Goal: Task Accomplishment & Management: Manage account settings

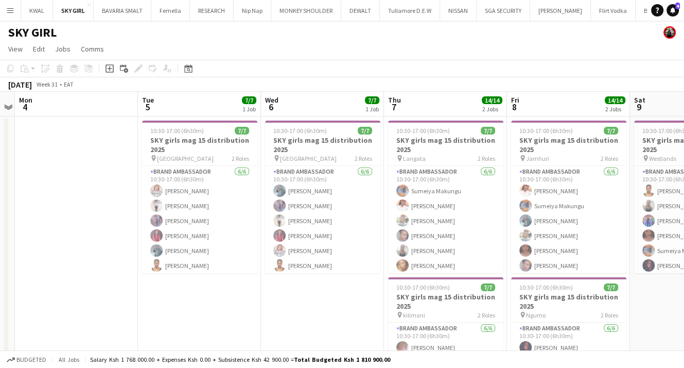
scroll to position [99, 0]
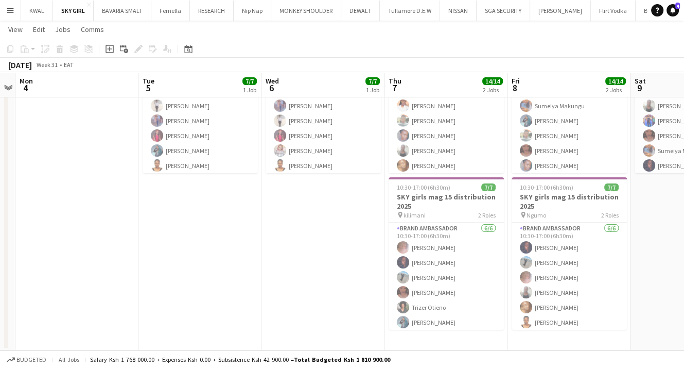
drag, startPoint x: 264, startPoint y: 268, endPoint x: 258, endPoint y: 264, distance: 6.7
click at [262, 267] on app-date-cell "10:30-17:00 (6h30m) 7/7 SKY girls mag 15 distribution 2025 pin Congo 2 Roles Br…" at bounding box center [323, 183] width 123 height 334
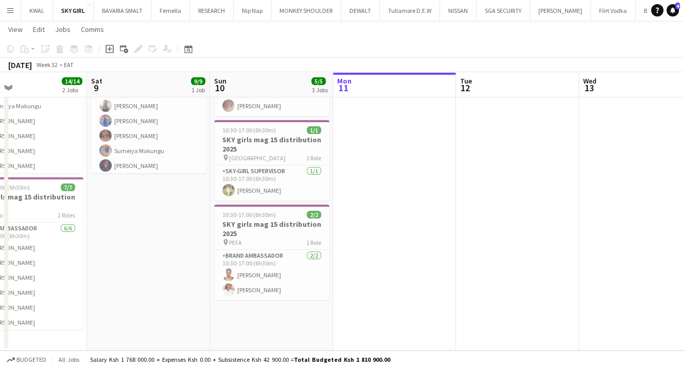
scroll to position [0, 273]
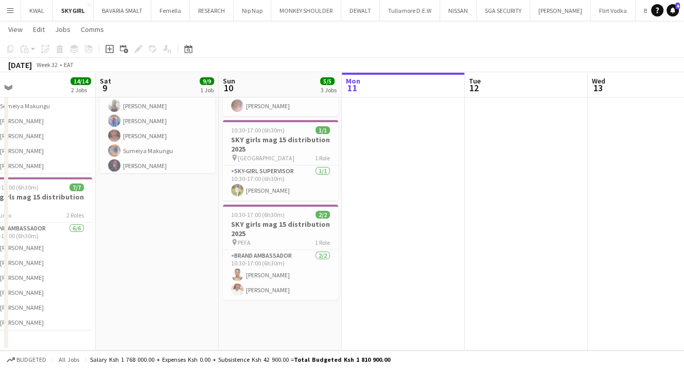
drag, startPoint x: 527, startPoint y: 224, endPoint x: 12, endPoint y: 205, distance: 515.4
click at [12, 205] on app-calendar-viewport "Wed 6 7/7 1 Job Thu 7 14/14 2 Jobs Fri 8 14/14 2 Jobs Sat 9 9/9 1 Job Sun 10 5/…" at bounding box center [342, 145] width 684 height 409
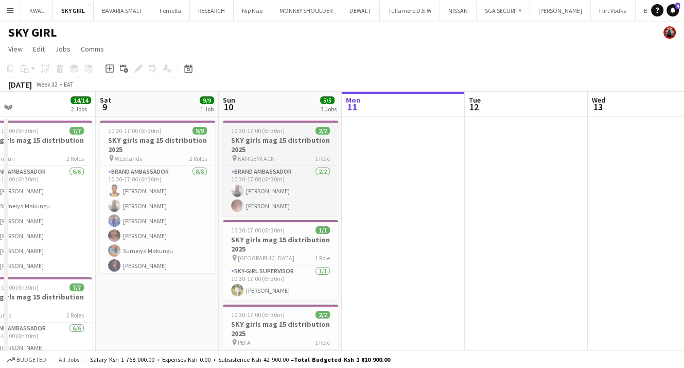
drag, startPoint x: 297, startPoint y: 152, endPoint x: 290, endPoint y: 152, distance: 6.7
click at [296, 152] on h3 "SKY girls mag 15 distribution 2025" at bounding box center [280, 144] width 115 height 19
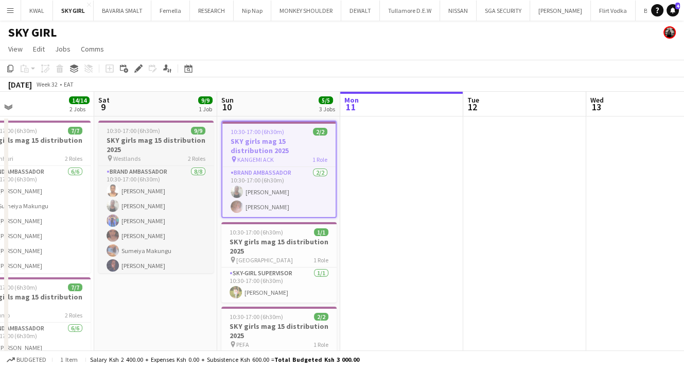
click at [136, 146] on h3 "SKY girls mag 15 distribution 2025" at bounding box center [155, 144] width 115 height 19
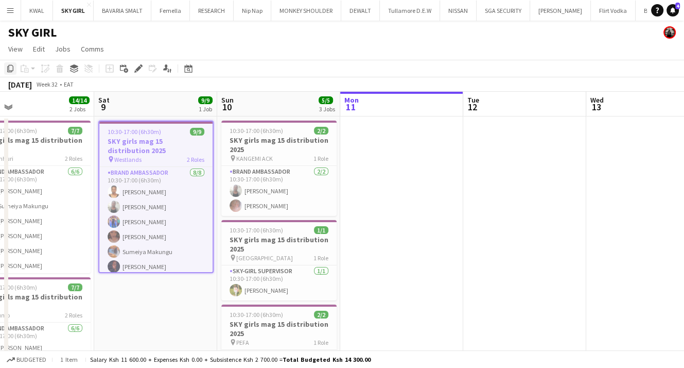
click at [12, 70] on icon "Copy" at bounding box center [10, 68] width 8 height 8
click at [384, 153] on app-date-cell at bounding box center [401, 283] width 123 height 334
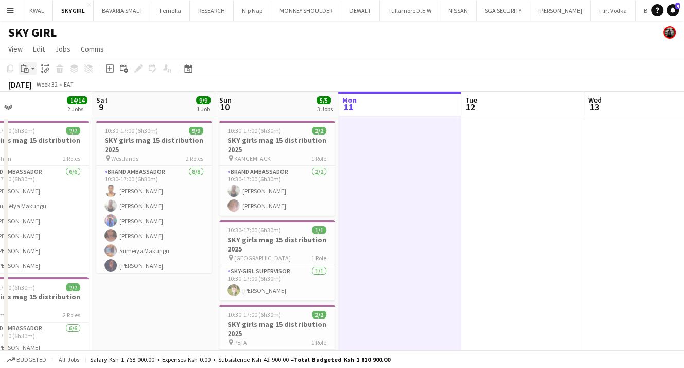
click at [30, 68] on div "Paste" at bounding box center [25, 68] width 12 height 12
drag, startPoint x: 38, startPoint y: 90, endPoint x: 54, endPoint y: 82, distance: 17.5
click at [37, 90] on link "Paste Ctrl+V" at bounding box center [75, 87] width 97 height 9
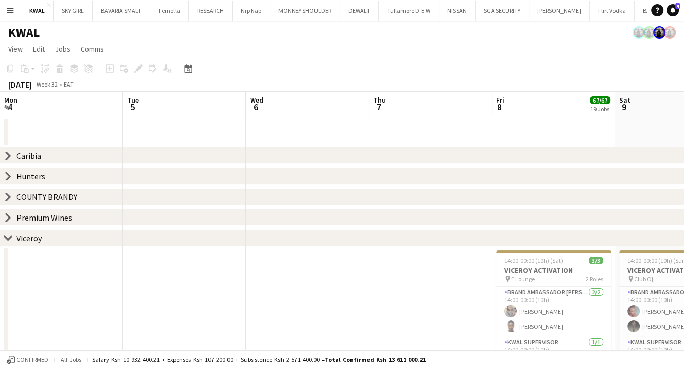
scroll to position [0, 246]
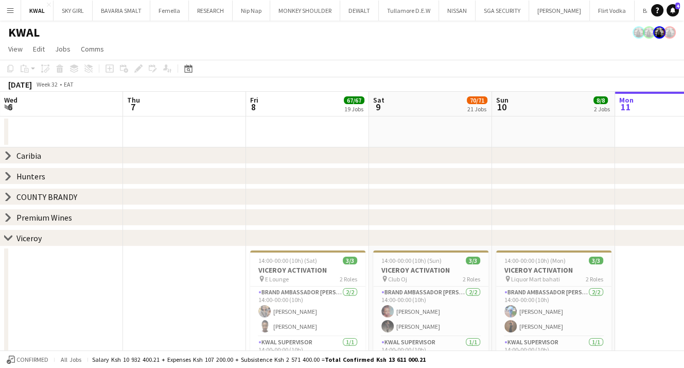
click at [11, 9] on app-icon "Menu" at bounding box center [10, 10] width 8 height 8
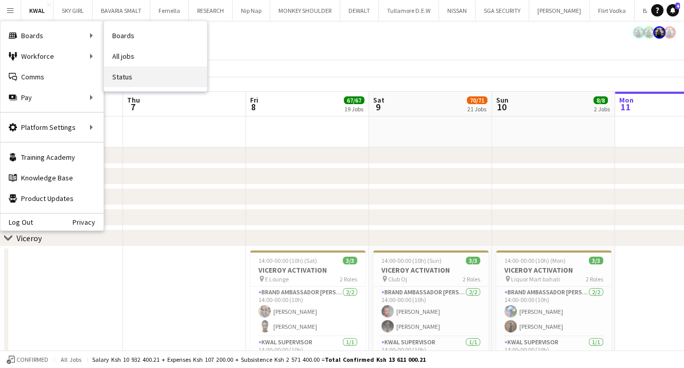
click at [118, 79] on link "Status" at bounding box center [155, 76] width 103 height 21
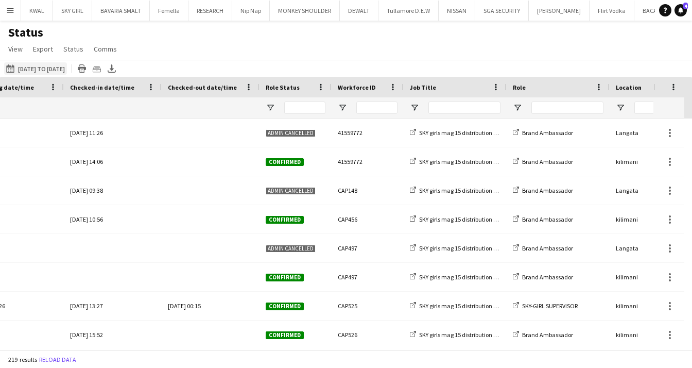
click at [37, 68] on button "[DATE] to [DATE] [DATE] to [DATE]" at bounding box center [35, 68] width 63 height 12
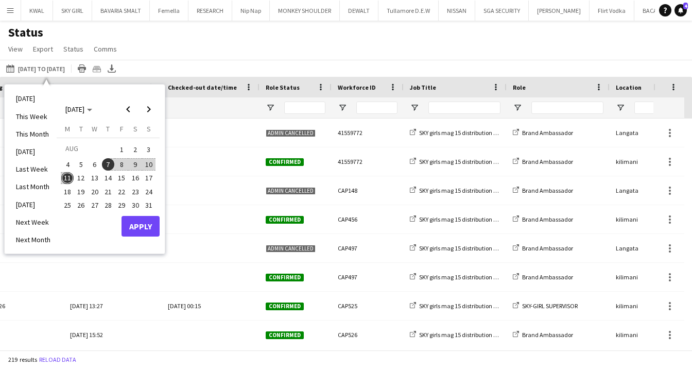
click at [150, 165] on span "10" at bounding box center [149, 164] width 12 height 12
click at [130, 235] on button "Apply" at bounding box center [141, 226] width 38 height 21
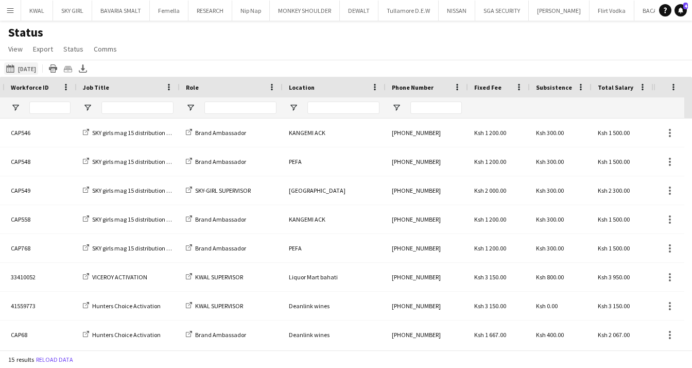
click at [38, 70] on button "[DATE] to [DATE] [DATE]" at bounding box center [21, 68] width 34 height 12
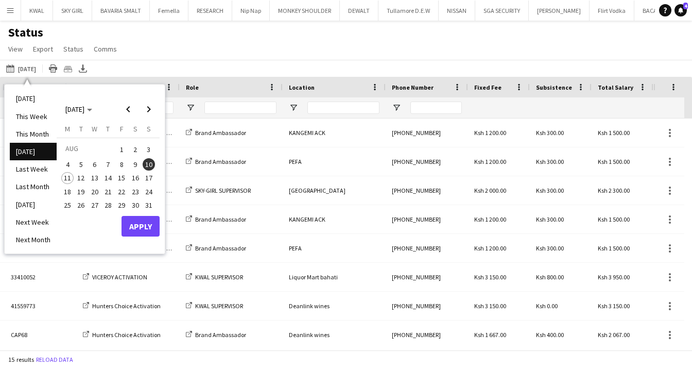
click at [121, 164] on span "8" at bounding box center [121, 164] width 12 height 12
click at [71, 183] on button "11" at bounding box center [67, 177] width 13 height 13
click at [138, 234] on button "Apply" at bounding box center [141, 226] width 38 height 21
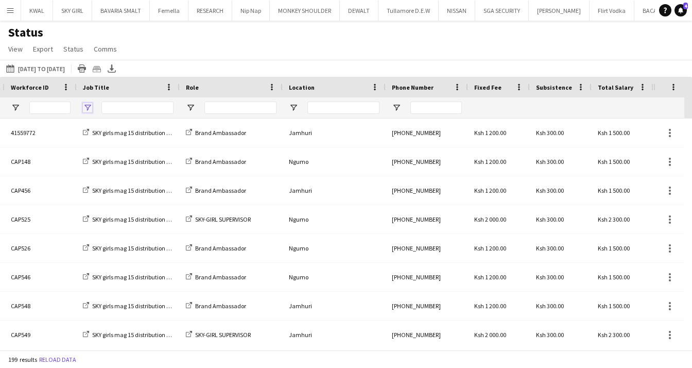
click at [89, 107] on span "Open Filter Menu" at bounding box center [87, 107] width 9 height 9
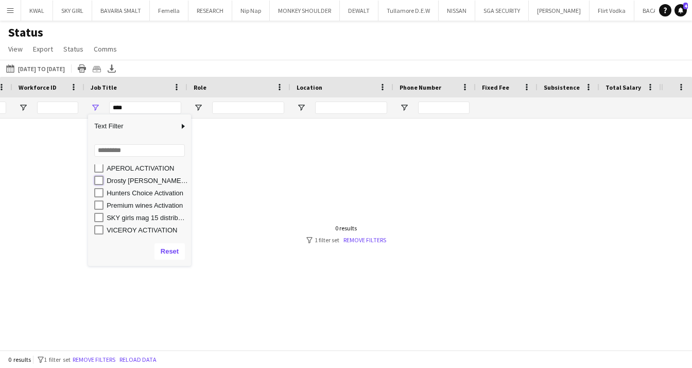
type input "**********"
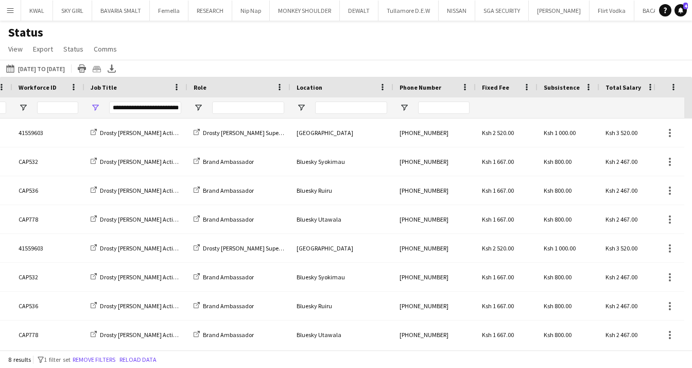
click at [217, 42] on div "Status View Views Default view New view Update view Delete view Edit name Custo…" at bounding box center [346, 42] width 692 height 35
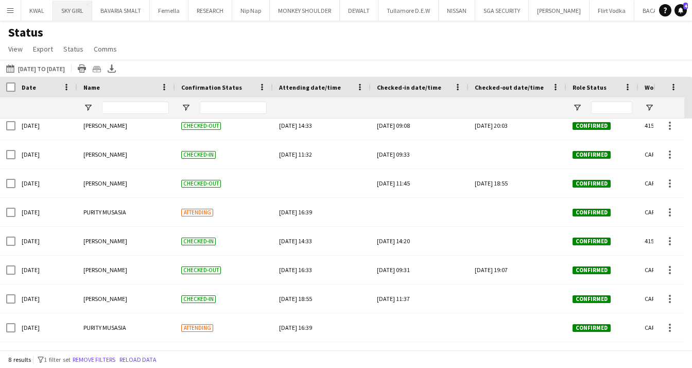
click at [66, 19] on button "SKY GIRL Close" at bounding box center [72, 11] width 39 height 20
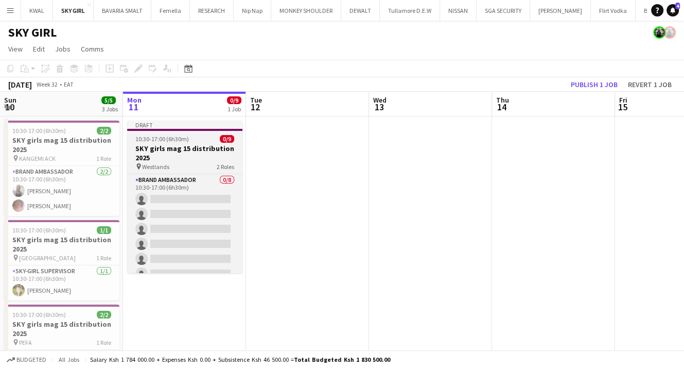
click at [152, 154] on h3 "SKY girls mag 15 distribution 2025" at bounding box center [184, 153] width 115 height 19
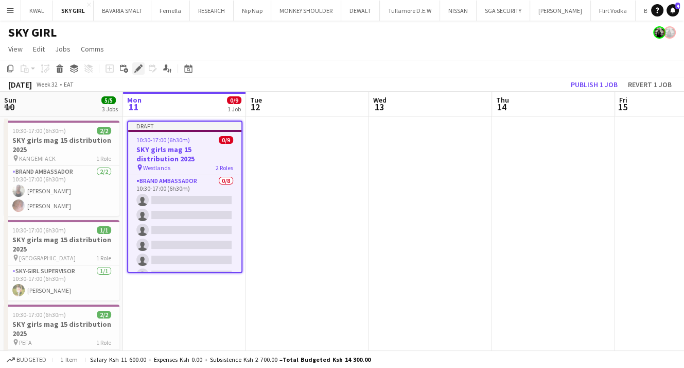
click at [140, 69] on icon "Edit" at bounding box center [138, 68] width 8 height 8
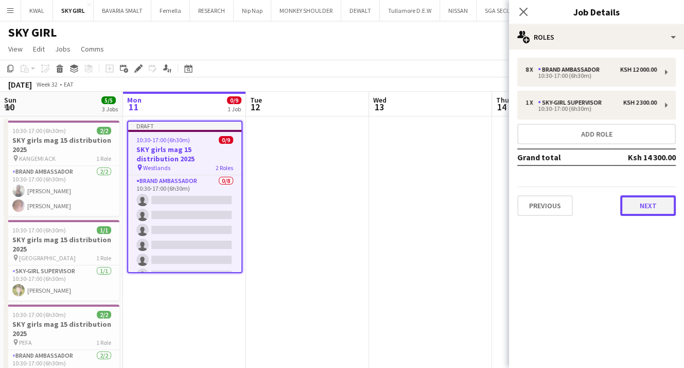
click at [651, 196] on button "Next" at bounding box center [649, 205] width 56 height 21
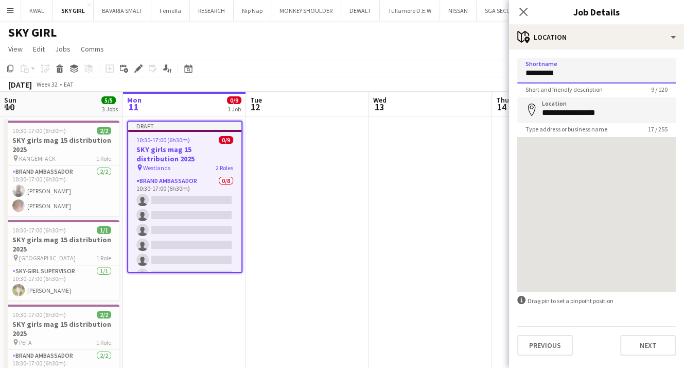
drag, startPoint x: 573, startPoint y: 71, endPoint x: 317, endPoint y: 91, distance: 256.8
click at [284, 75] on body "Menu Boards Boards Boards All jobs Status Workforce Workforce My Workforce Recr…" at bounding box center [342, 234] width 684 height 468
type input "*****"
drag, startPoint x: 630, startPoint y: 114, endPoint x: 452, endPoint y: 110, distance: 178.3
click at [456, 112] on body "Menu Boards Boards Boards All jobs Status Workforce Workforce My Workforce Recr…" at bounding box center [342, 234] width 684 height 468
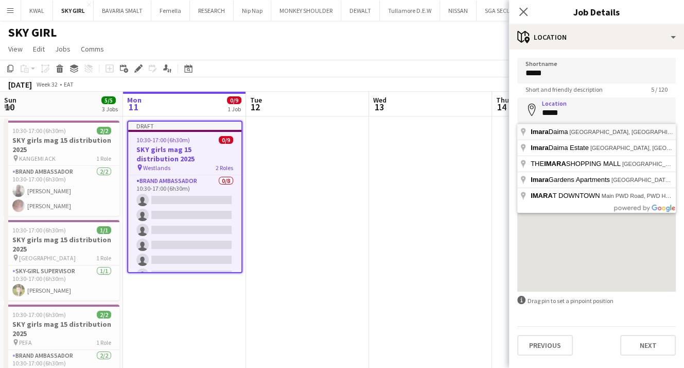
type input "**********"
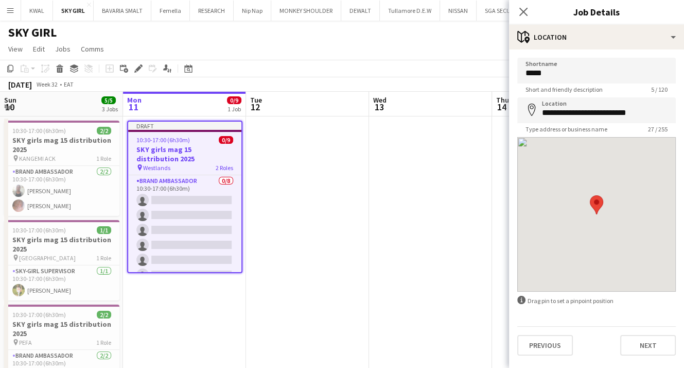
click at [401, 260] on app-date-cell at bounding box center [430, 283] width 123 height 334
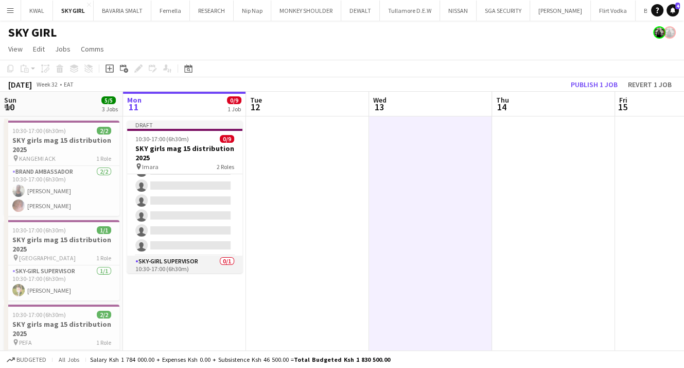
scroll to position [76, 0]
click at [197, 263] on app-card-role "SKY-GIRL SUPERVISOR 0/1 10:30-17:00 (6h30m) single-neutral-actions" at bounding box center [184, 255] width 115 height 35
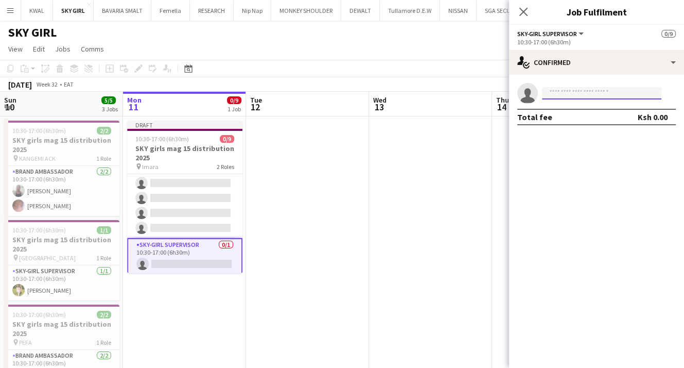
click at [574, 92] on input at bounding box center [601, 93] width 119 height 12
paste input "**********"
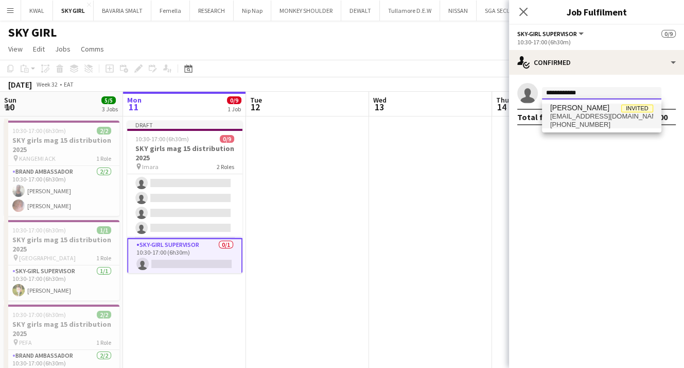
type input "**********"
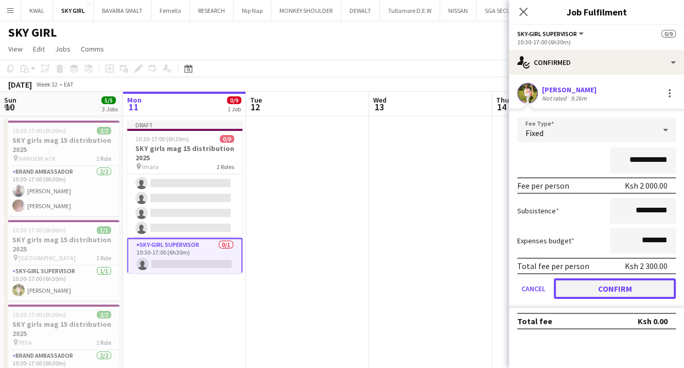
click at [597, 288] on button "Confirm" at bounding box center [615, 288] width 122 height 21
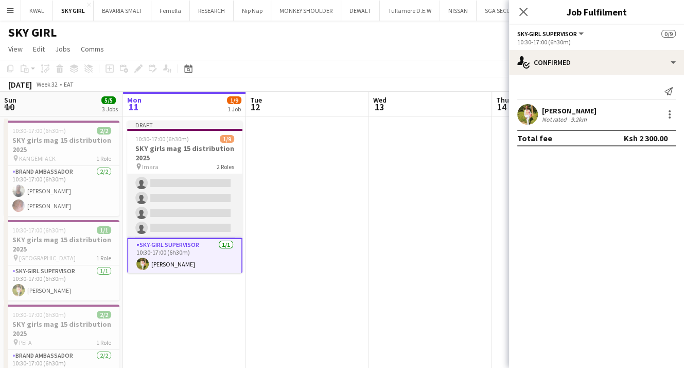
click at [192, 184] on app-card-role "Brand Ambassador 0/8 10:30-17:00 (6h30m) single-neutral-actions single-neutral-…" at bounding box center [184, 168] width 115 height 140
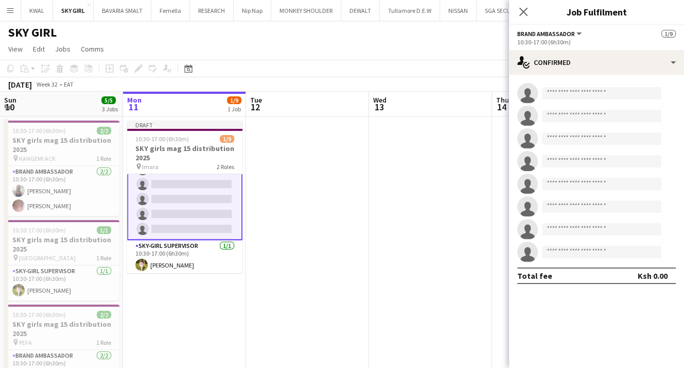
scroll to position [76, 0]
click at [570, 93] on input at bounding box center [601, 93] width 119 height 12
paste input "**********"
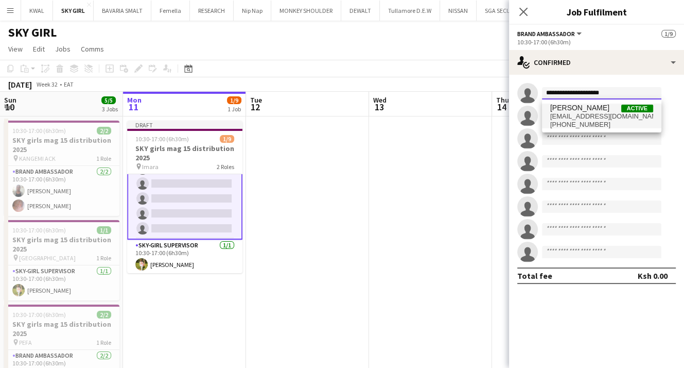
type input "**********"
click at [585, 121] on span "[PHONE_NUMBER]" at bounding box center [602, 125] width 103 height 8
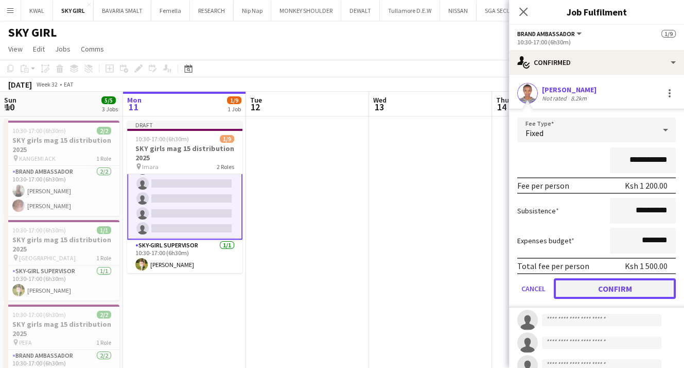
drag, startPoint x: 612, startPoint y: 288, endPoint x: 606, endPoint y: 274, distance: 15.4
click at [611, 288] on button "Confirm" at bounding box center [615, 288] width 122 height 21
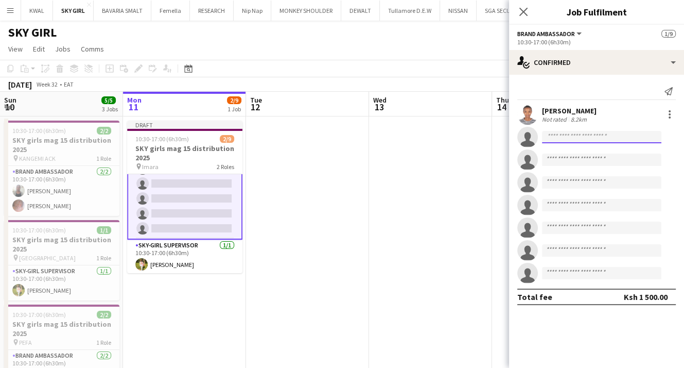
click at [572, 131] on input at bounding box center [601, 137] width 119 height 12
paste input "**********"
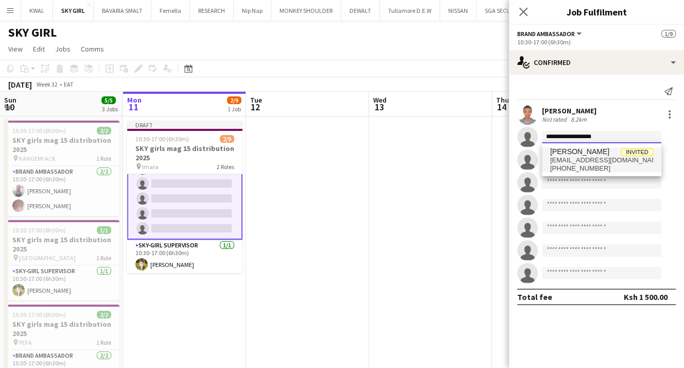
type input "**********"
click at [585, 156] on span "[EMAIL_ADDRESS][DOMAIN_NAME]" at bounding box center [602, 160] width 103 height 8
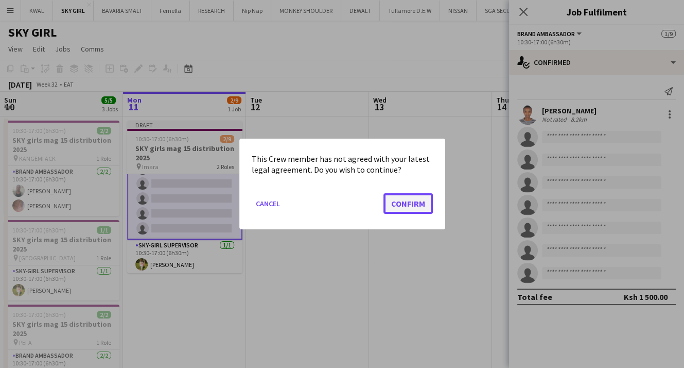
click at [422, 206] on button "Confirm" at bounding box center [408, 203] width 49 height 21
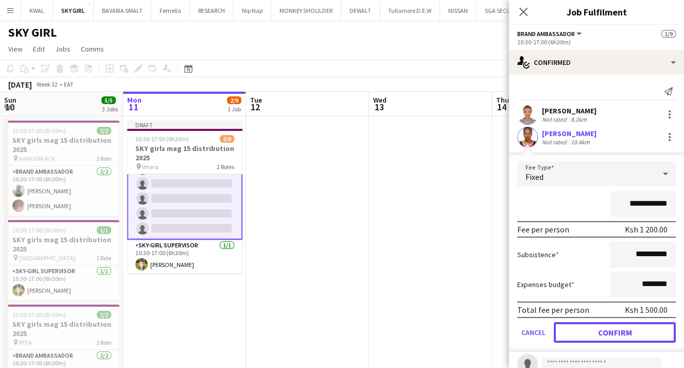
drag, startPoint x: 600, startPoint y: 329, endPoint x: 243, endPoint y: 167, distance: 392.1
click at [598, 328] on button "Confirm" at bounding box center [615, 332] width 122 height 21
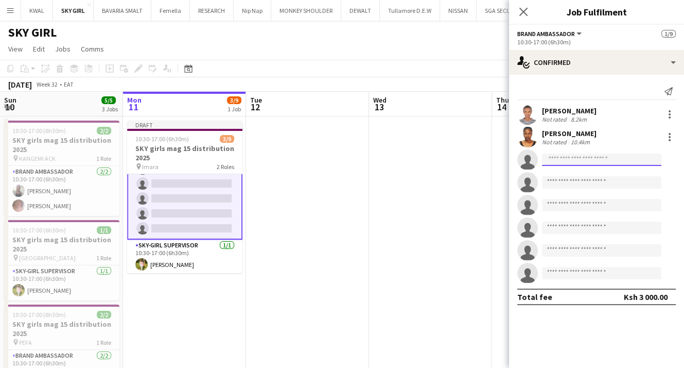
click at [589, 155] on input at bounding box center [601, 159] width 119 height 12
paste input "**********"
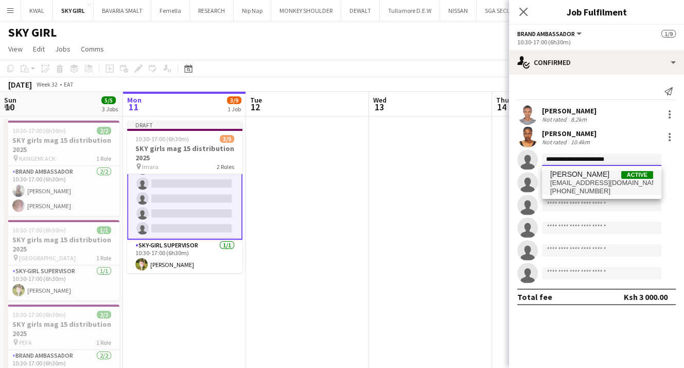
type input "**********"
click at [585, 174] on span "[PERSON_NAME]" at bounding box center [580, 174] width 59 height 9
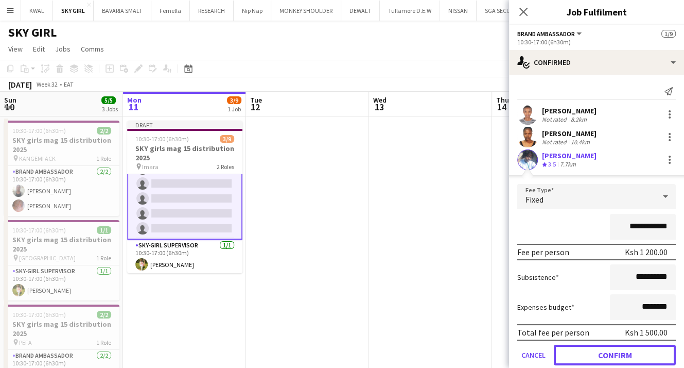
drag, startPoint x: 563, startPoint y: 356, endPoint x: 550, endPoint y: 346, distance: 16.2
click at [562, 356] on button "Confirm" at bounding box center [615, 355] width 122 height 21
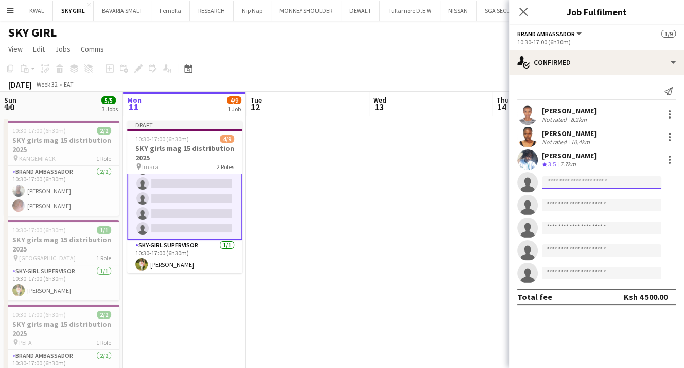
click at [560, 182] on input at bounding box center [601, 182] width 119 height 12
paste input "**********"
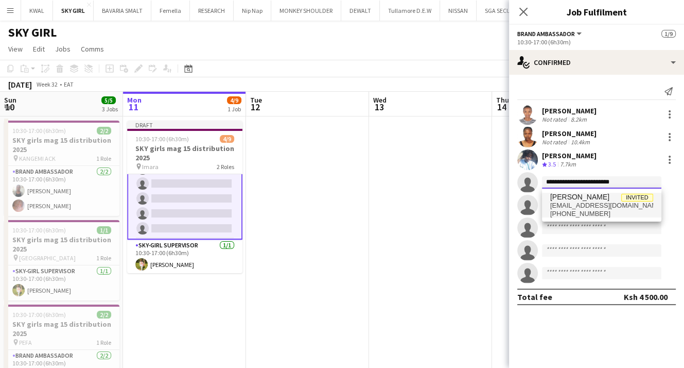
type input "**********"
click at [574, 209] on span "[EMAIL_ADDRESS][DOMAIN_NAME]" at bounding box center [602, 205] width 103 height 8
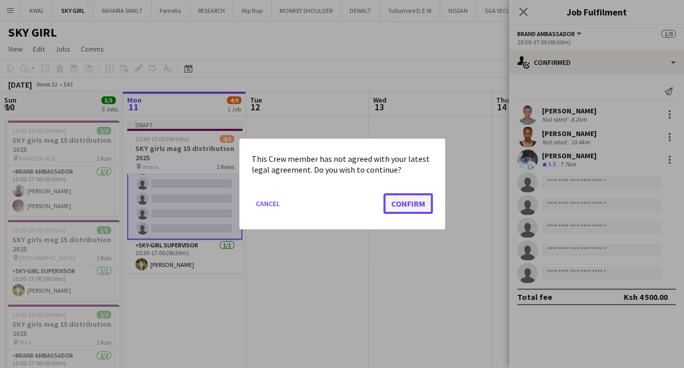
click at [419, 202] on button "Confirm" at bounding box center [408, 203] width 49 height 21
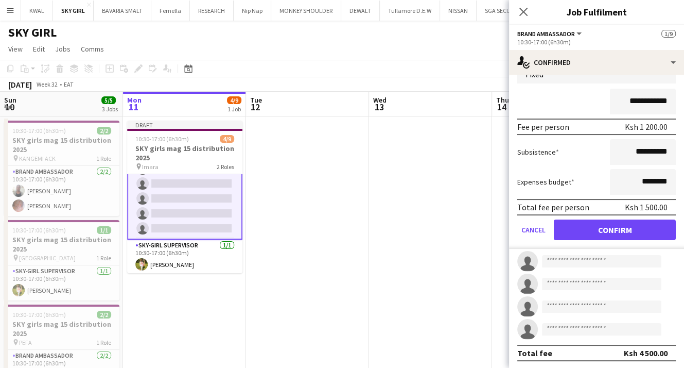
scroll to position [148, 0]
drag, startPoint x: 614, startPoint y: 230, endPoint x: 599, endPoint y: 228, distance: 15.5
click at [614, 230] on button "Confirm" at bounding box center [615, 229] width 122 height 21
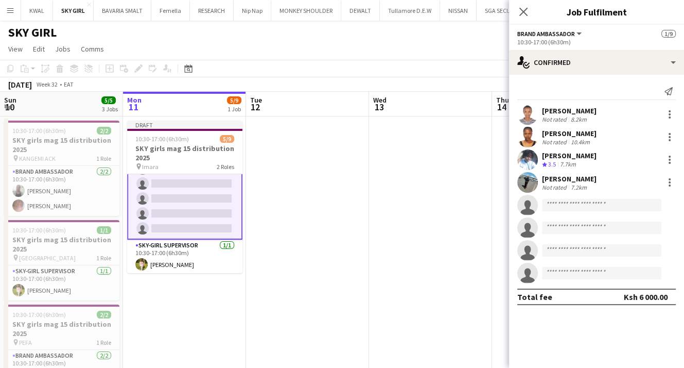
scroll to position [0, 0]
click at [574, 205] on input at bounding box center [601, 205] width 119 height 12
paste input "**********"
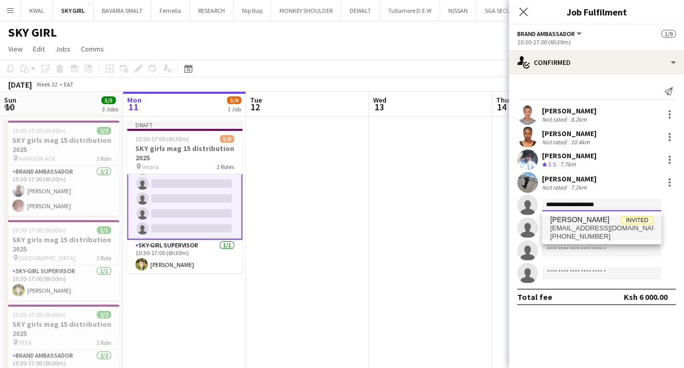
type input "**********"
click at [598, 233] on span "[PHONE_NUMBER]" at bounding box center [602, 236] width 103 height 8
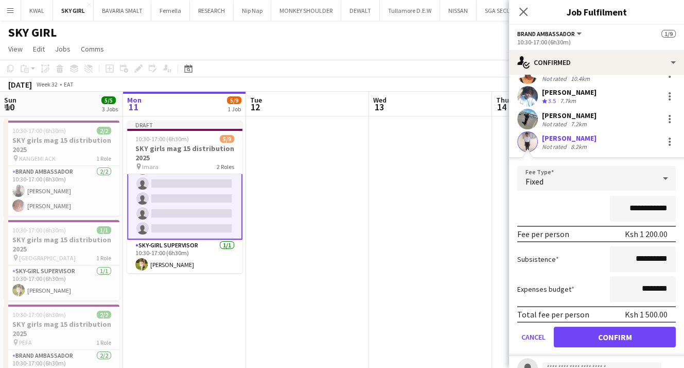
scroll to position [148, 0]
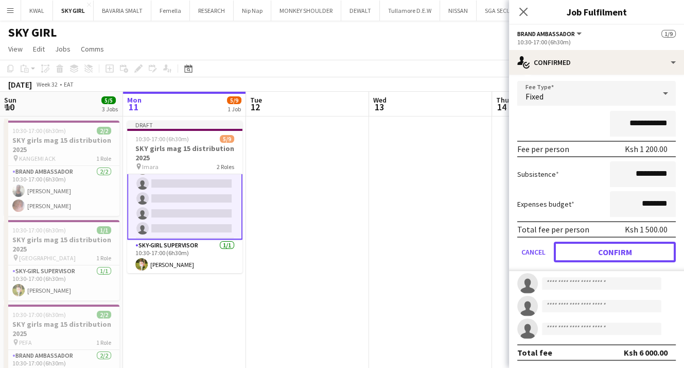
drag, startPoint x: 612, startPoint y: 249, endPoint x: 295, endPoint y: 163, distance: 329.1
click at [610, 249] on button "Confirm" at bounding box center [615, 252] width 122 height 21
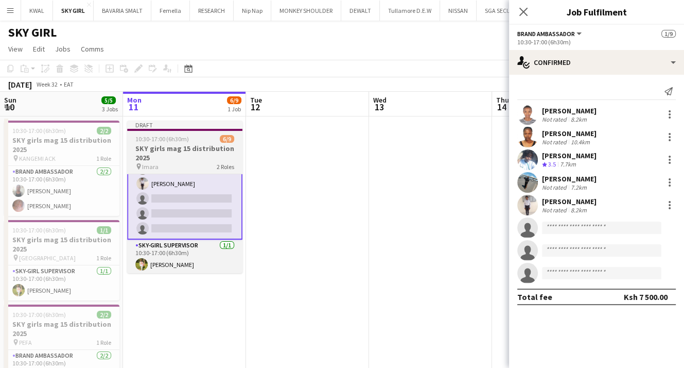
scroll to position [0, 0]
drag, startPoint x: 195, startPoint y: 149, endPoint x: 187, endPoint y: 139, distance: 13.2
click at [194, 149] on h3 "SKY girls mag 15 distribution 2025" at bounding box center [184, 153] width 115 height 19
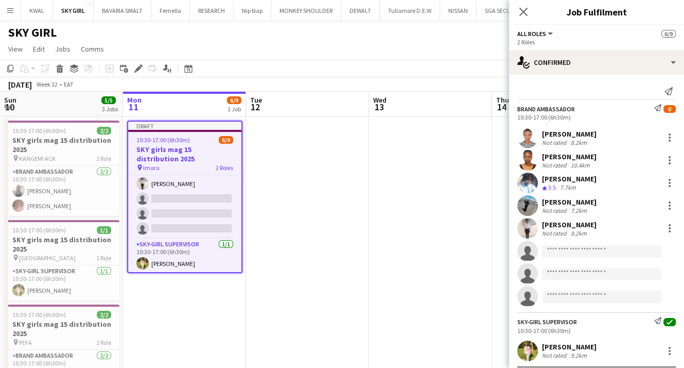
scroll to position [76, 0]
click at [136, 71] on icon "Edit" at bounding box center [138, 68] width 8 height 8
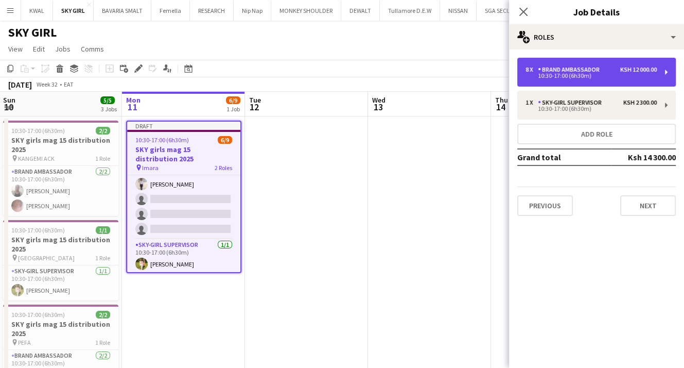
click at [586, 71] on div "Brand Ambassador" at bounding box center [571, 69] width 66 height 7
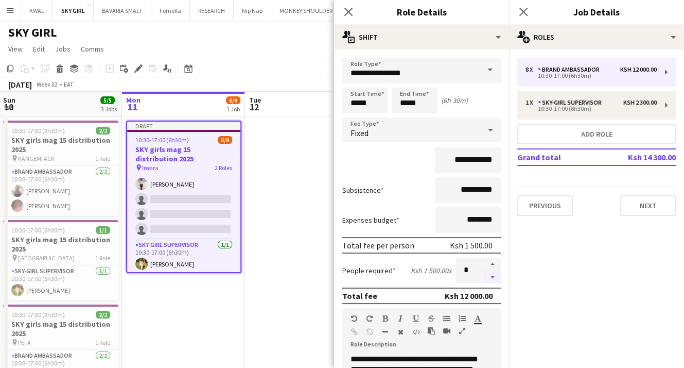
click at [485, 273] on button "button" at bounding box center [493, 277] width 16 height 13
click at [488, 262] on button "button" at bounding box center [493, 264] width 16 height 13
type input "*"
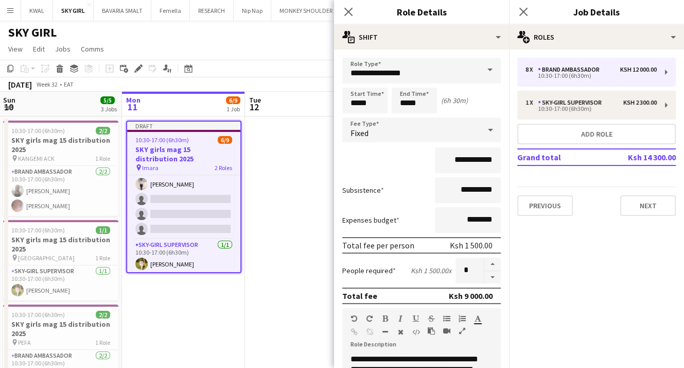
click at [277, 221] on app-date-cell at bounding box center [306, 283] width 123 height 334
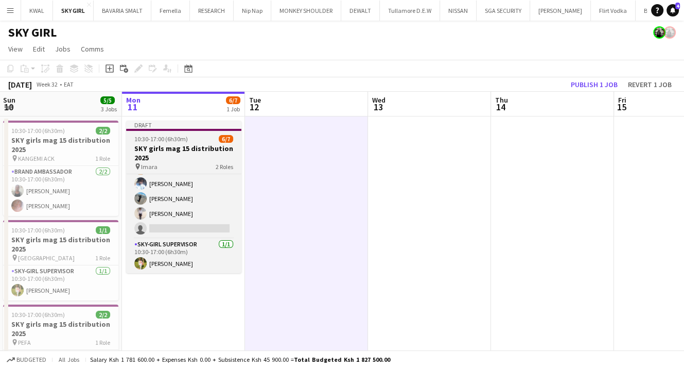
click at [197, 139] on div "10:30-17:00 (6h30m) 6/7" at bounding box center [183, 139] width 115 height 8
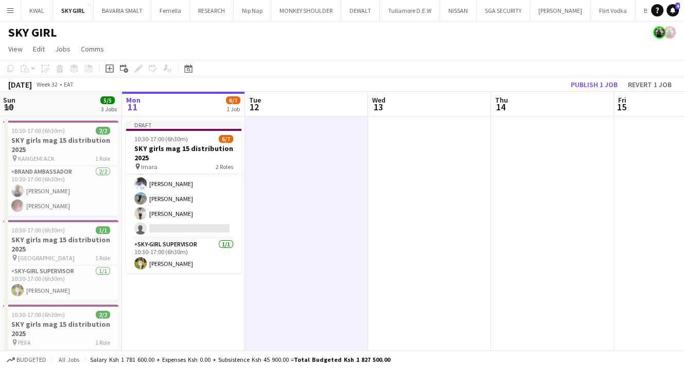
scroll to position [47, 0]
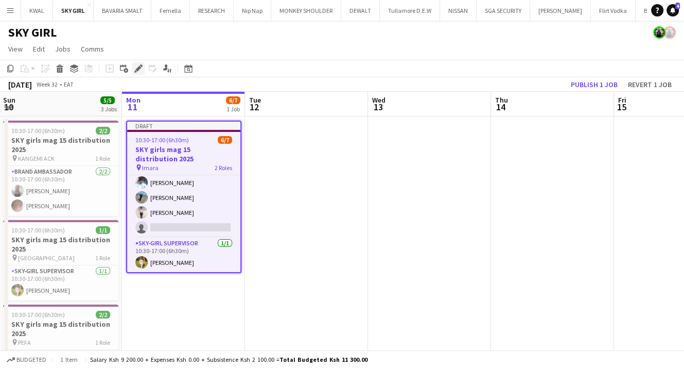
click at [139, 70] on icon at bounding box center [138, 69] width 6 height 6
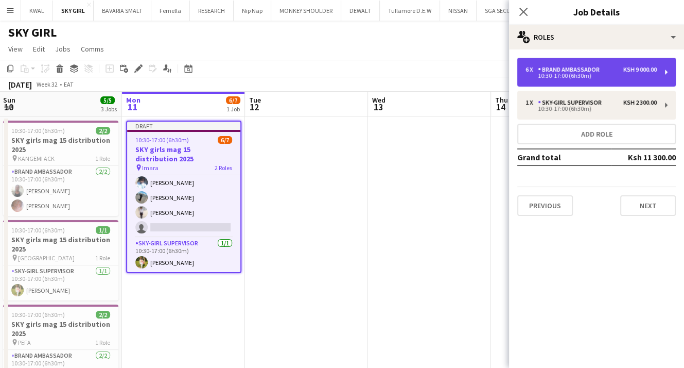
click at [581, 74] on div "10:30-17:00 (6h30m)" at bounding box center [591, 75] width 131 height 5
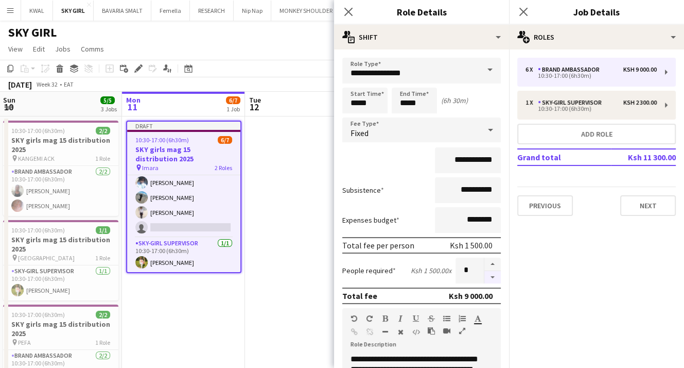
click at [485, 273] on button "button" at bounding box center [493, 277] width 16 height 13
type input "*"
click at [314, 235] on app-date-cell at bounding box center [306, 283] width 123 height 334
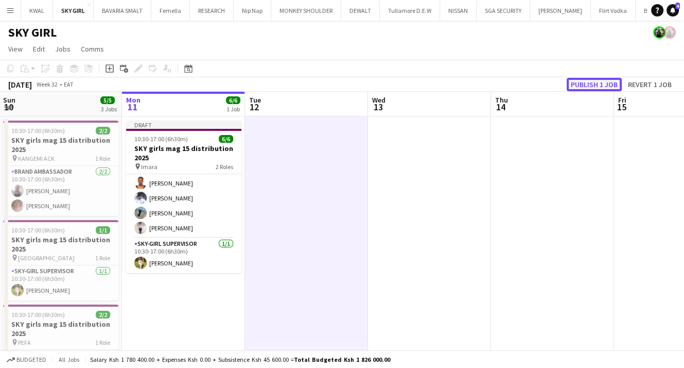
click at [605, 82] on button "Publish 1 job" at bounding box center [594, 84] width 55 height 13
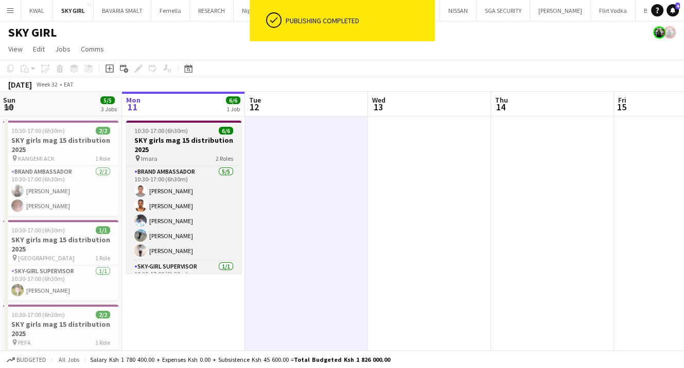
click at [162, 148] on h3 "SKY girls mag 15 distribution 2025" at bounding box center [183, 144] width 115 height 19
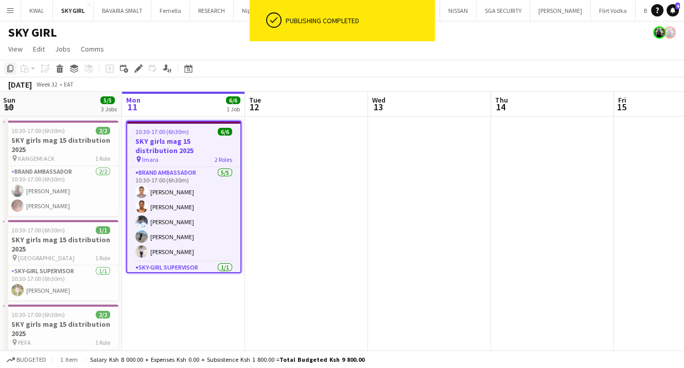
click at [12, 67] on icon at bounding box center [10, 68] width 6 height 7
click at [311, 169] on app-date-cell at bounding box center [306, 283] width 123 height 334
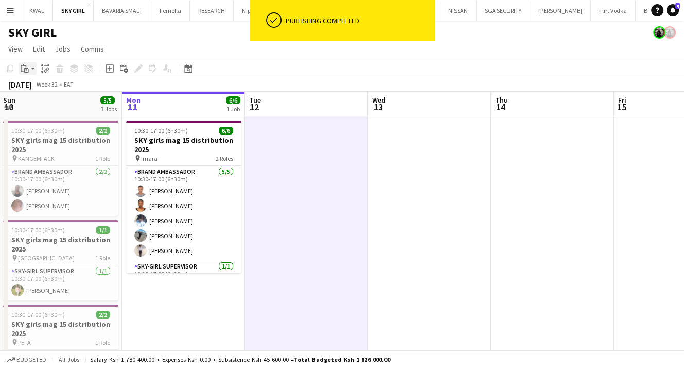
click at [29, 69] on div "Paste" at bounding box center [25, 68] width 12 height 12
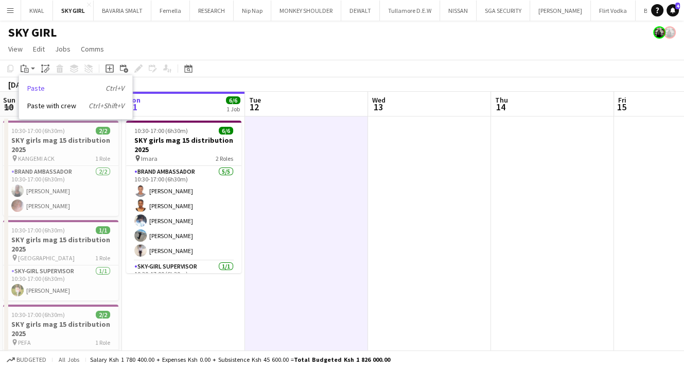
click at [36, 87] on link "Paste Ctrl+V" at bounding box center [75, 87] width 97 height 9
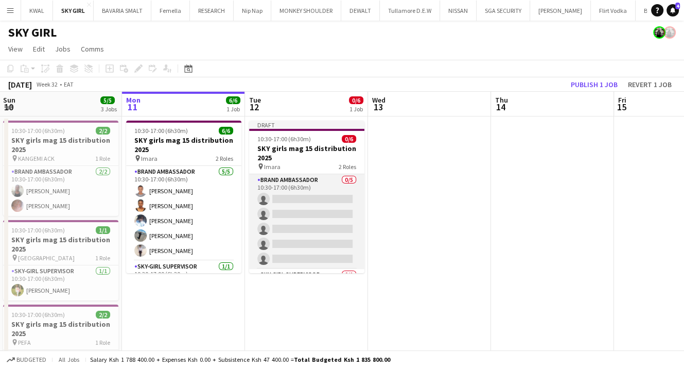
click at [278, 206] on app-card-role "Brand Ambassador 0/5 10:30-17:00 (6h30m) single-neutral-actions single-neutral-…" at bounding box center [306, 221] width 115 height 95
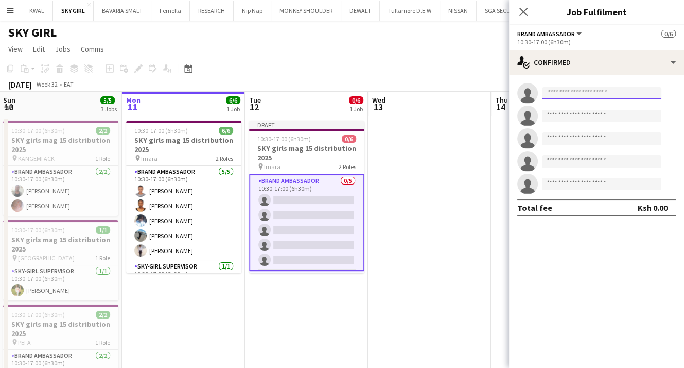
click at [560, 95] on input at bounding box center [601, 93] width 119 height 12
paste input "**********"
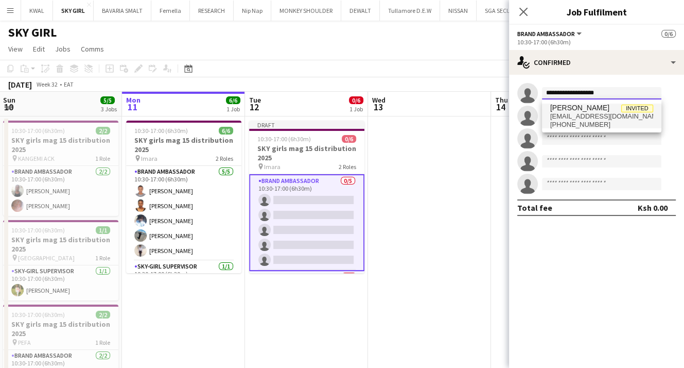
type input "**********"
click at [562, 117] on span "[EMAIL_ADDRESS][DOMAIN_NAME]" at bounding box center [602, 116] width 103 height 8
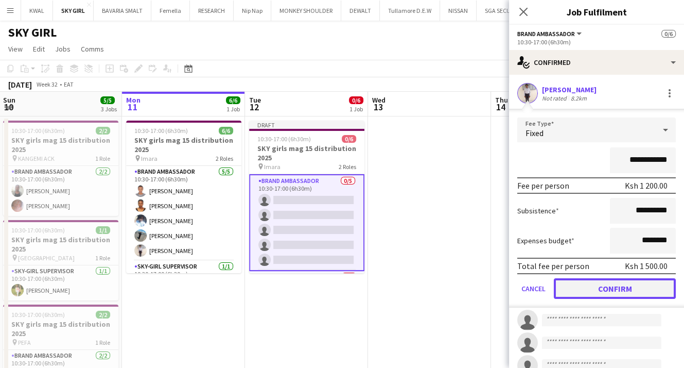
drag, startPoint x: 595, startPoint y: 289, endPoint x: 507, endPoint y: 237, distance: 102.0
click at [595, 288] on button "Confirm" at bounding box center [615, 288] width 122 height 21
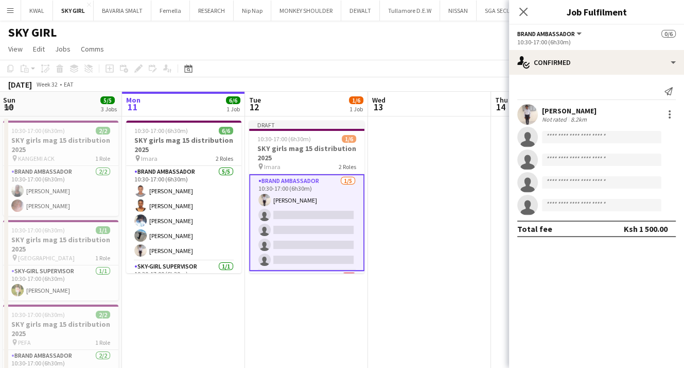
drag, startPoint x: 562, startPoint y: 128, endPoint x: 558, endPoint y: 138, distance: 10.6
click at [562, 129] on app-invite-slot "single-neutral-actions" at bounding box center [596, 137] width 175 height 21
click at [558, 138] on input at bounding box center [601, 137] width 119 height 12
paste input "**********"
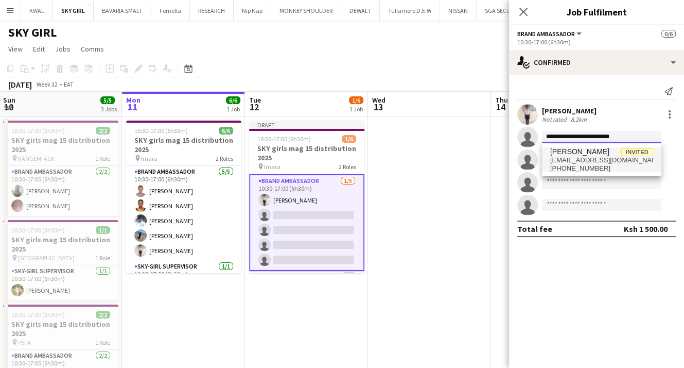
type input "**********"
click at [574, 158] on span "[EMAIL_ADDRESS][DOMAIN_NAME]" at bounding box center [602, 160] width 103 height 8
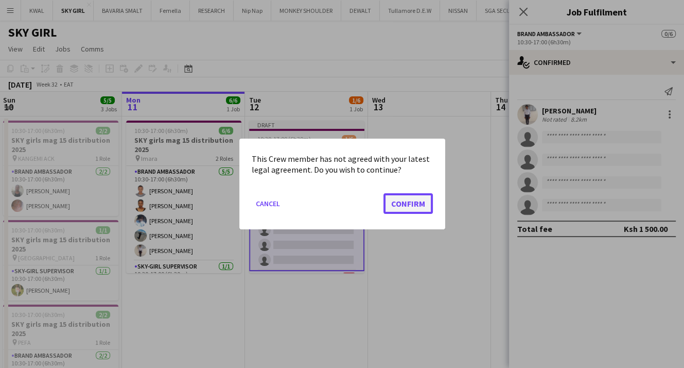
click at [401, 200] on button "Confirm" at bounding box center [408, 203] width 49 height 21
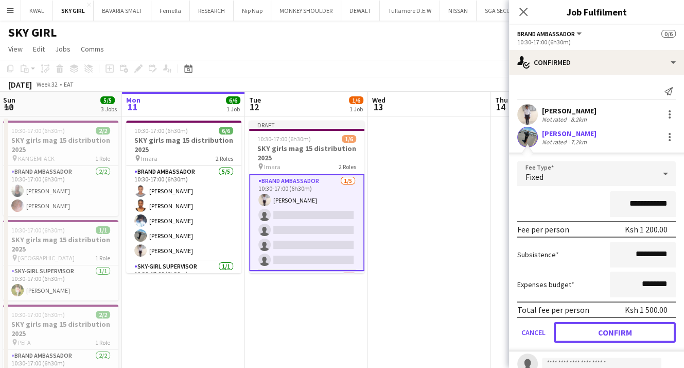
drag, startPoint x: 628, startPoint y: 332, endPoint x: 429, endPoint y: 182, distance: 249.3
click at [623, 331] on button "Confirm" at bounding box center [615, 332] width 122 height 21
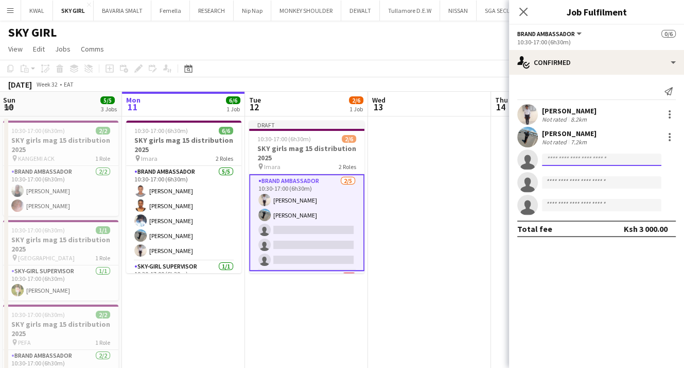
click at [557, 157] on input at bounding box center [601, 159] width 119 height 12
paste input "**********"
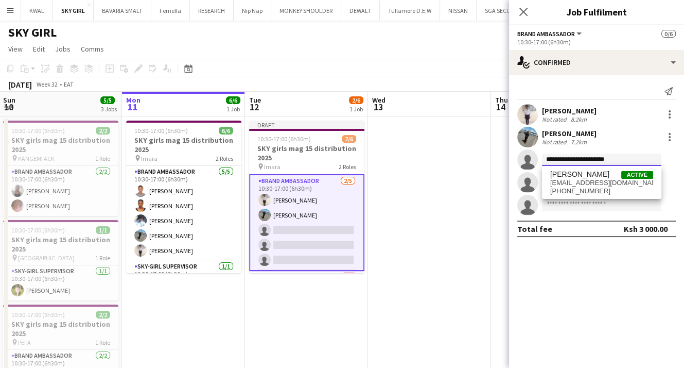
type input "**********"
click at [561, 169] on div "[PERSON_NAME] Active [EMAIL_ADDRESS][DOMAIN_NAME] [PHONE_NUMBER]" at bounding box center [601, 182] width 119 height 33
click at [561, 180] on span "[EMAIL_ADDRESS][DOMAIN_NAME]" at bounding box center [602, 183] width 103 height 8
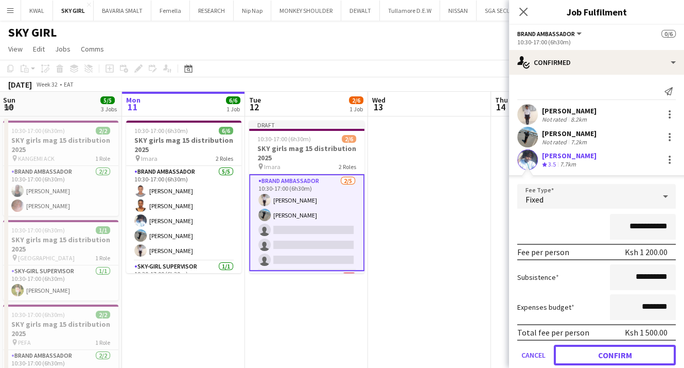
drag, startPoint x: 594, startPoint y: 353, endPoint x: 429, endPoint y: 211, distance: 218.1
click at [591, 352] on button "Confirm" at bounding box center [615, 355] width 122 height 21
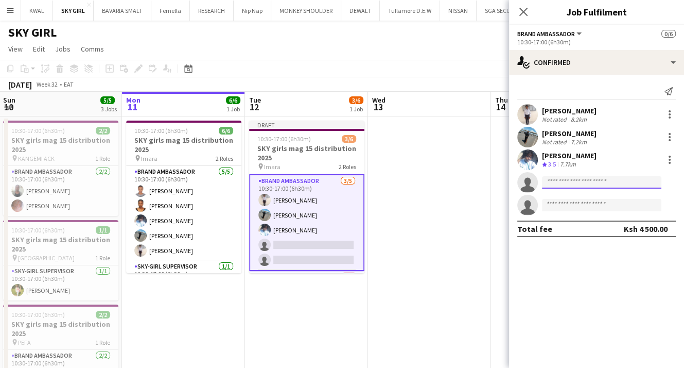
click at [556, 182] on input at bounding box center [601, 182] width 119 height 12
paste input "**********"
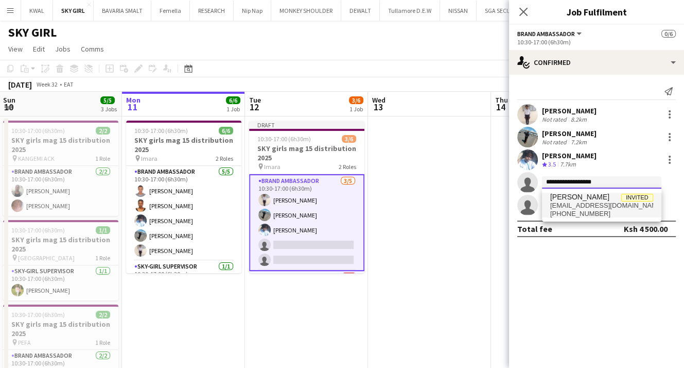
type input "**********"
click at [569, 211] on span "[PHONE_NUMBER]" at bounding box center [602, 214] width 103 height 8
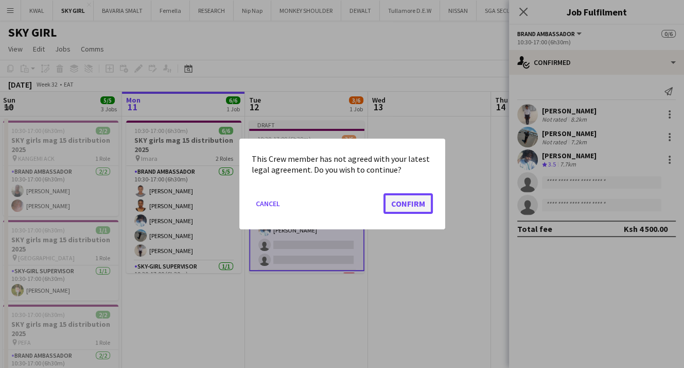
click at [406, 202] on button "Confirm" at bounding box center [408, 203] width 49 height 21
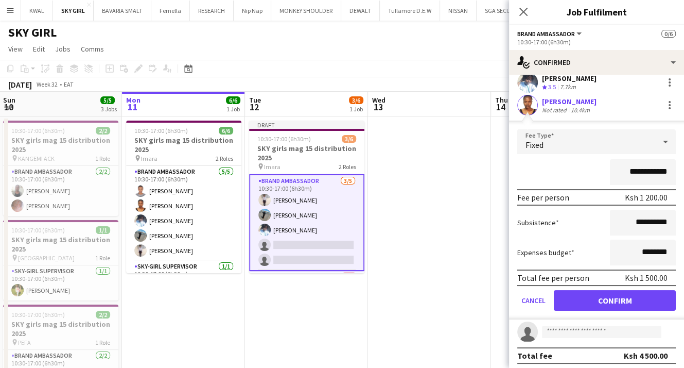
scroll to position [80, 0]
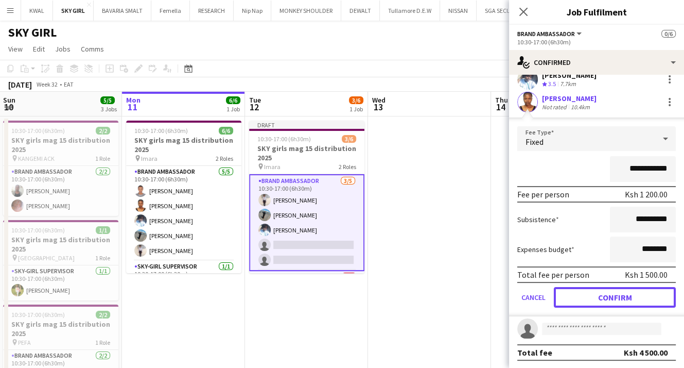
drag, startPoint x: 622, startPoint y: 298, endPoint x: 600, endPoint y: 293, distance: 22.9
click at [622, 298] on button "Confirm" at bounding box center [615, 297] width 122 height 21
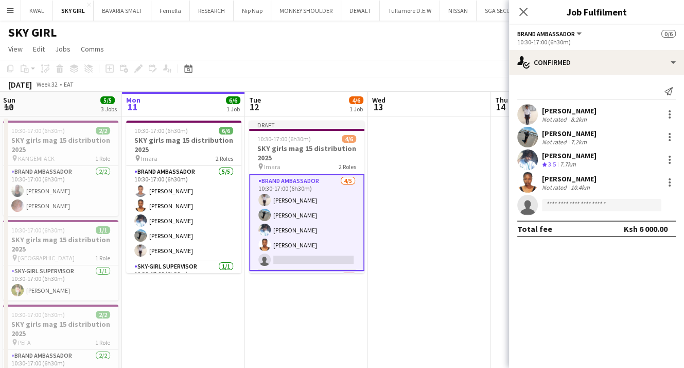
scroll to position [0, 0]
click at [557, 207] on input at bounding box center [601, 205] width 119 height 12
paste input "**********"
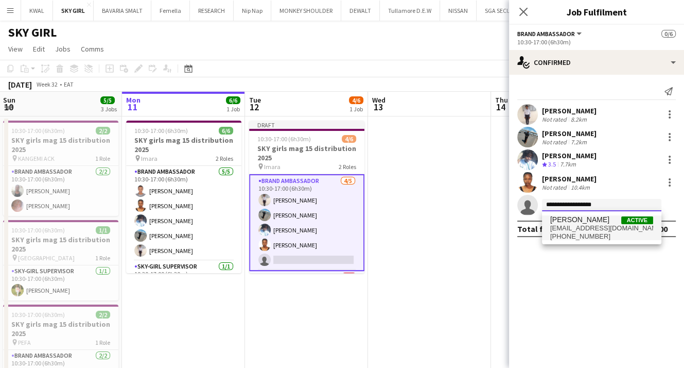
type input "**********"
click at [578, 229] on span "[EMAIL_ADDRESS][DOMAIN_NAME]" at bounding box center [602, 228] width 103 height 8
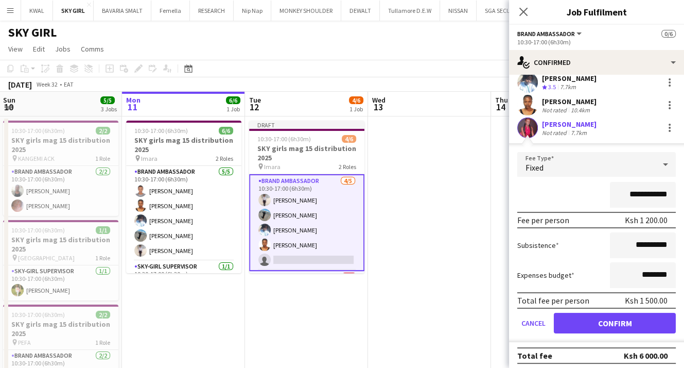
scroll to position [80, 0]
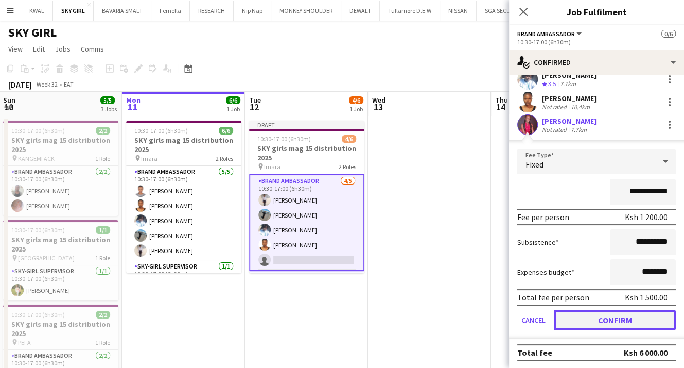
drag, startPoint x: 649, startPoint y: 315, endPoint x: 634, endPoint y: 312, distance: 15.8
click at [649, 315] on button "Confirm" at bounding box center [615, 320] width 122 height 21
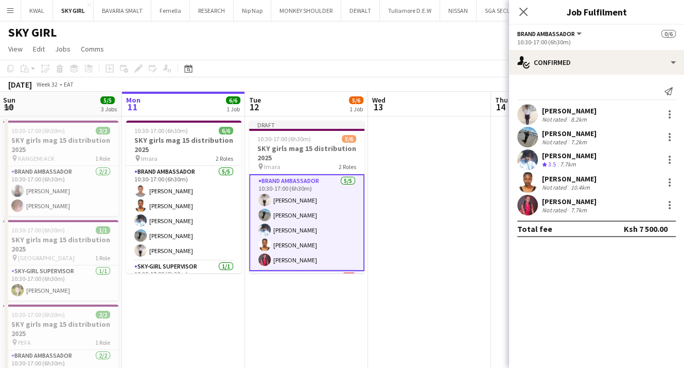
scroll to position [0, 0]
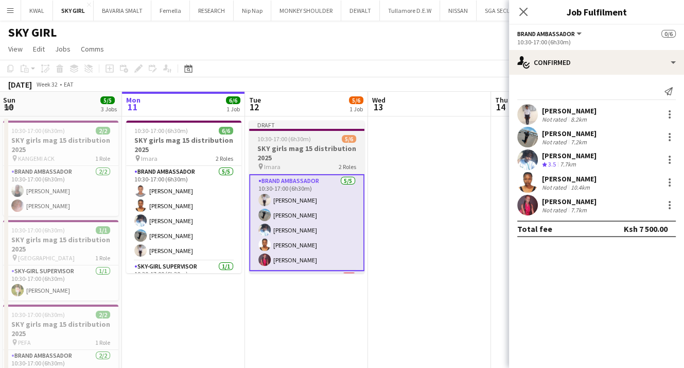
click at [289, 145] on h3 "SKY girls mag 15 distribution 2025" at bounding box center [306, 153] width 115 height 19
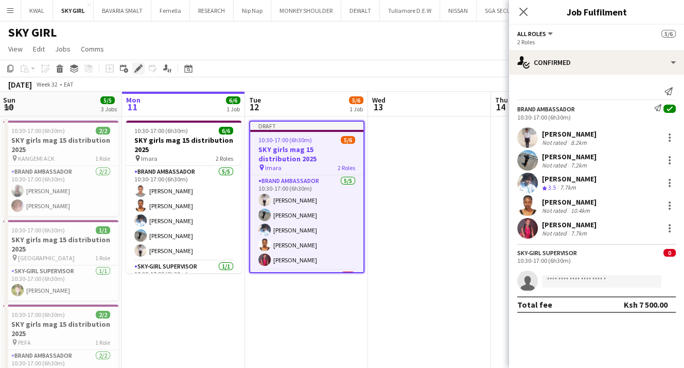
click at [136, 66] on icon "Edit" at bounding box center [138, 68] width 8 height 8
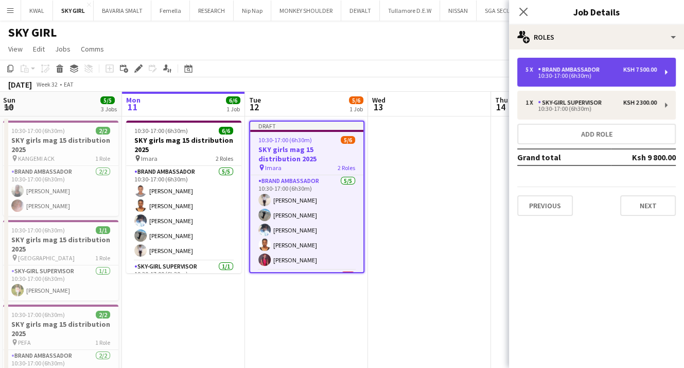
click at [583, 74] on div "10:30-17:00 (6h30m)" at bounding box center [591, 75] width 131 height 5
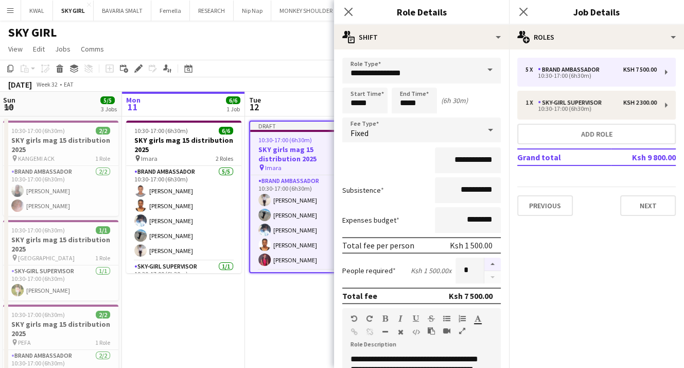
click at [485, 262] on button "button" at bounding box center [493, 264] width 16 height 13
type input "*"
click at [253, 300] on app-date-cell "Draft 10:30-17:00 (6h30m) 5/6 SKY girls mag 15 distribution 2025 pin Imara 2 Ro…" at bounding box center [306, 283] width 123 height 334
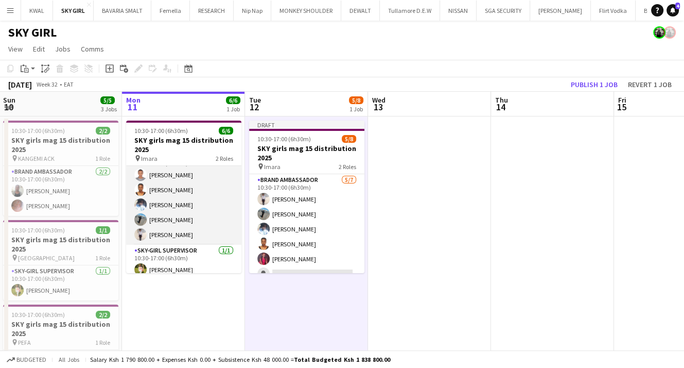
scroll to position [23, 0]
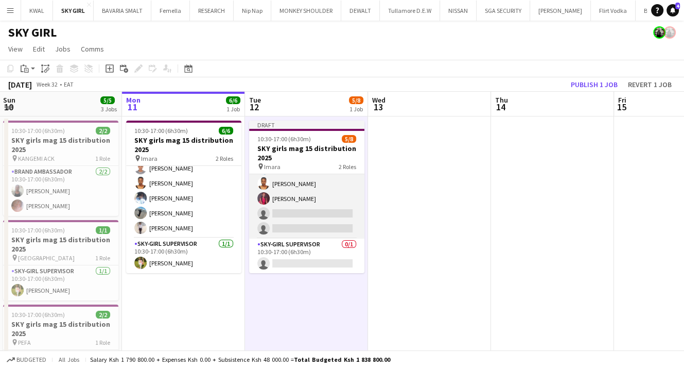
click at [311, 215] on app-card-role "Brand Ambassador [DATE] 10:30-17:00 (6h30m) [PERSON_NAME] [PERSON_NAME] [PERSON…" at bounding box center [306, 176] width 115 height 125
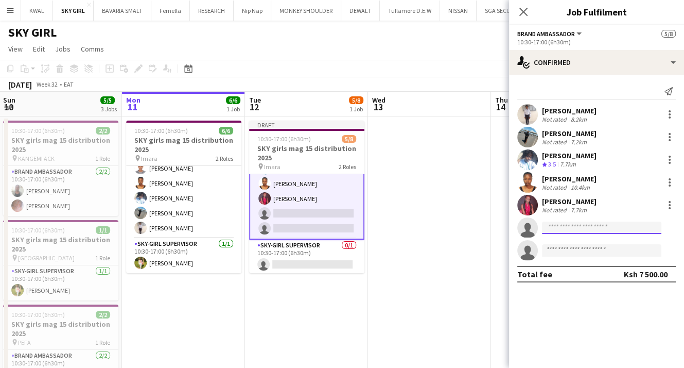
click at [558, 228] on input at bounding box center [601, 227] width 119 height 12
paste input "**********"
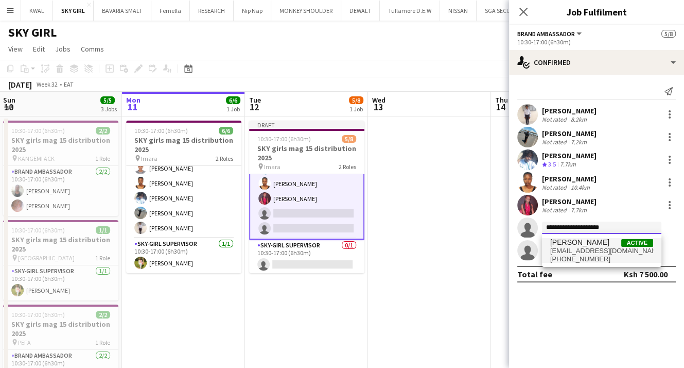
type input "**********"
click at [603, 248] on span "[EMAIL_ADDRESS][DOMAIN_NAME]" at bounding box center [602, 251] width 103 height 8
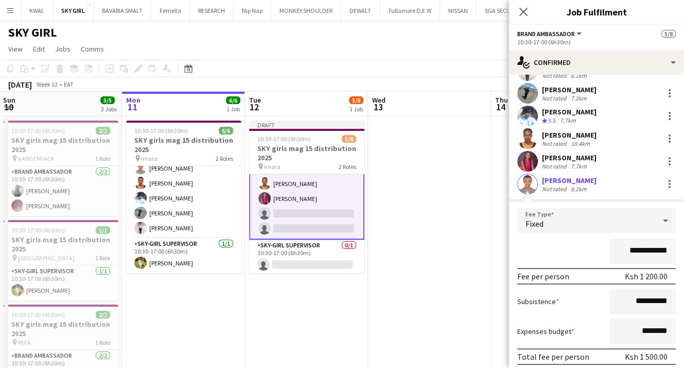
scroll to position [103, 0]
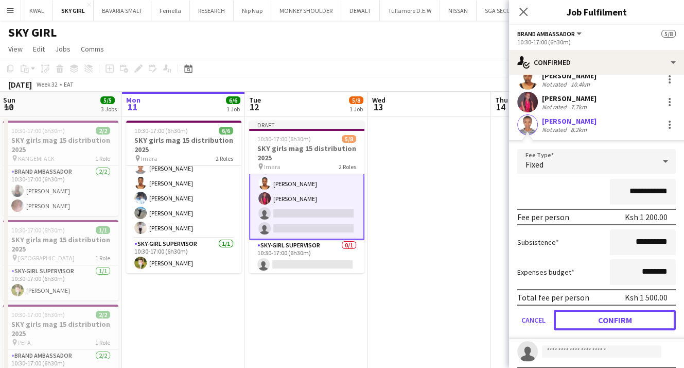
drag, startPoint x: 624, startPoint y: 315, endPoint x: 401, endPoint y: 153, distance: 275.8
click at [615, 313] on button "Confirm" at bounding box center [615, 320] width 122 height 21
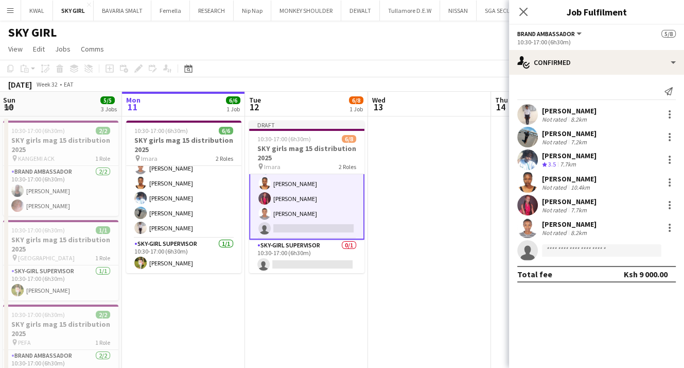
scroll to position [0, 0]
drag, startPoint x: 290, startPoint y: 148, endPoint x: 280, endPoint y: 138, distance: 14.6
click at [283, 143] on app-calendar-viewport "Fri 8 14/14 2 Jobs Sat 9 9/9 1 Job Sun 10 5/5 3 Jobs Mon 11 6/6 1 Job Tue 12 6/…" at bounding box center [342, 271] width 684 height 358
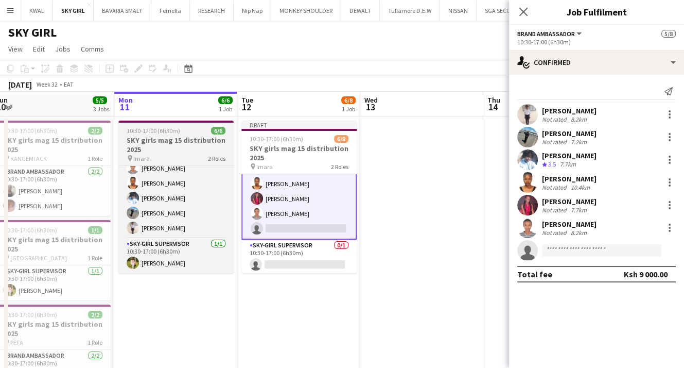
drag, startPoint x: 286, startPoint y: 146, endPoint x: 177, endPoint y: 127, distance: 111.3
click at [284, 146] on h3 "SKY girls mag 15 distribution 2025" at bounding box center [299, 153] width 115 height 19
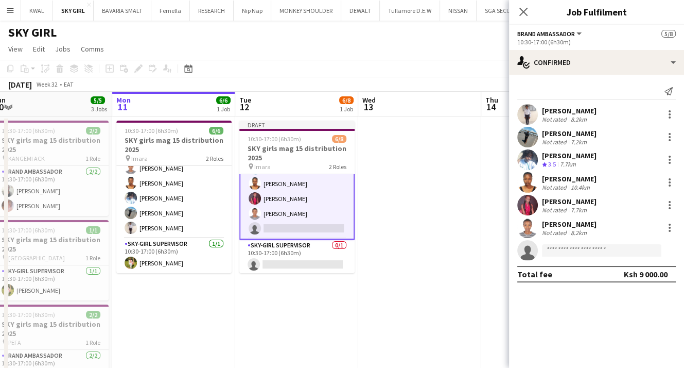
scroll to position [60, 0]
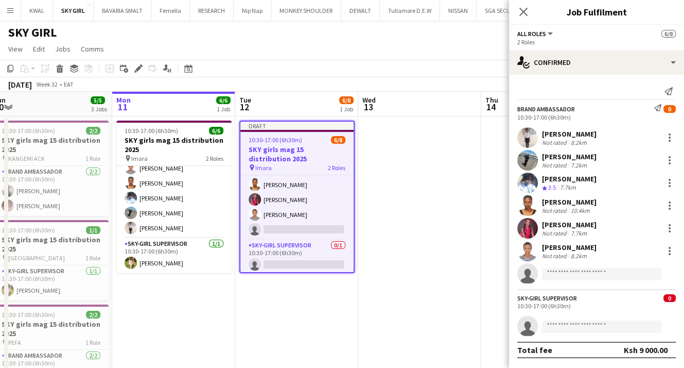
drag, startPoint x: 147, startPoint y: 64, endPoint x: 139, endPoint y: 66, distance: 8.6
click at [141, 66] on div "Add job Add linked Job Edit Edit linked Job Applicants" at bounding box center [134, 68] width 79 height 12
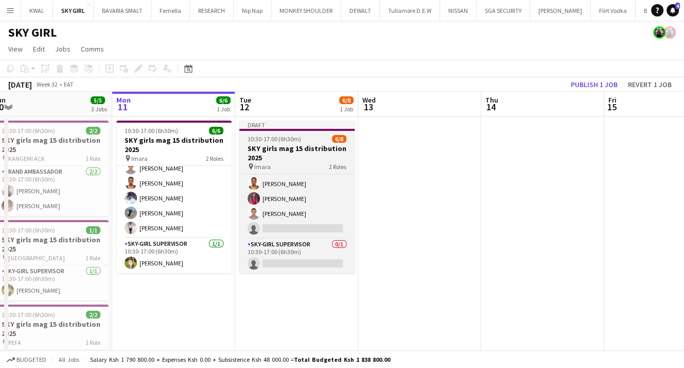
drag, startPoint x: 315, startPoint y: 157, endPoint x: 259, endPoint y: 138, distance: 59.1
click at [309, 156] on app-calendar-viewport "Fri 8 14/14 2 Jobs Sat 9 9/9 1 Job Sun 10 5/5 3 Jobs Mon 11 6/6 1 Job Tue 12 6/…" at bounding box center [342, 271] width 684 height 358
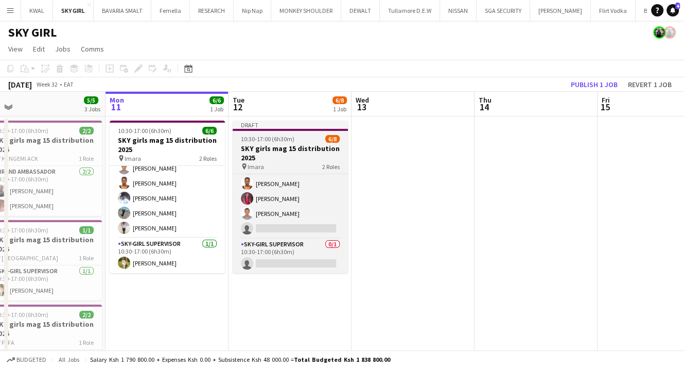
drag, startPoint x: 255, startPoint y: 143, endPoint x: 234, endPoint y: 124, distance: 28.8
click at [251, 141] on app-calendar-viewport "Fri 8 14/14 2 Jobs Sat 9 9/9 1 Job Sun 10 5/5 3 Jobs Mon 11 6/6 1 Job Tue 12 6/…" at bounding box center [342, 271] width 684 height 358
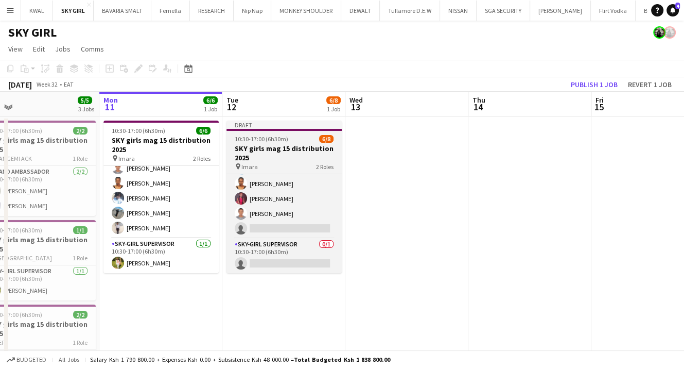
click at [245, 147] on h3 "SKY girls mag 15 distribution 2025" at bounding box center [284, 153] width 115 height 19
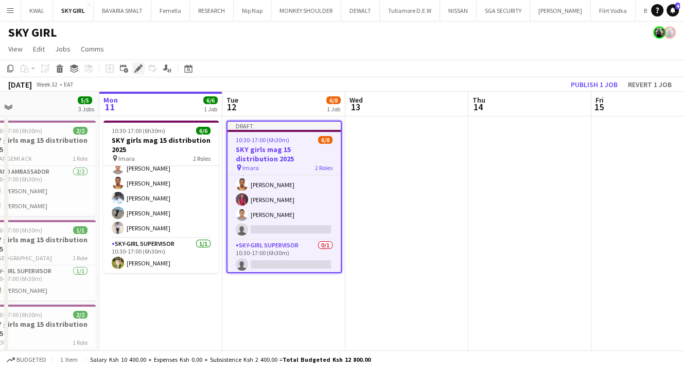
click at [141, 68] on icon at bounding box center [138, 69] width 6 height 6
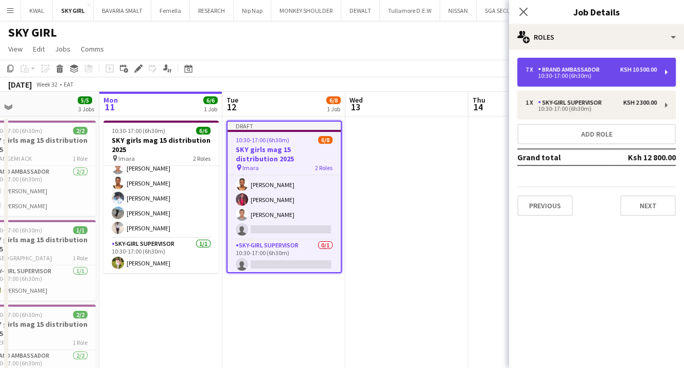
click at [587, 73] on div "7 x Brand Ambassador Ksh 10 500.00 10:30-17:00 (6h30m)" at bounding box center [591, 72] width 131 height 12
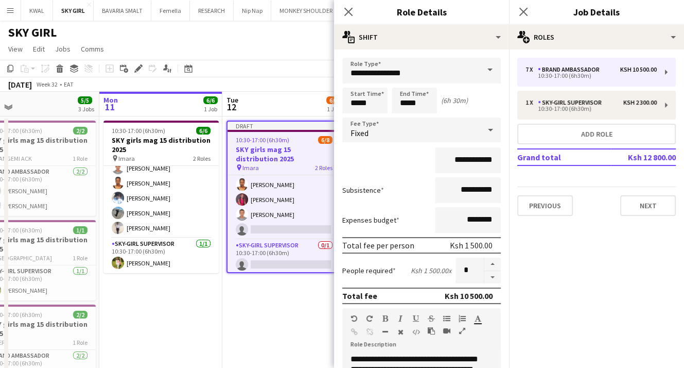
drag, startPoint x: 485, startPoint y: 278, endPoint x: 430, endPoint y: 279, distance: 55.6
click at [485, 277] on button "button" at bounding box center [493, 277] width 16 height 13
type input "*"
click at [239, 292] on app-date-cell "Draft 10:30-17:00 (6h30m) 6/8 SKY girls mag 15 distribution 2025 pin Imara 2 Ro…" at bounding box center [283, 283] width 123 height 334
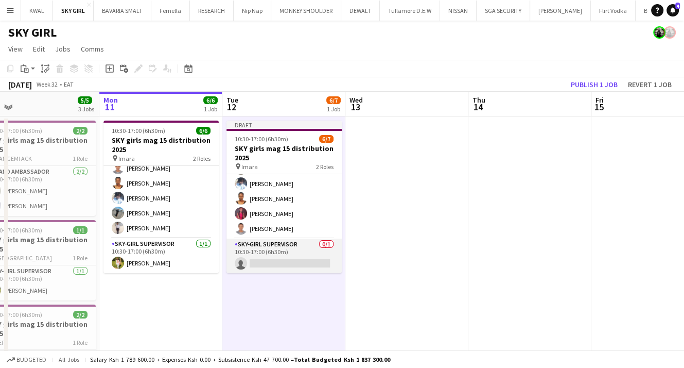
click at [274, 258] on app-card-role "SKY-GIRL SUPERVISOR 0/1 10:30-17:00 (6h30m) single-neutral-actions" at bounding box center [284, 255] width 115 height 35
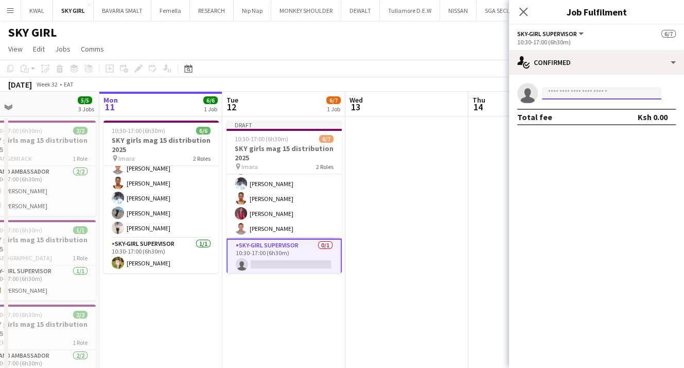
click at [606, 93] on input at bounding box center [601, 93] width 119 height 12
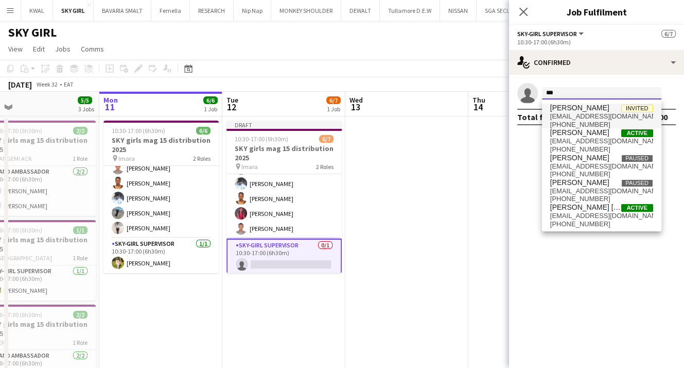
type input "***"
click at [585, 112] on span "[EMAIL_ADDRESS][DOMAIN_NAME]" at bounding box center [602, 116] width 103 height 8
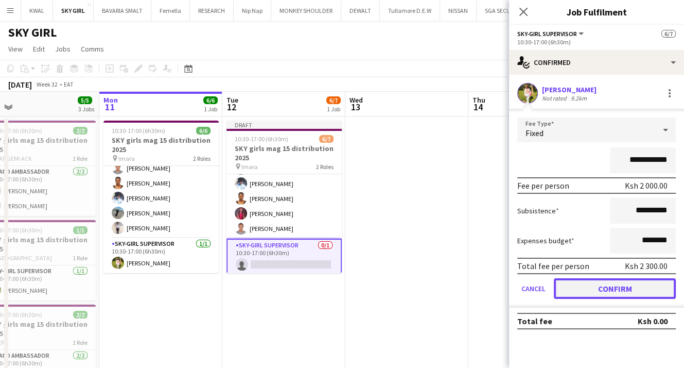
click at [623, 288] on button "Confirm" at bounding box center [615, 288] width 122 height 21
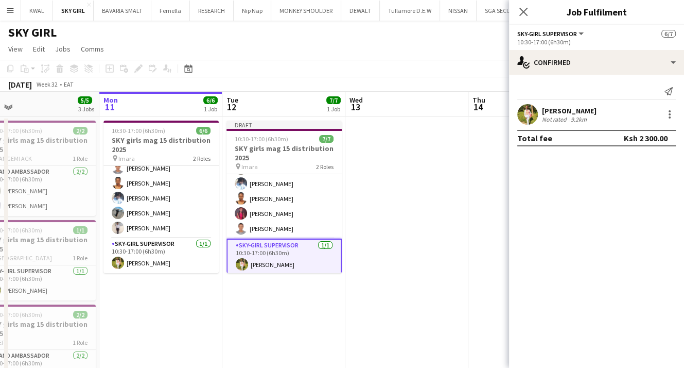
click at [461, 165] on app-date-cell at bounding box center [407, 283] width 123 height 334
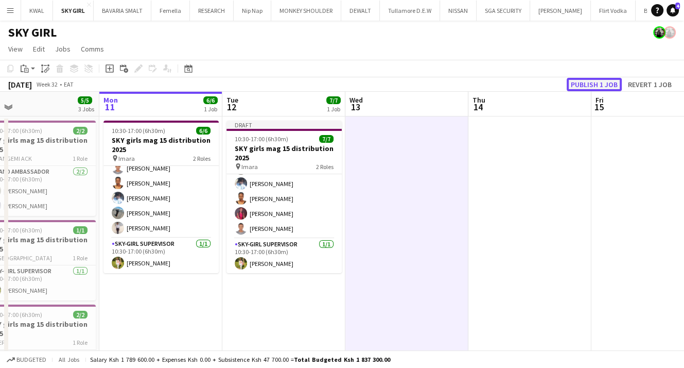
click at [579, 87] on button "Publish 1 job" at bounding box center [594, 84] width 55 height 13
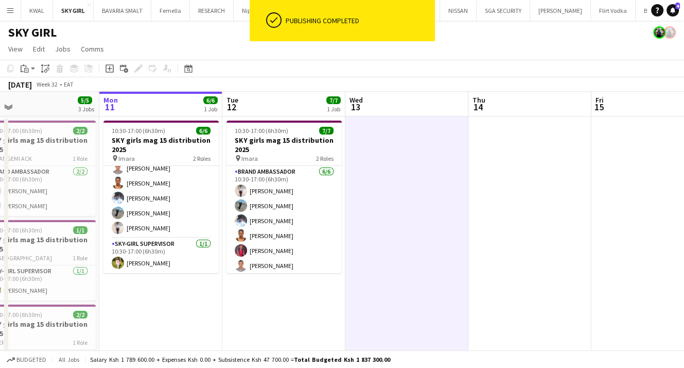
click at [670, 36] on app-user-avatar at bounding box center [670, 32] width 12 height 12
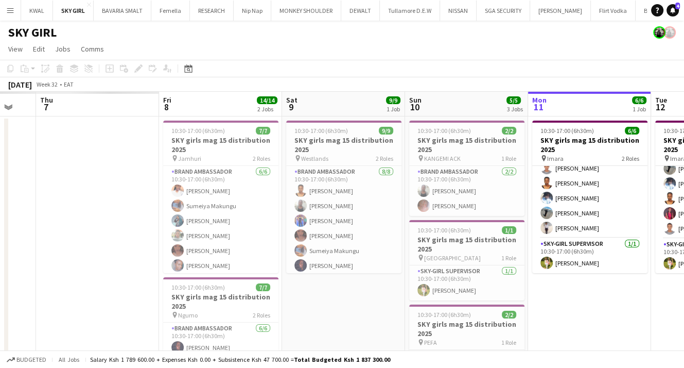
scroll to position [0, 298]
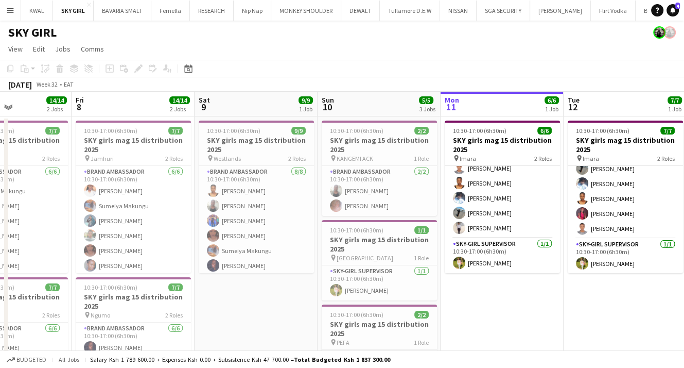
drag, startPoint x: 226, startPoint y: 319, endPoint x: 567, endPoint y: 307, distance: 341.7
click at [567, 307] on app-calendar-viewport "Tue 5 7/7 1 Job Wed 6 7/7 1 Job Thu 7 14/14 2 Jobs Fri 8 14/14 2 Jobs Sat 9 9/9…" at bounding box center [342, 271] width 684 height 358
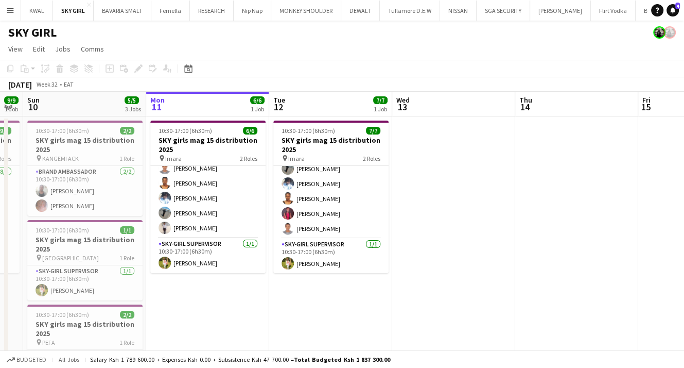
drag, startPoint x: 581, startPoint y: 334, endPoint x: 305, endPoint y: 343, distance: 276.7
click at [302, 345] on app-calendar-viewport "Thu 7 14/14 2 Jobs Fri 8 14/14 2 Jobs Sat 9 9/9 1 Job Sun 10 5/5 3 Jobs Mon 11 …" at bounding box center [342, 271] width 684 height 358
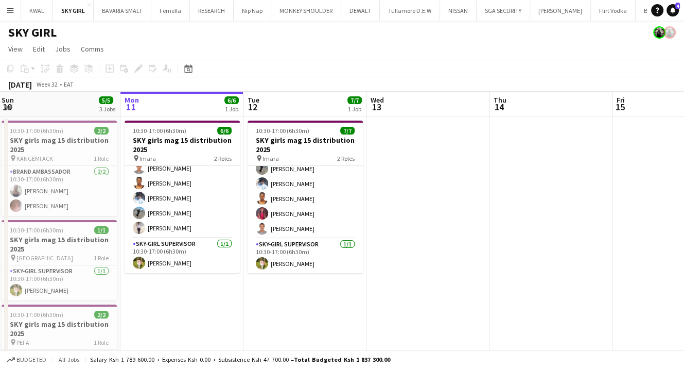
drag, startPoint x: 346, startPoint y: 328, endPoint x: 325, endPoint y: 331, distance: 21.3
click at [325, 331] on app-calendar-viewport "Thu 7 14/14 2 Jobs Fri 8 14/14 2 Jobs Sat 9 9/9 1 Job Sun 10 5/5 3 Jobs Mon 11 …" at bounding box center [342, 271] width 684 height 358
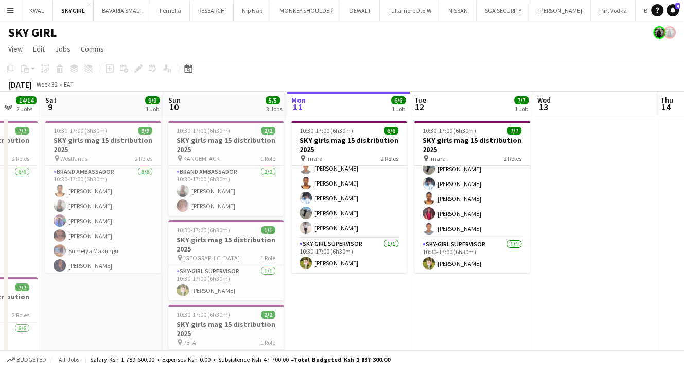
scroll to position [0, 329]
drag, startPoint x: 177, startPoint y: 316, endPoint x: 346, endPoint y: 336, distance: 170.1
click at [346, 336] on app-calendar-viewport "Wed 6 7/7 1 Job Thu 7 14/14 2 Jobs Fri 8 14/14 2 Jobs Sat 9 9/9 1 Job Sun 10 5/…" at bounding box center [342, 271] width 684 height 358
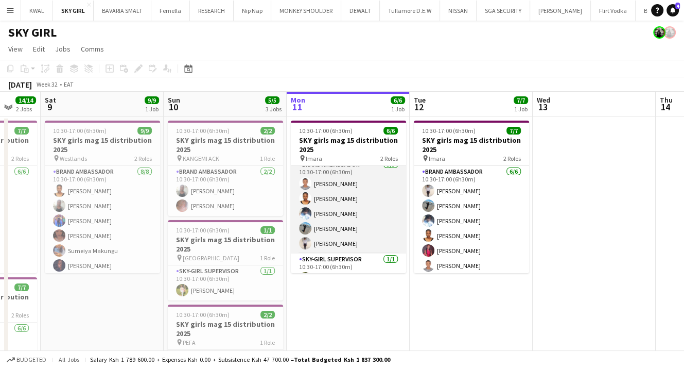
scroll to position [0, 0]
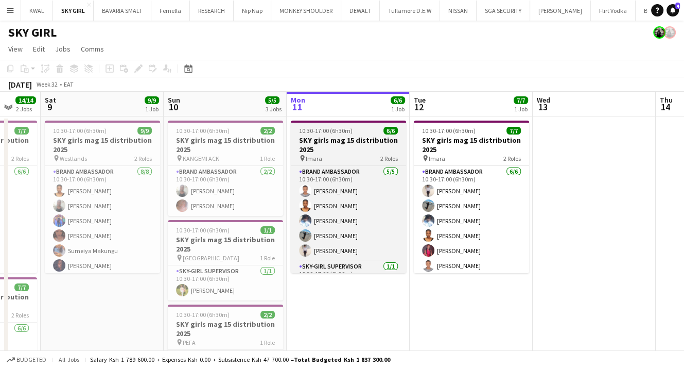
click at [373, 147] on h3 "SKY girls mag 15 distribution 2025" at bounding box center [348, 144] width 115 height 19
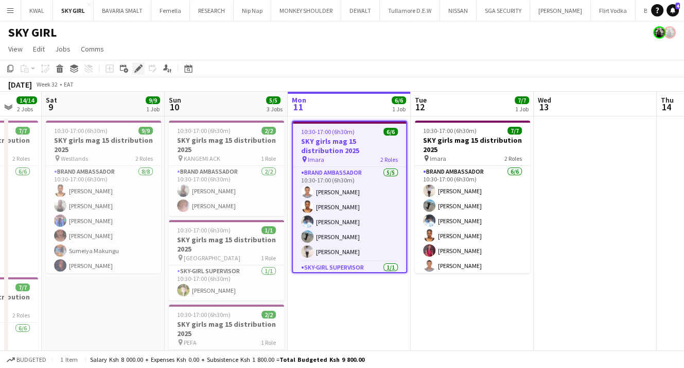
click at [138, 71] on icon "Edit" at bounding box center [138, 68] width 8 height 8
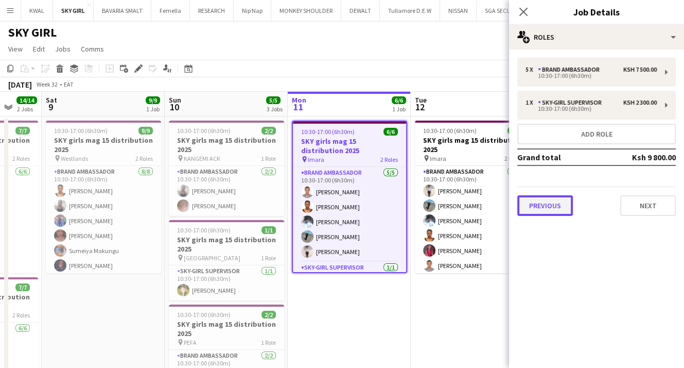
click at [546, 203] on button "Previous" at bounding box center [546, 205] width 56 height 21
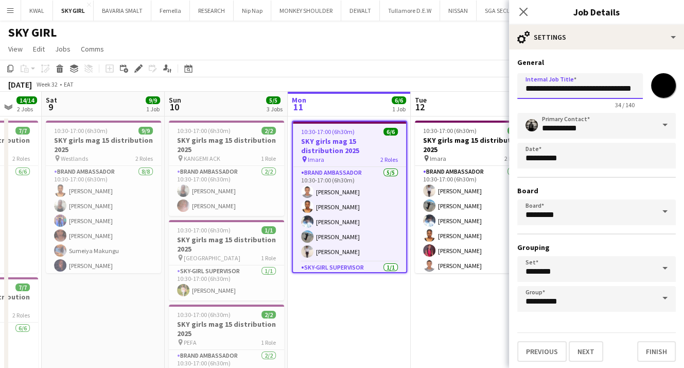
click at [581, 91] on input "**********" at bounding box center [581, 86] width 126 height 26
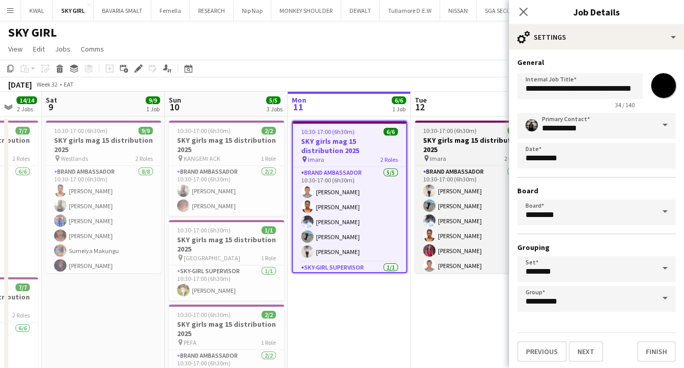
click at [474, 142] on h3 "SKY girls mag 15 distribution 2025" at bounding box center [472, 144] width 115 height 19
type input "**********"
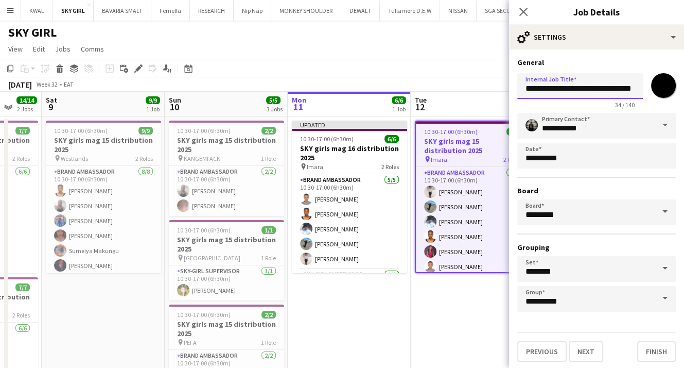
click at [580, 91] on input "**********" at bounding box center [581, 86] width 126 height 26
click at [222, 143] on h3 "SKY girls mag 15 distribution 2025" at bounding box center [226, 144] width 115 height 19
type input "**********"
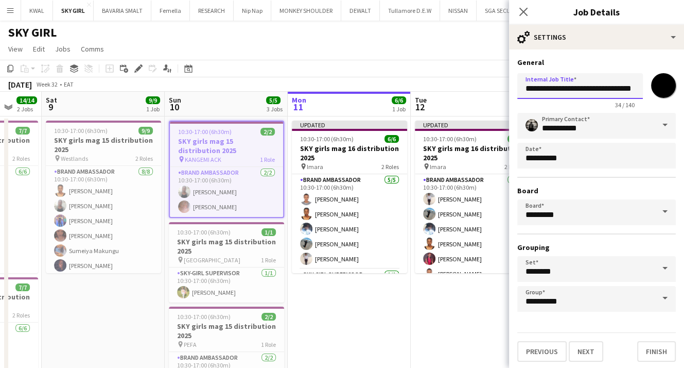
drag, startPoint x: 580, startPoint y: 88, endPoint x: 583, endPoint y: 99, distance: 11.0
click at [580, 91] on input "**********" at bounding box center [581, 86] width 126 height 26
drag, startPoint x: 210, startPoint y: 246, endPoint x: 266, endPoint y: 231, distance: 58.1
click at [212, 246] on h3 "SKY girls mag 15 distribution 2025" at bounding box center [226, 246] width 115 height 19
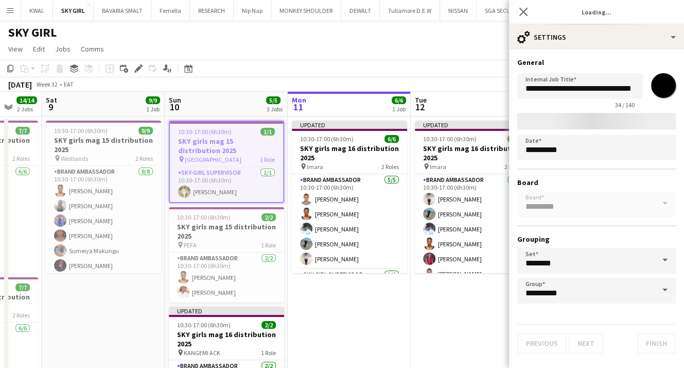
scroll to position [0, 326]
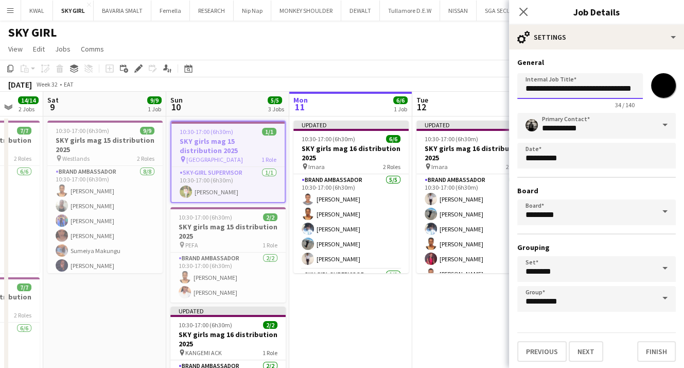
drag, startPoint x: 581, startPoint y: 89, endPoint x: 591, endPoint y: 93, distance: 10.4
click at [582, 91] on input "**********" at bounding box center [581, 86] width 126 height 26
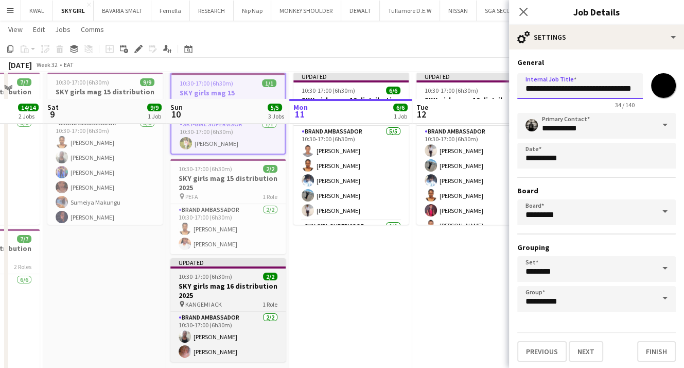
scroll to position [99, 0]
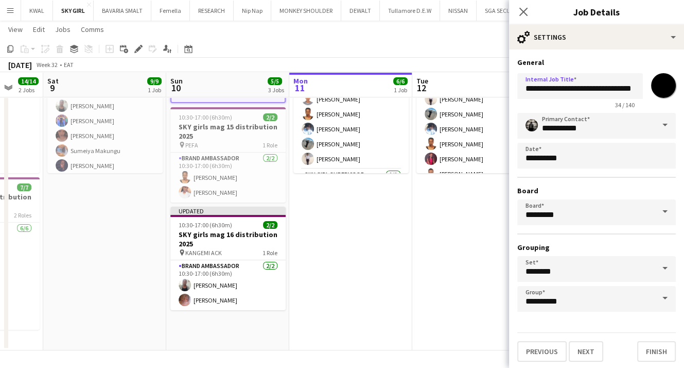
drag, startPoint x: 226, startPoint y: 237, endPoint x: 232, endPoint y: 234, distance: 6.5
click at [227, 237] on h3 "SKY girls mag 16 distribution 2025" at bounding box center [227, 239] width 115 height 19
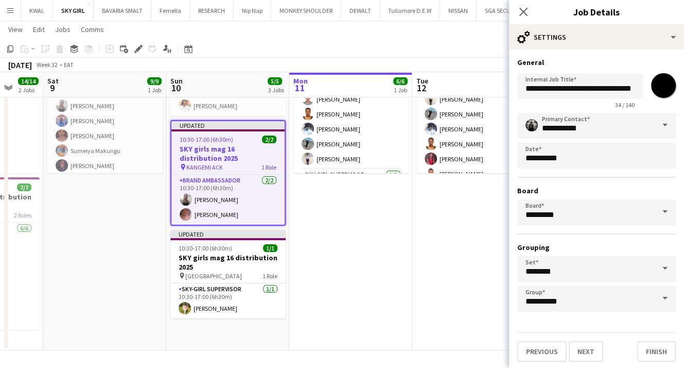
scroll to position [0, 326]
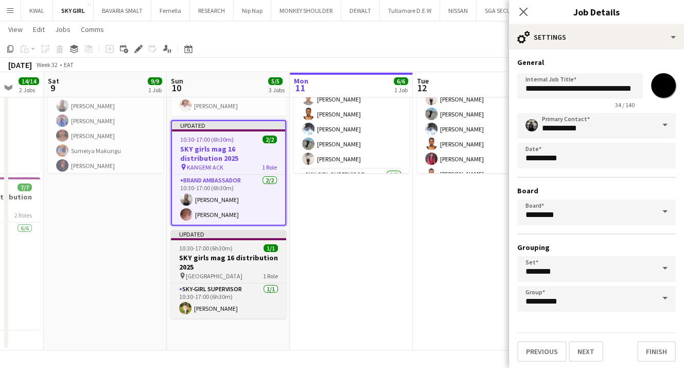
click at [224, 256] on h3 "SKY girls mag 16 distribution 2025" at bounding box center [228, 262] width 115 height 19
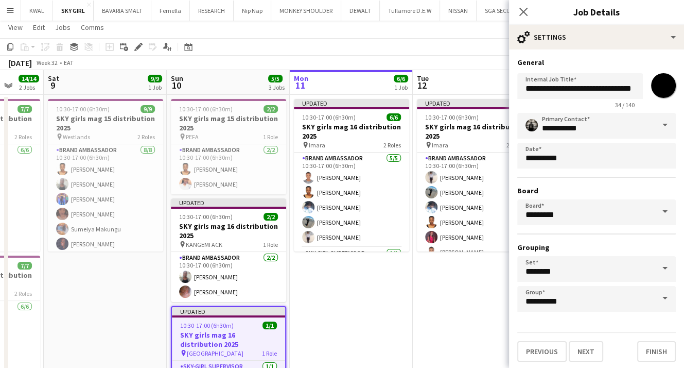
scroll to position [0, 0]
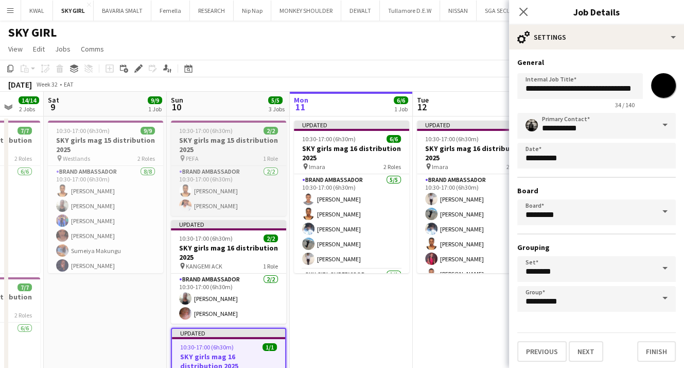
click at [218, 144] on h3 "SKY girls mag 15 distribution 2025" at bounding box center [228, 144] width 115 height 19
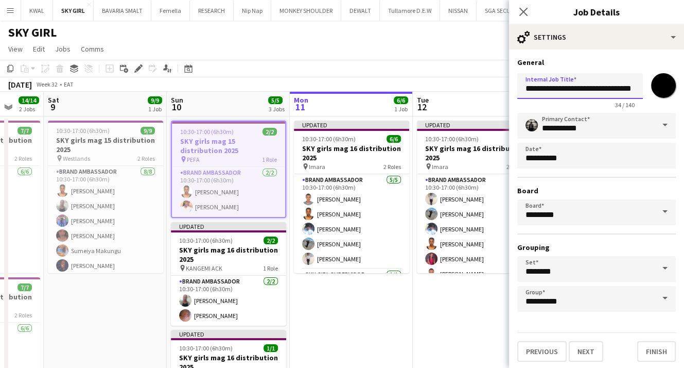
click at [581, 91] on input "**********" at bounding box center [581, 86] width 126 height 26
click at [80, 148] on h3 "SKY girls mag 15 distribution 2025" at bounding box center [105, 144] width 115 height 19
type input "**********"
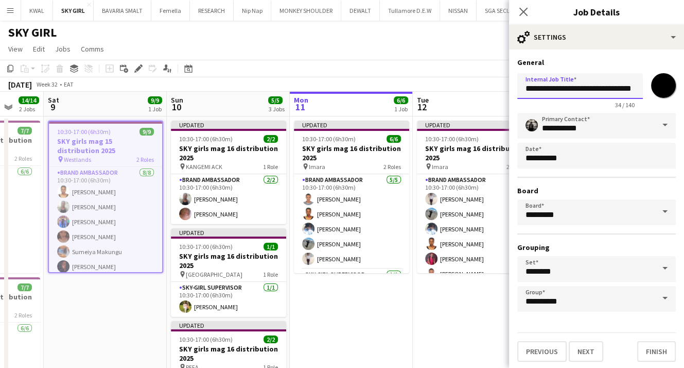
drag, startPoint x: 581, startPoint y: 91, endPoint x: 586, endPoint y: 94, distance: 5.9
click at [583, 91] on input "**********" at bounding box center [581, 86] width 126 height 26
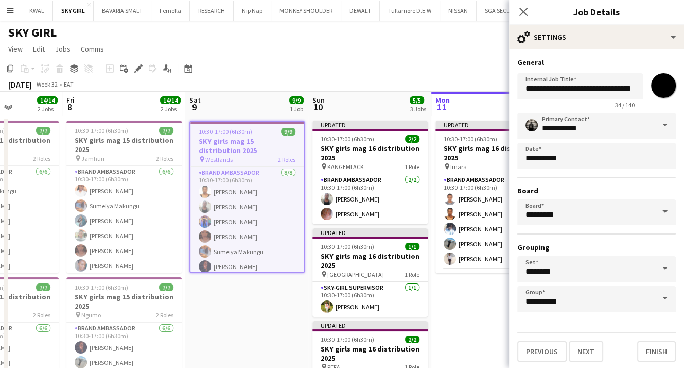
scroll to position [0, 266]
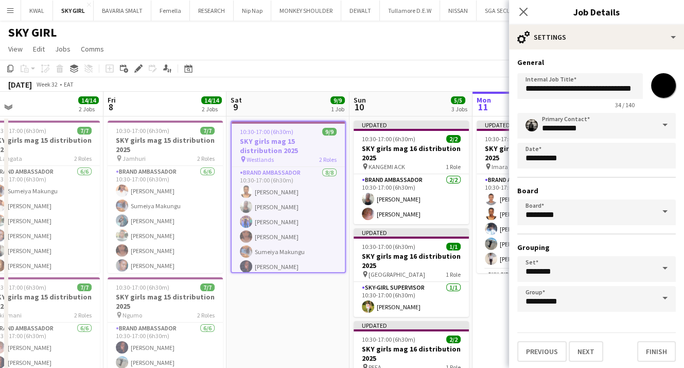
drag, startPoint x: 78, startPoint y: 310, endPoint x: 262, endPoint y: 330, distance: 184.4
click at [262, 330] on app-calendar-viewport "Tue 5 7/7 1 Job Wed 6 7/7 1 Job Thu 7 14/14 2 Jobs Fri 8 14/14 2 Jobs Sat 9 9/9…" at bounding box center [342, 271] width 684 height 358
click at [157, 145] on h3 "SKY girls mag 15 distribution 2025" at bounding box center [165, 144] width 115 height 19
type input "**********"
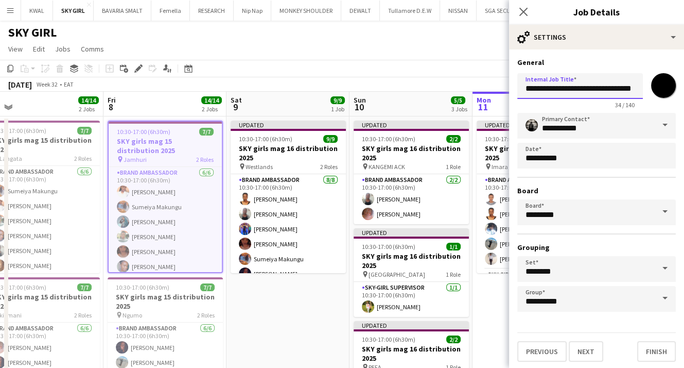
click at [581, 90] on input "**********" at bounding box center [581, 86] width 126 height 26
drag, startPoint x: 151, startPoint y: 300, endPoint x: 187, endPoint y: 289, distance: 38.1
click at [151, 300] on h3 "SKY girls mag 15 distribution 2025" at bounding box center [165, 301] width 115 height 19
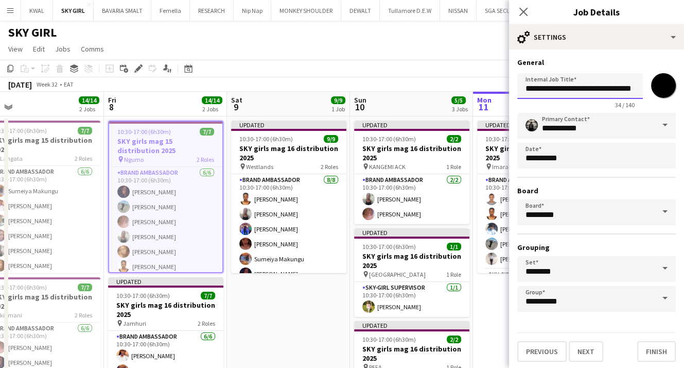
click at [581, 91] on input "**********" at bounding box center [581, 86] width 126 height 26
type input "**********"
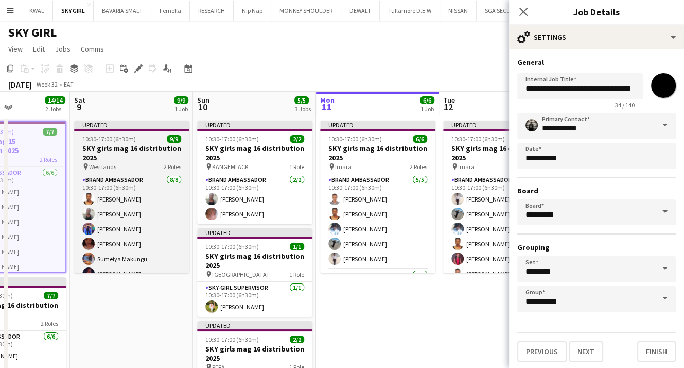
drag, startPoint x: 339, startPoint y: 298, endPoint x: 57, endPoint y: 211, distance: 295.4
click at [57, 213] on app-calendar-viewport "Tue 5 7/7 1 Job Wed 6 7/7 1 Job Thu 7 14/14 2 Jobs Fri 8 14/14 2 Jobs Sat 9 9/9…" at bounding box center [342, 271] width 684 height 358
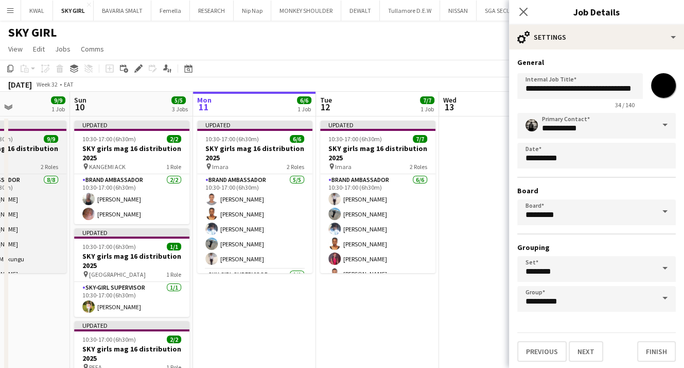
scroll to position [0, 425]
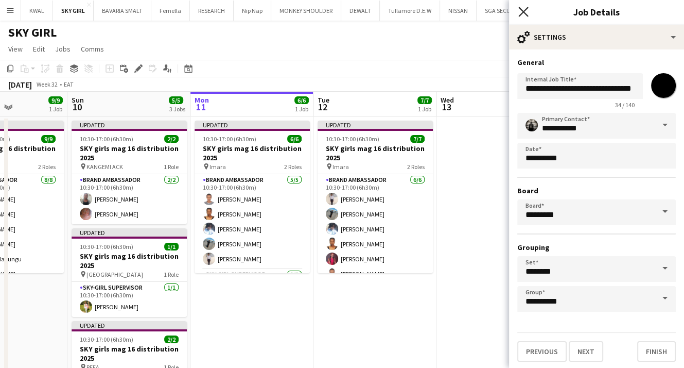
click at [526, 12] on icon "Close pop-in" at bounding box center [524, 12] width 10 height 10
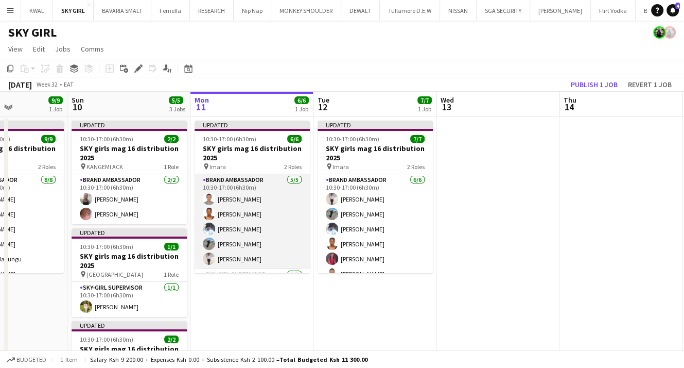
click at [234, 197] on app-card-role "Brand Ambassador [DATE] 10:30-17:00 (6h30m) [PERSON_NAME] [PERSON_NAME] Kiumber…" at bounding box center [252, 221] width 115 height 95
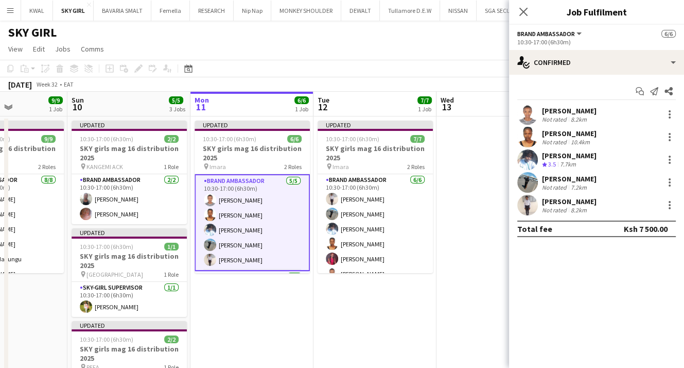
click at [538, 113] on app-user-avatar at bounding box center [528, 114] width 21 height 21
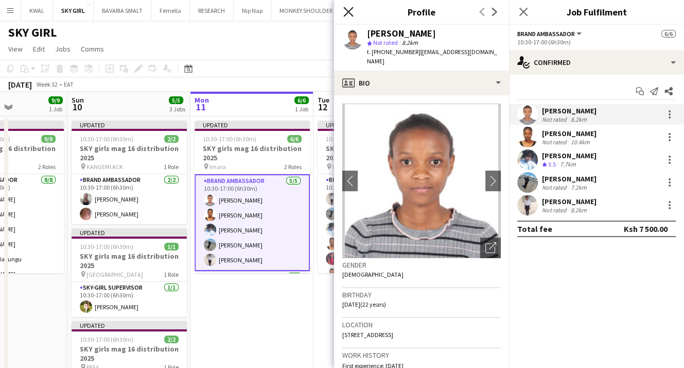
click at [350, 12] on icon "Close pop-in" at bounding box center [349, 12] width 10 height 10
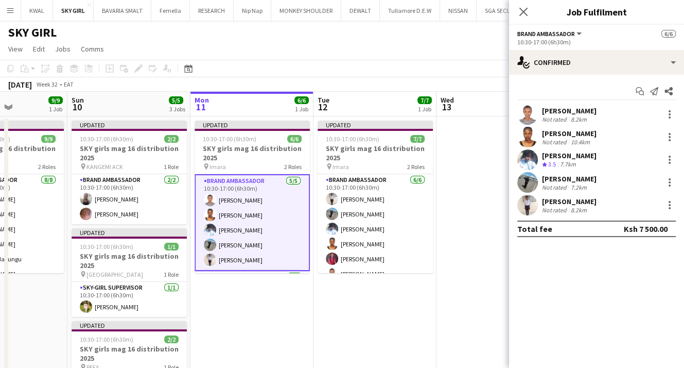
click at [537, 139] on app-user-avatar at bounding box center [528, 137] width 21 height 21
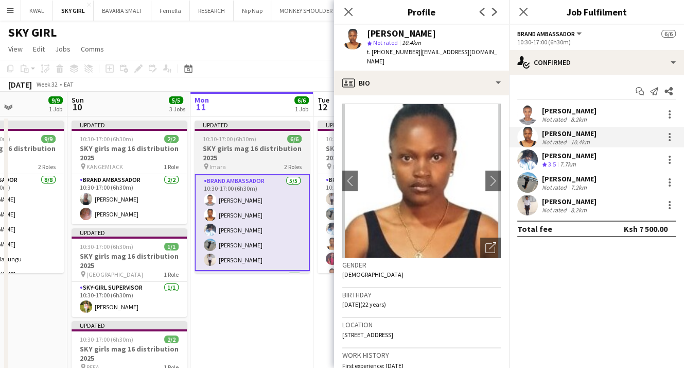
click at [239, 144] on h3 "SKY girls mag 16 distribution 2025" at bounding box center [252, 153] width 115 height 19
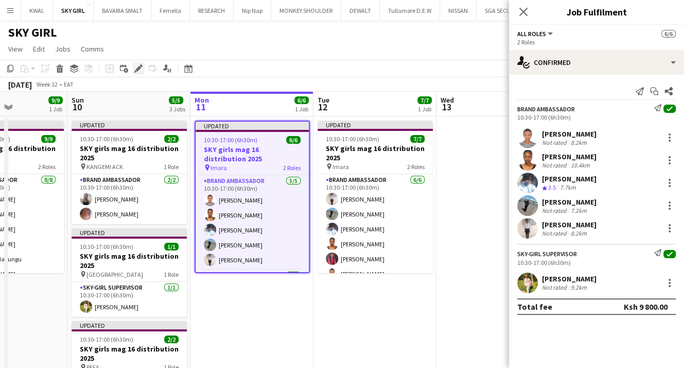
click at [136, 66] on icon "Edit" at bounding box center [138, 68] width 8 height 8
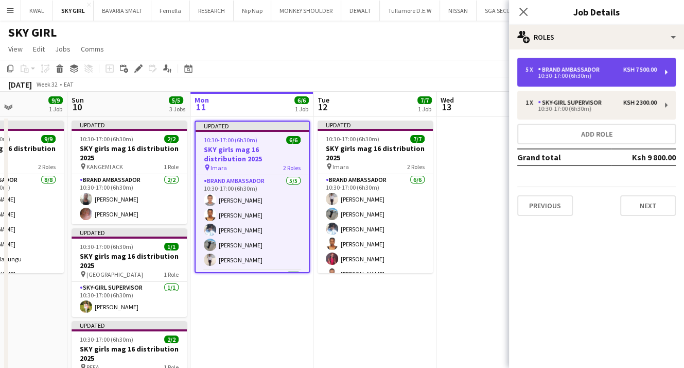
click at [557, 72] on div "Brand Ambassador" at bounding box center [571, 69] width 66 height 7
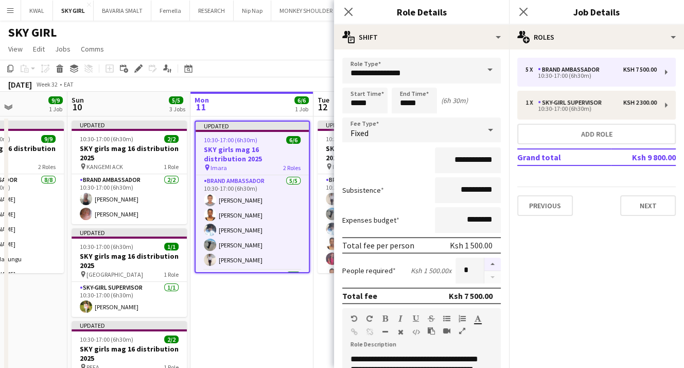
click at [486, 263] on button "button" at bounding box center [493, 264] width 16 height 13
type input "*"
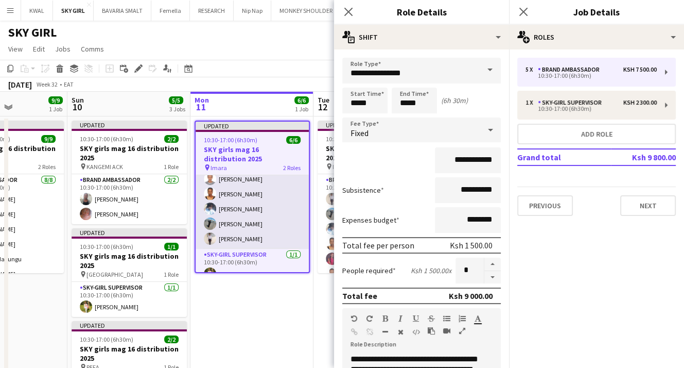
scroll to position [32, 0]
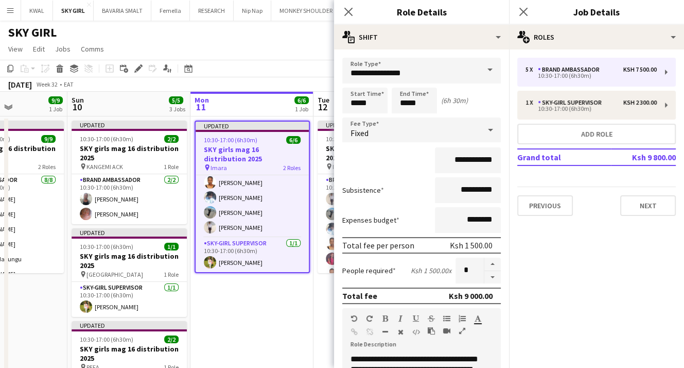
drag, startPoint x: 283, startPoint y: 337, endPoint x: 282, endPoint y: 312, distance: 25.8
click at [283, 337] on app-date-cell "Updated 10:30-17:00 (6h30m) 6/6 SKY girls mag 16 distribution 2025 pin Imara 2 …" at bounding box center [252, 283] width 123 height 334
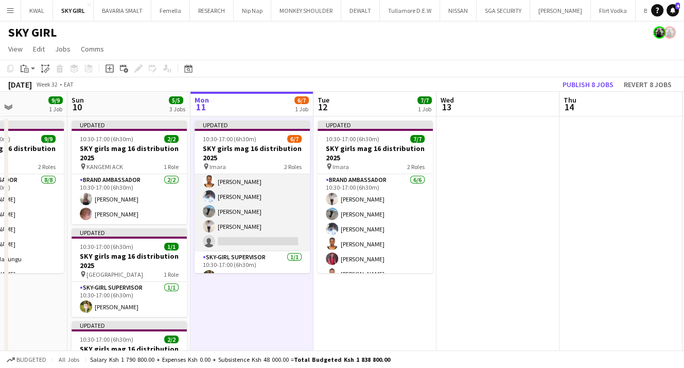
click at [268, 242] on app-card-role "Brand Ambassador [DATE] 10:30-17:00 (6h30m) [PERSON_NAME] [PERSON_NAME] Kiumber…" at bounding box center [252, 197] width 115 height 110
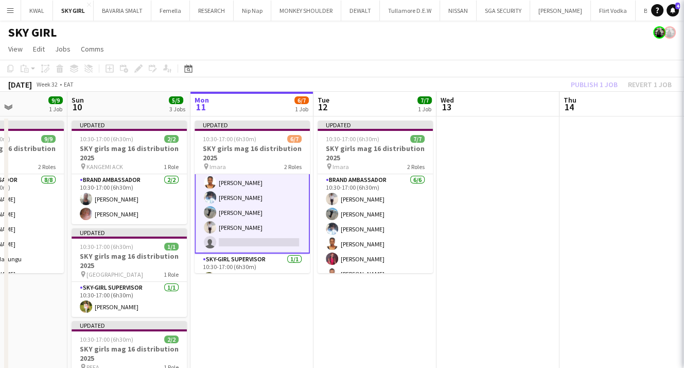
scroll to position [33, 0]
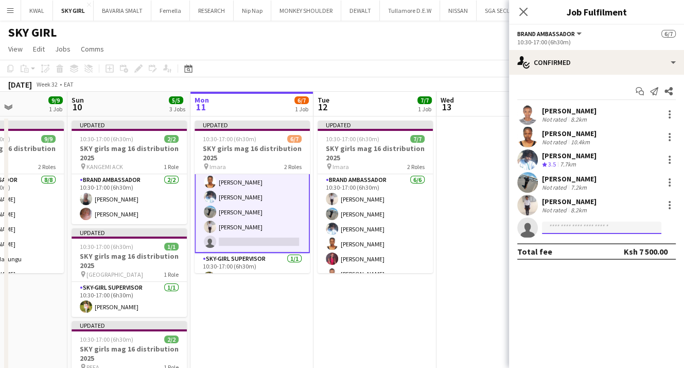
click at [564, 229] on input at bounding box center [601, 227] width 119 height 12
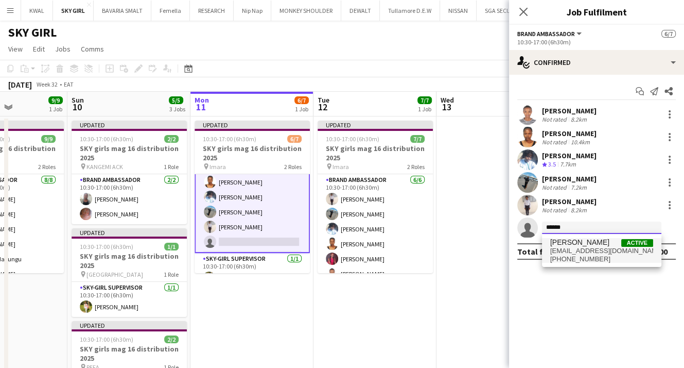
type input "******"
drag, startPoint x: 564, startPoint y: 243, endPoint x: 570, endPoint y: 242, distance: 5.9
click at [568, 243] on span "[PERSON_NAME]" at bounding box center [580, 242] width 59 height 9
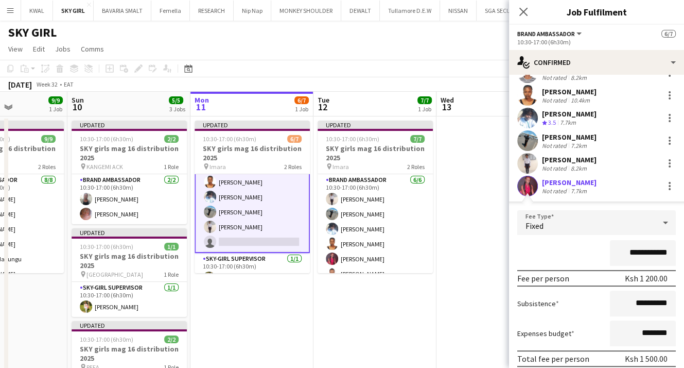
scroll to position [103, 0]
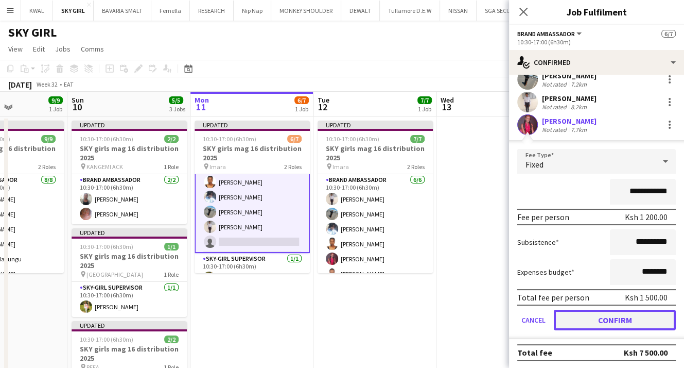
click at [614, 320] on button "Confirm" at bounding box center [615, 320] width 122 height 21
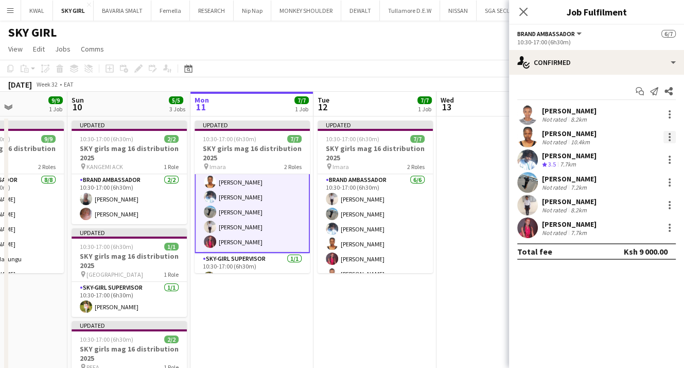
click at [672, 136] on div at bounding box center [670, 137] width 12 height 12
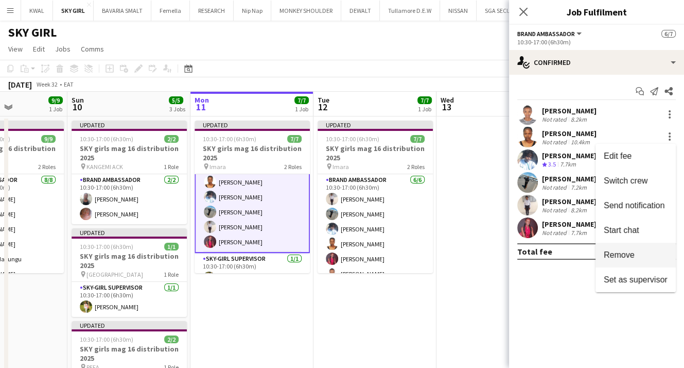
click at [632, 251] on span "Remove" at bounding box center [619, 254] width 31 height 9
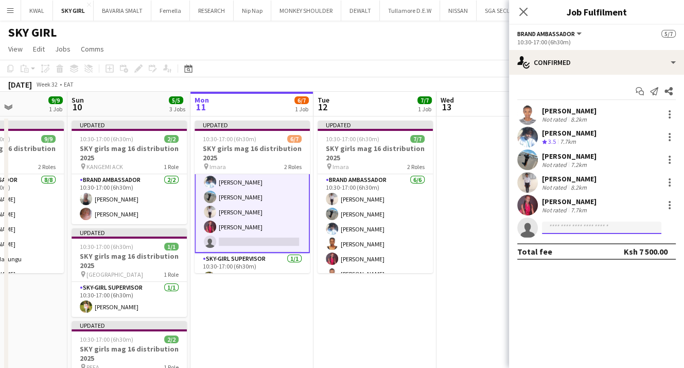
click at [567, 232] on input at bounding box center [601, 227] width 119 height 12
type input "*"
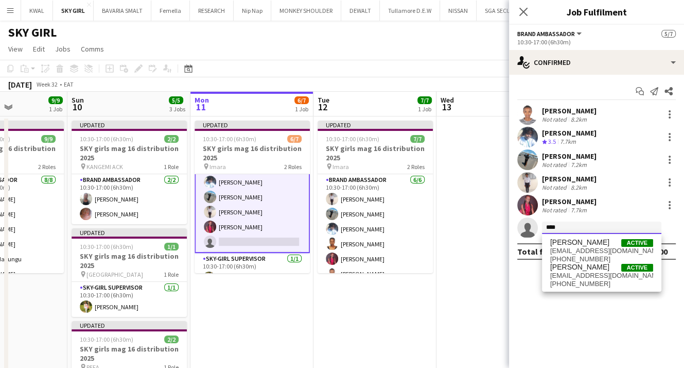
type input "****"
click at [585, 237] on div "[PERSON_NAME] Active [EMAIL_ADDRESS][DOMAIN_NAME] [PHONE_NUMBER] [PERSON_NAME] …" at bounding box center [601, 263] width 119 height 58
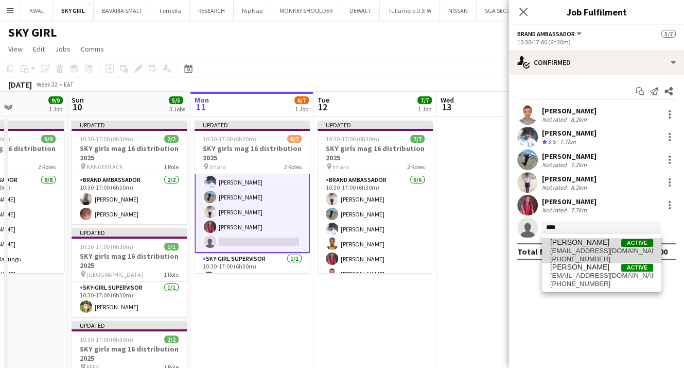
click at [585, 244] on span "[PERSON_NAME]" at bounding box center [580, 242] width 59 height 9
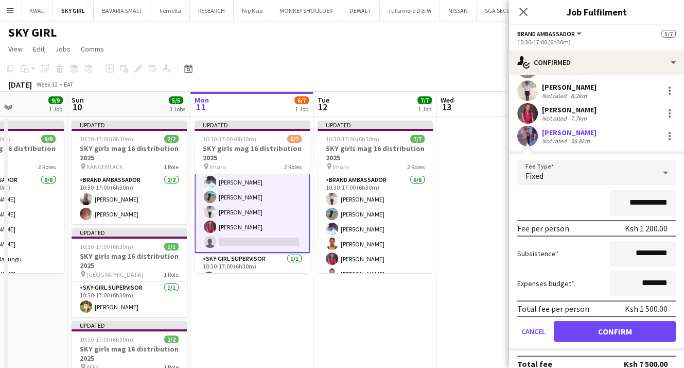
scroll to position [103, 0]
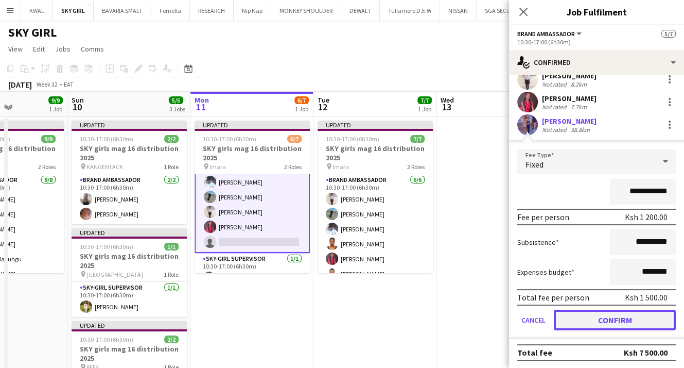
click at [600, 320] on button "Confirm" at bounding box center [615, 320] width 122 height 21
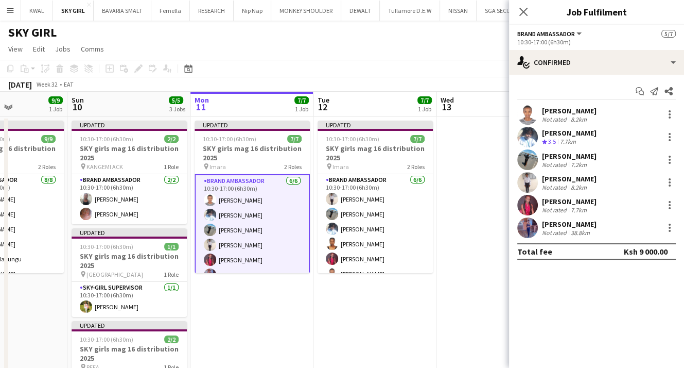
scroll to position [47, 0]
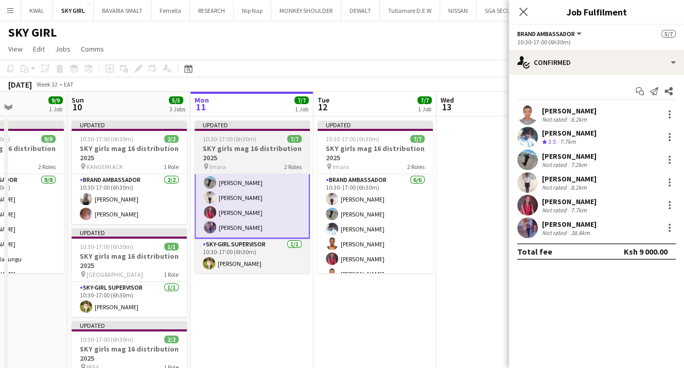
click at [262, 151] on h3 "SKY girls mag 16 distribution 2025" at bounding box center [252, 153] width 115 height 19
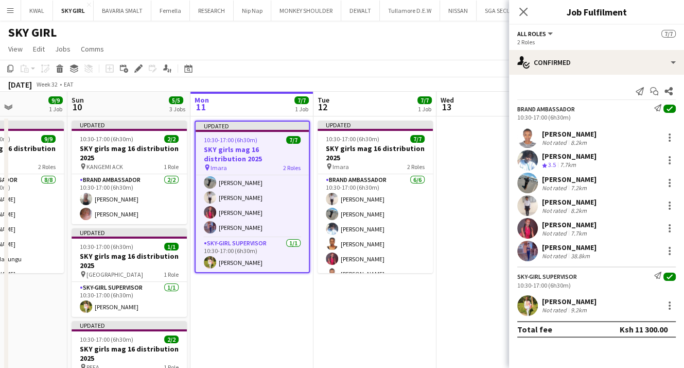
scroll to position [46, 0]
click at [262, 151] on h3 "SKY girls mag 16 distribution 2025" at bounding box center [252, 154] width 113 height 19
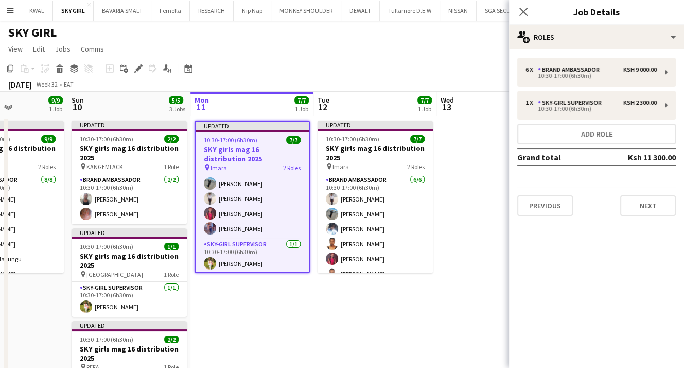
click at [250, 147] on h3 "SKY girls mag 16 distribution 2025" at bounding box center [252, 154] width 113 height 19
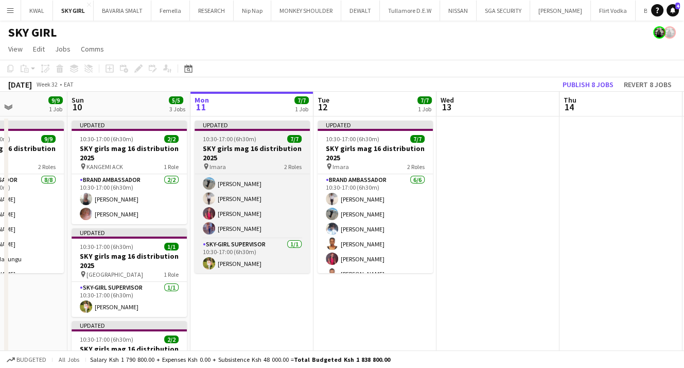
click at [250, 147] on h3 "SKY girls mag 16 distribution 2025" at bounding box center [252, 153] width 115 height 19
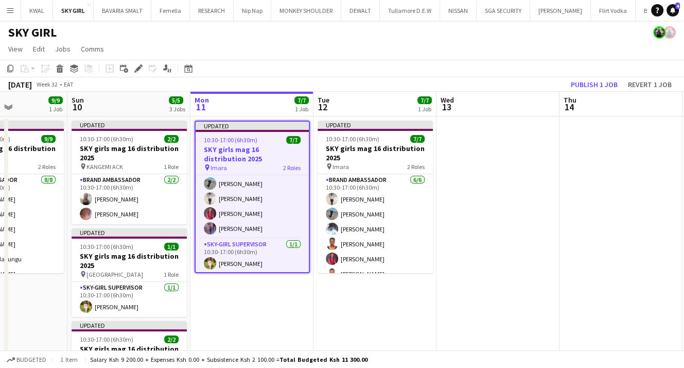
click at [250, 144] on app-job-card "Updated 10:30-17:00 (6h30m) 7/7 SKY girls mag 16 distribution 2025 pin Imara 2 …" at bounding box center [252, 197] width 115 height 152
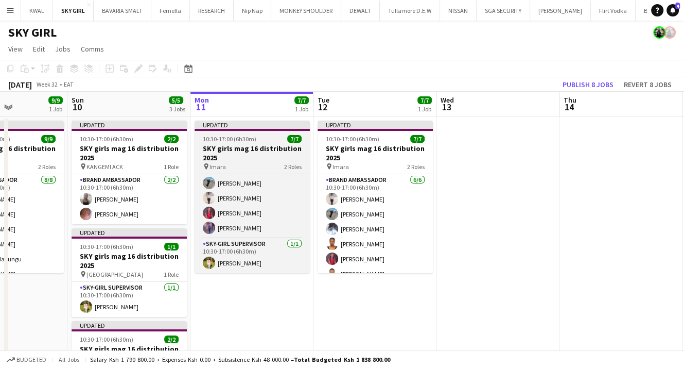
scroll to position [45, 0]
click at [237, 164] on div "pin Imara 2 Roles" at bounding box center [252, 166] width 115 height 8
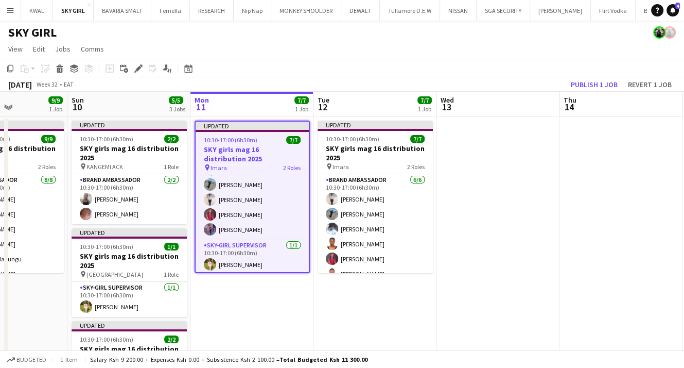
scroll to position [46, 0]
click at [237, 164] on div "pin Imara 2 Roles" at bounding box center [252, 167] width 113 height 8
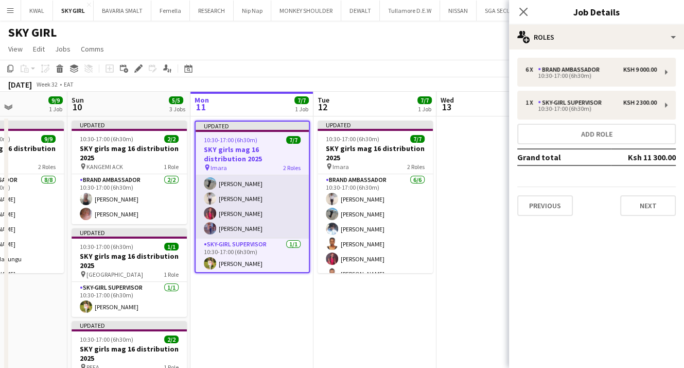
click at [239, 208] on app-card-role "Brand Ambassador [DATE] 10:30-17:00 (6h30m) [PERSON_NAME] [PERSON_NAME] [PERSON…" at bounding box center [252, 184] width 113 height 110
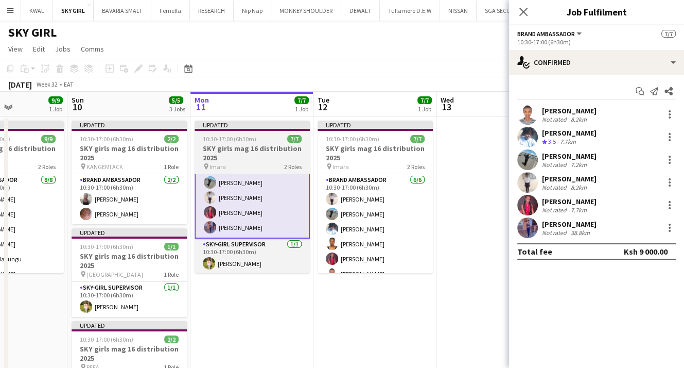
click at [239, 156] on h3 "SKY girls mag 16 distribution 2025" at bounding box center [252, 153] width 115 height 19
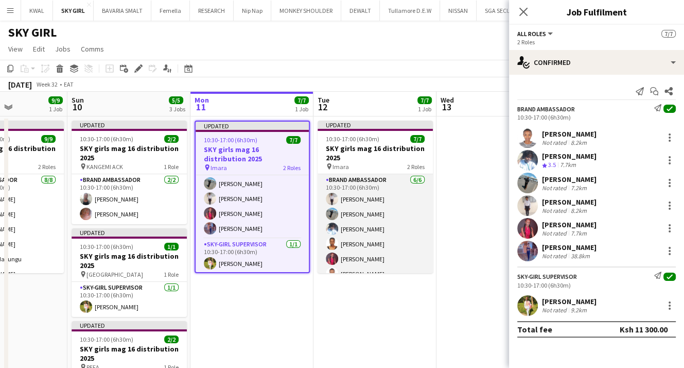
scroll to position [45, 0]
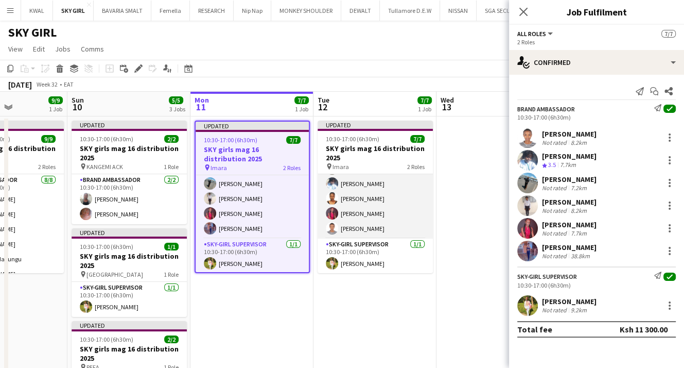
click at [365, 198] on app-card-role "Brand Ambassador [DATE] 10:30-17:00 (6h30m) [PERSON_NAME] [PERSON_NAME] [PERSON…" at bounding box center [375, 184] width 115 height 110
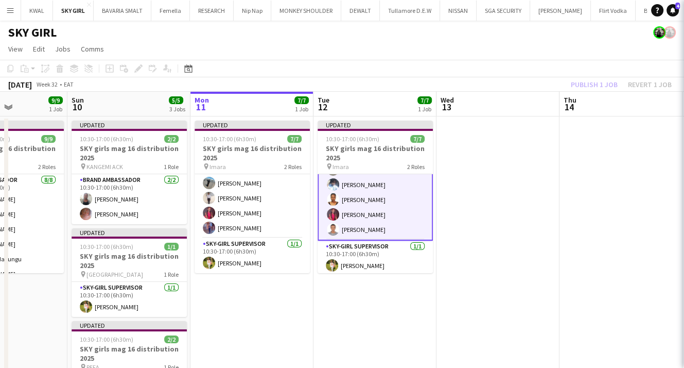
scroll to position [46, 0]
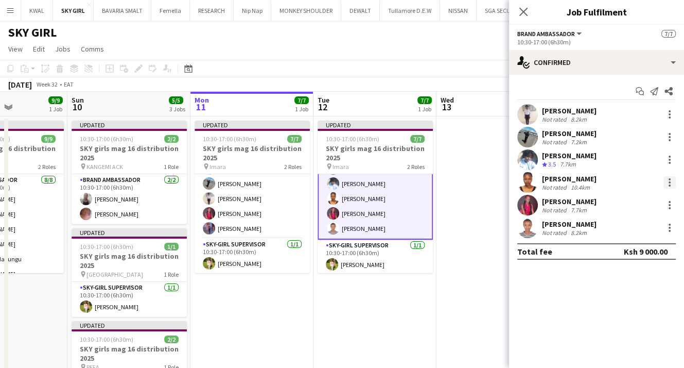
click at [670, 183] on div at bounding box center [670, 182] width 2 height 2
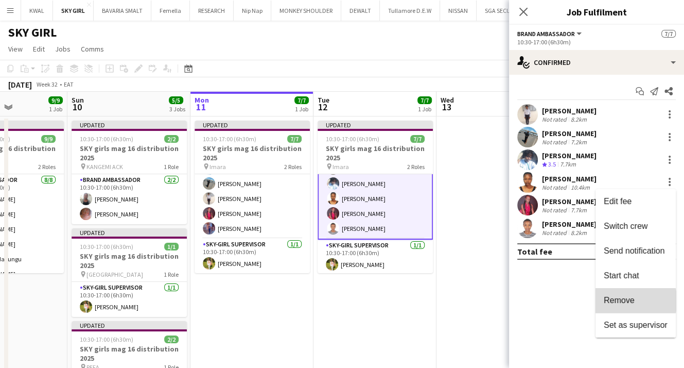
drag, startPoint x: 630, startPoint y: 301, endPoint x: 604, endPoint y: 276, distance: 36.1
click at [629, 300] on span "Remove" at bounding box center [619, 300] width 31 height 9
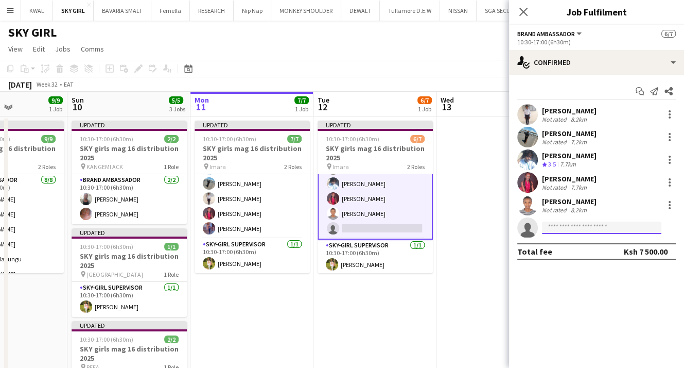
click at [553, 230] on input at bounding box center [601, 227] width 119 height 12
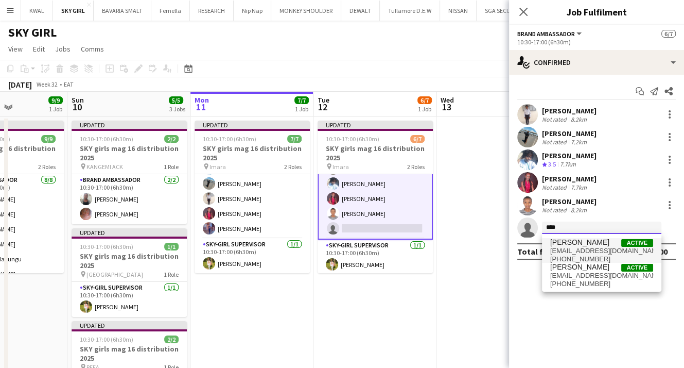
type input "****"
click at [589, 249] on span "[EMAIL_ADDRESS][DOMAIN_NAME]" at bounding box center [602, 251] width 103 height 8
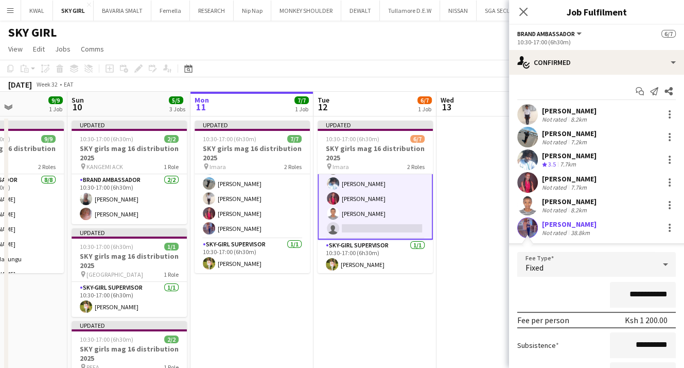
scroll to position [103, 0]
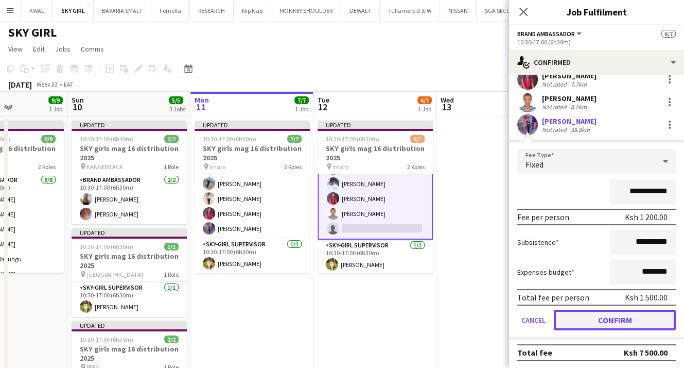
click at [606, 319] on button "Confirm" at bounding box center [615, 320] width 122 height 21
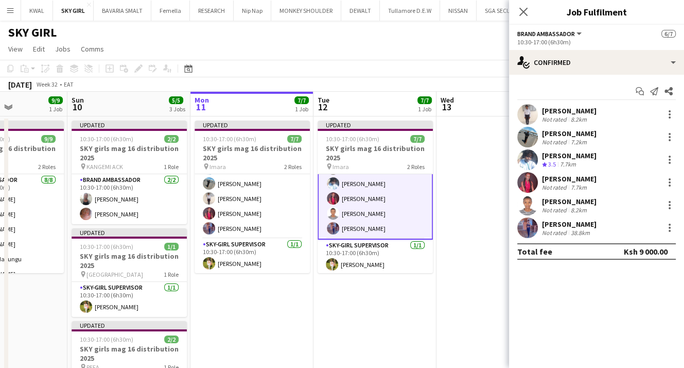
click at [532, 227] on app-user-avatar at bounding box center [528, 227] width 21 height 21
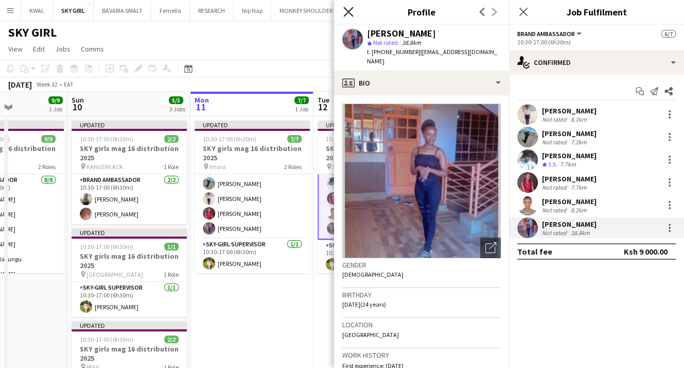
click at [344, 13] on icon "Close pop-in" at bounding box center [349, 12] width 10 height 10
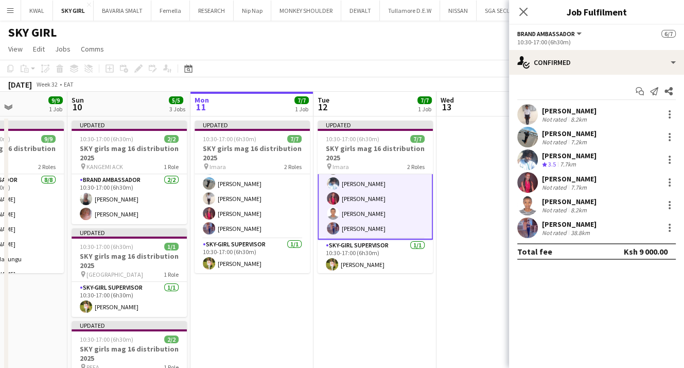
click at [461, 252] on app-date-cell at bounding box center [498, 283] width 123 height 334
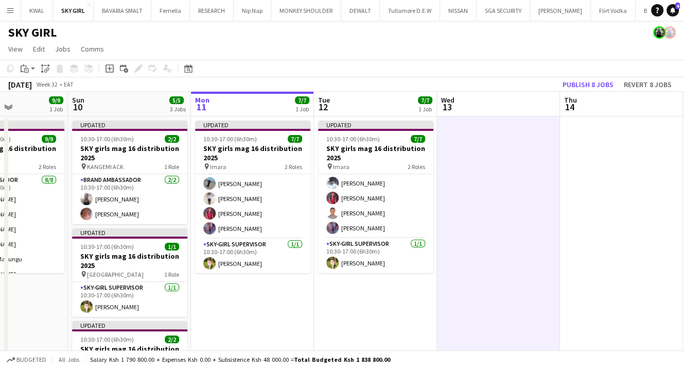
scroll to position [45, 0]
click at [598, 84] on button "Publish 8 jobs" at bounding box center [588, 84] width 59 height 13
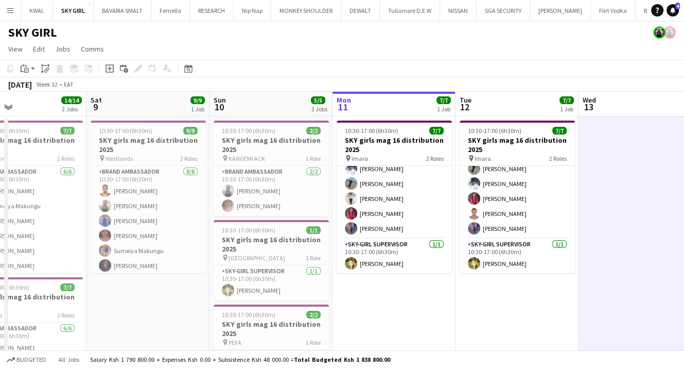
scroll to position [0, 258]
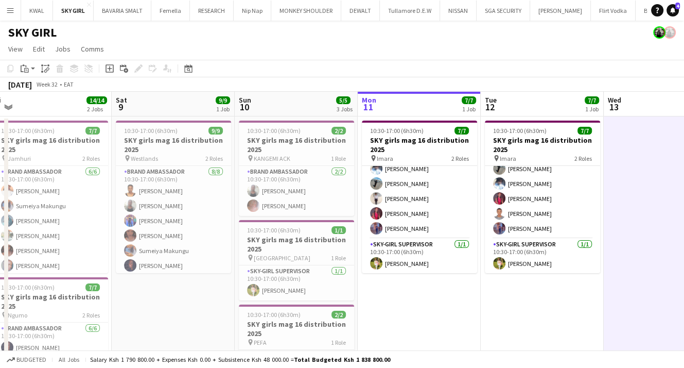
drag, startPoint x: 230, startPoint y: 304, endPoint x: 397, endPoint y: 306, distance: 166.9
click at [397, 306] on app-calendar-viewport "Wed 6 7/7 1 Job Thu 7 14/14 2 Jobs Fri 8 14/14 2 Jobs Sat 9 9/9 1 Job Sun 10 5/…" at bounding box center [342, 271] width 684 height 358
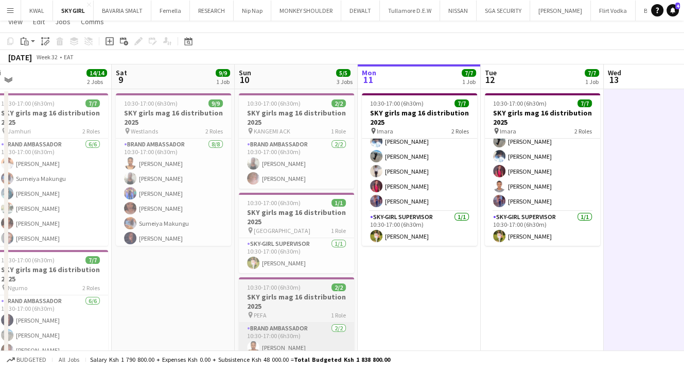
scroll to position [52, 0]
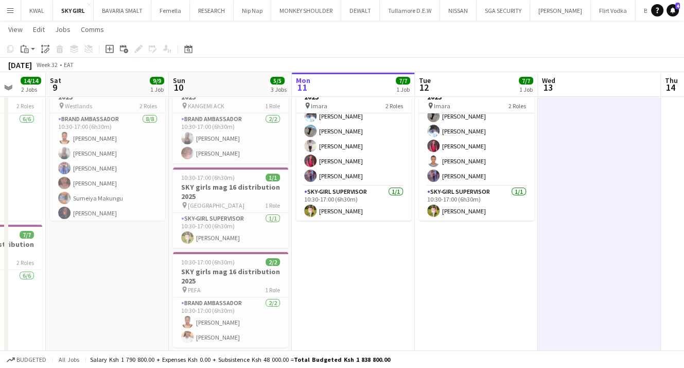
drag, startPoint x: 202, startPoint y: 279, endPoint x: 258, endPoint y: 279, distance: 55.6
click at [261, 284] on app-calendar-viewport "Wed 6 7/7 1 Job Thu 7 14/14 2 Jobs Fri 8 14/14 2 Jobs Sat 9 9/9 1 Job Sun 10 5/…" at bounding box center [342, 193] width 684 height 409
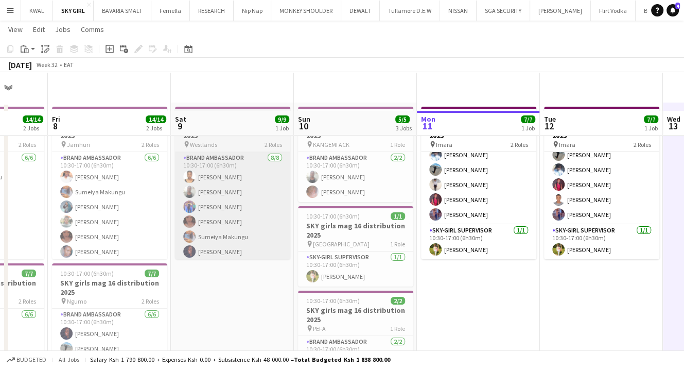
scroll to position [0, 0]
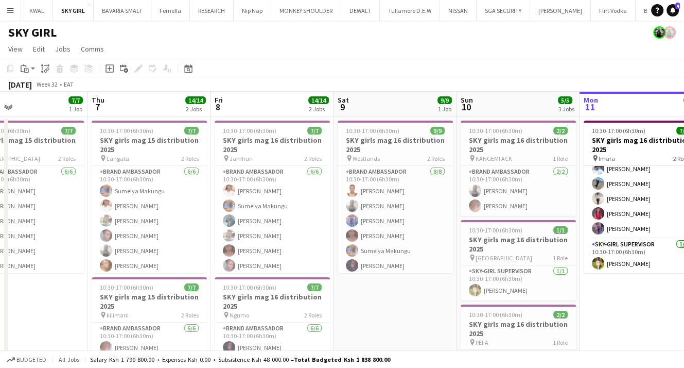
drag, startPoint x: 218, startPoint y: 326, endPoint x: 365, endPoint y: 297, distance: 149.5
click at [373, 297] on app-calendar-viewport "Mon 4 Tue 5 7/7 1 Job Wed 6 7/7 1 Job Thu 7 14/14 2 Jobs Fri 8 14/14 2 Jobs Sat…" at bounding box center [342, 271] width 684 height 358
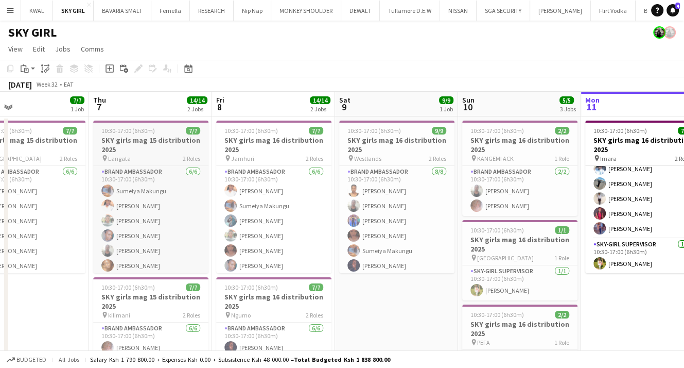
click at [151, 147] on h3 "SKY girls mag 15 distribution 2025" at bounding box center [150, 144] width 115 height 19
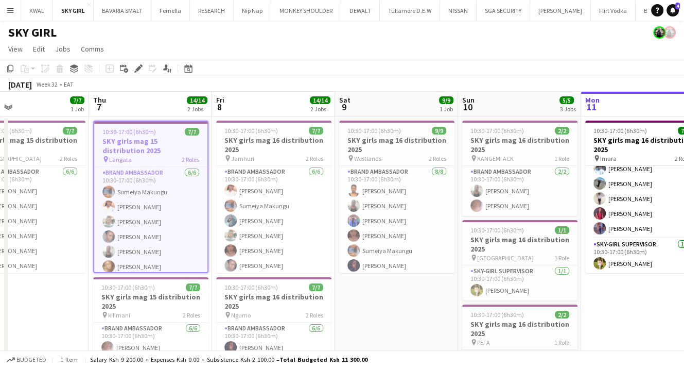
drag, startPoint x: 138, startPoint y: 69, endPoint x: 198, endPoint y: 79, distance: 60.6
click at [138, 69] on icon at bounding box center [138, 69] width 6 height 6
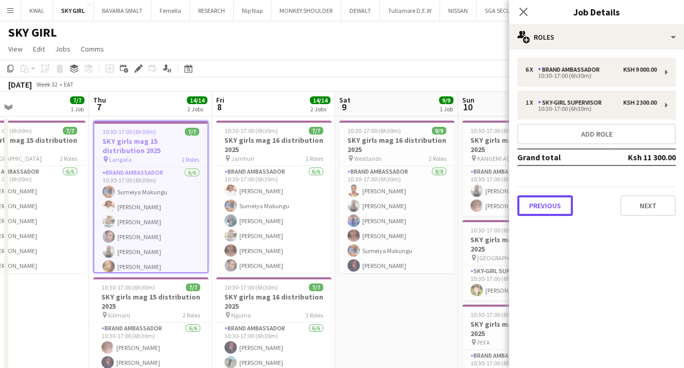
click at [559, 207] on button "Previous" at bounding box center [546, 205] width 56 height 21
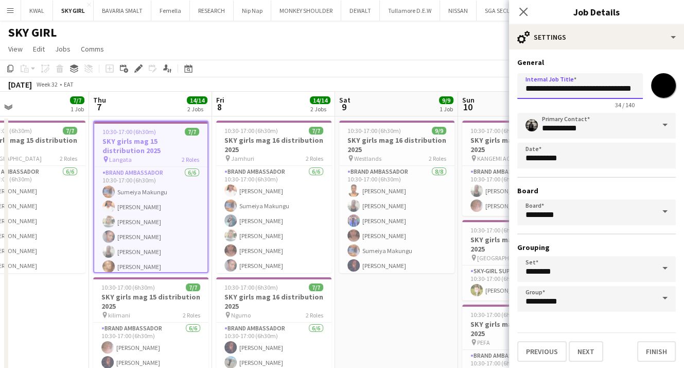
drag, startPoint x: 581, startPoint y: 87, endPoint x: 596, endPoint y: 98, distance: 18.7
click at [585, 90] on input "**********" at bounding box center [581, 86] width 126 height 26
click at [163, 305] on h3 "SKY girls mag 15 distribution 2025" at bounding box center [150, 301] width 115 height 19
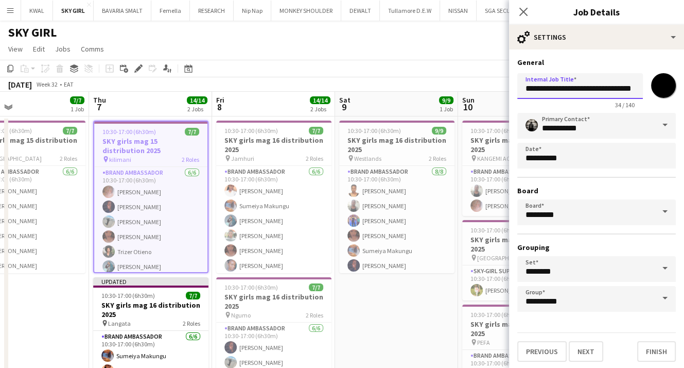
click at [581, 90] on input "**********" at bounding box center [581, 86] width 126 height 26
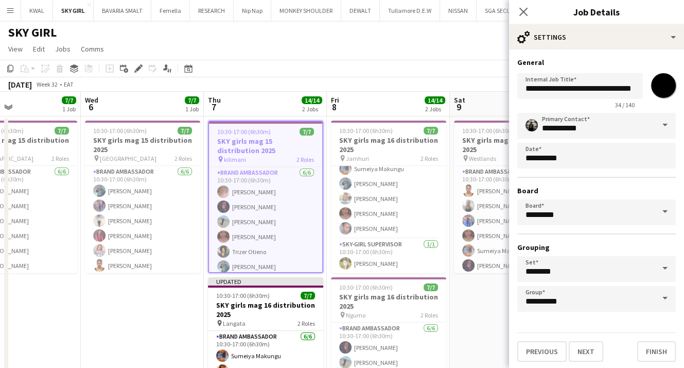
scroll to position [0, 252]
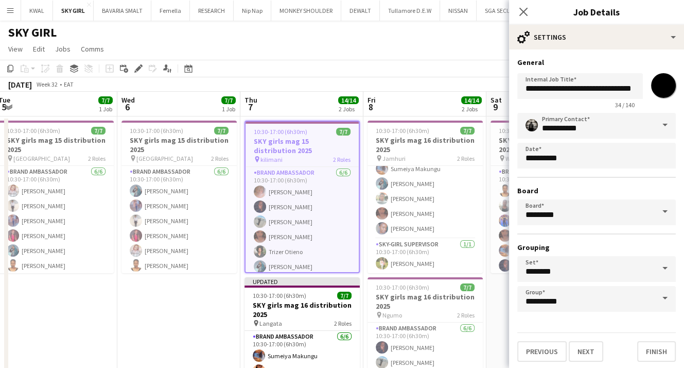
drag, startPoint x: 60, startPoint y: 335, endPoint x: 211, endPoint y: 326, distance: 151.7
click at [211, 326] on app-calendar-viewport "Sun 3 Mon 4 Tue 5 7/7 1 Job Wed 6 7/7 1 Job Thu 7 14/14 2 Jobs Fri 8 14/14 2 Jo…" at bounding box center [342, 271] width 684 height 358
click at [161, 144] on h3 "SKY girls mag 15 distribution 2025" at bounding box center [179, 144] width 115 height 19
type input "**********"
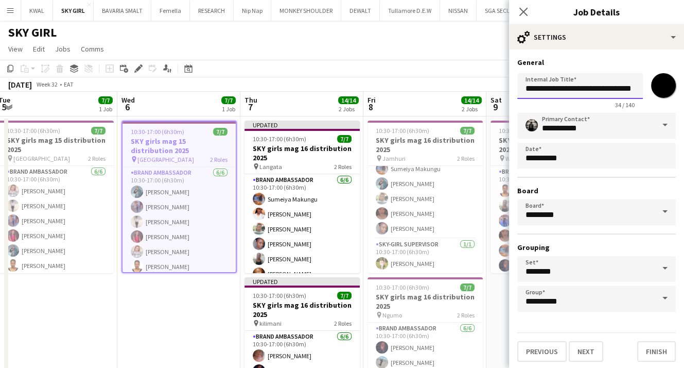
click at [581, 90] on input "**********" at bounding box center [581, 86] width 126 height 26
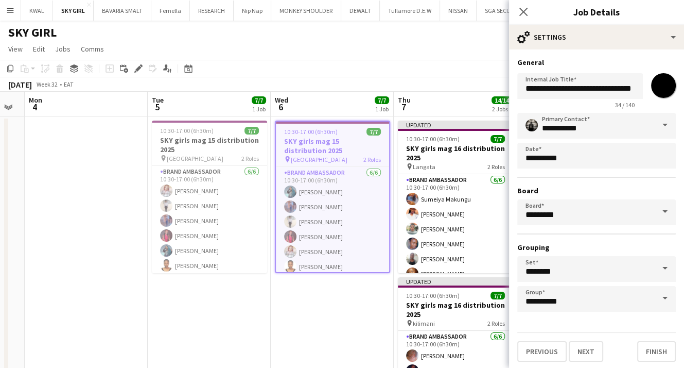
scroll to position [0, 218]
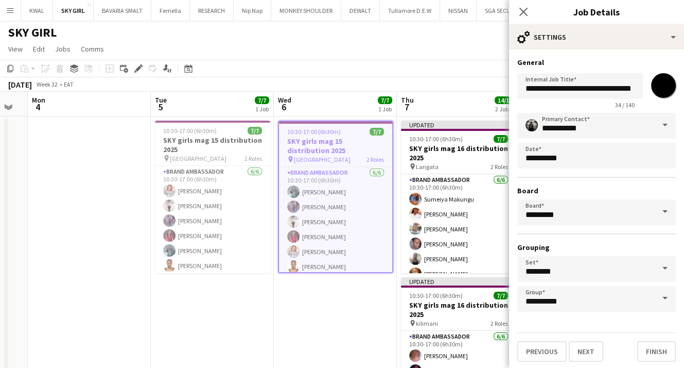
drag, startPoint x: 111, startPoint y: 288, endPoint x: 266, endPoint y: 287, distance: 154.5
click at [268, 291] on app-calendar-viewport "Sat 2 Sun 3 Mon 4 Tue 5 7/7 1 Job Wed 6 7/7 1 Job Thu 7 14/14 2 Jobs Fri 8 14/1…" at bounding box center [342, 271] width 684 height 358
click at [201, 136] on h3 "SKY girls mag 15 distribution 2025" at bounding box center [212, 144] width 115 height 19
type input "**********"
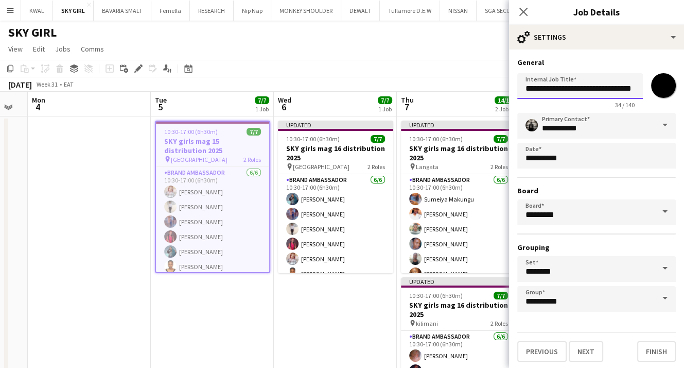
click at [579, 88] on input "**********" at bounding box center [581, 86] width 126 height 26
type input "**********"
click at [297, 331] on app-date-cell "Updated 10:30-17:00 (6h30m) 7/7 SKY girls mag 16 distribution 2025 pin Congo 2 …" at bounding box center [335, 283] width 123 height 334
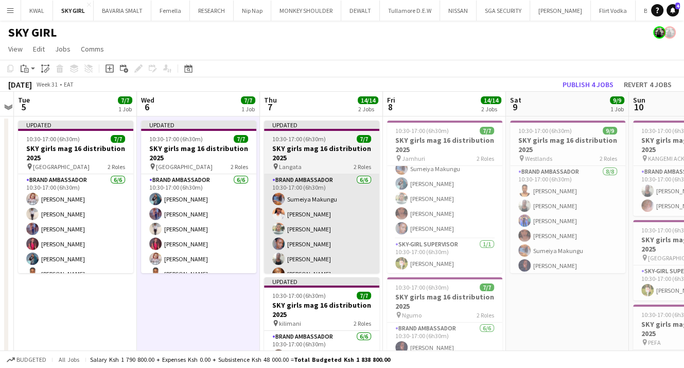
drag, startPoint x: 383, startPoint y: 314, endPoint x: 116, endPoint y: 248, distance: 274.8
click at [4, 275] on div "Sat 2 Sun 3 Mon 4 Tue 5 7/7 1 Job Wed 6 7/7 1 Job Thu 7 14/14 2 Jobs Fri 8 14/1…" at bounding box center [342, 271] width 684 height 358
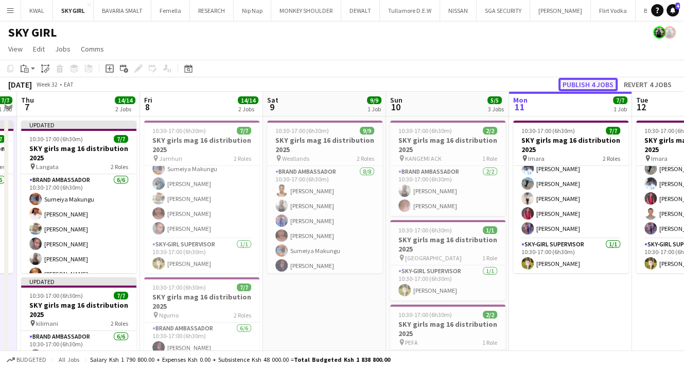
click at [589, 82] on button "Publish 4 jobs" at bounding box center [588, 84] width 59 height 13
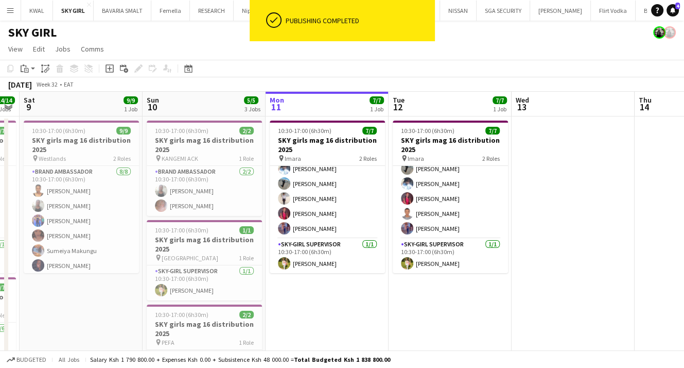
scroll to position [0, 350]
drag, startPoint x: 602, startPoint y: 318, endPoint x: 358, endPoint y: 307, distance: 243.8
click at [358, 313] on app-calendar-viewport "Wed 6 7/7 1 Job Thu 7 14/14 2 Jobs Fri 8 14/14 2 Jobs Sat 9 9/9 1 Job Sun 10 5/…" at bounding box center [342, 271] width 684 height 358
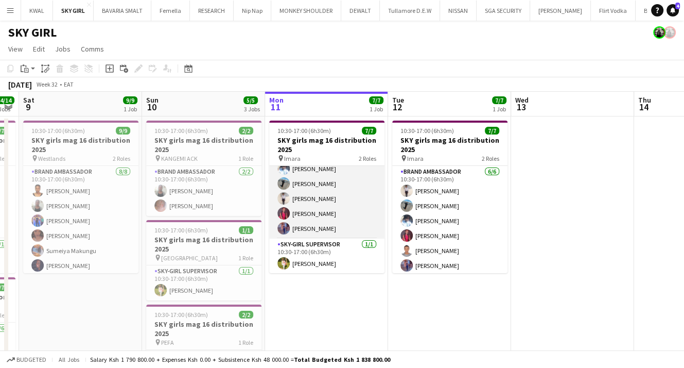
scroll to position [0, 0]
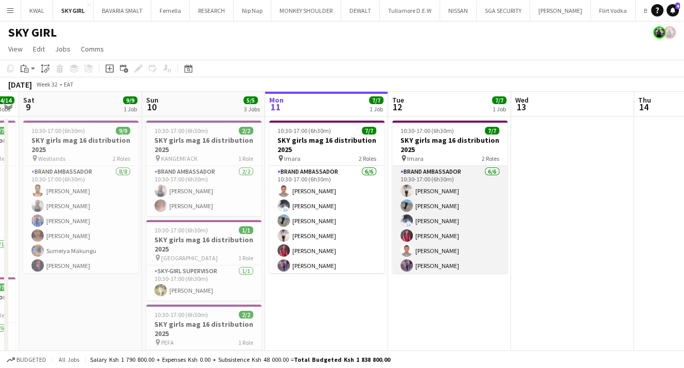
click at [441, 208] on app-card-role "Brand Ambassador [DATE] 10:30-17:00 (6h30m) [PERSON_NAME] [PERSON_NAME] [PERSON…" at bounding box center [449, 221] width 115 height 110
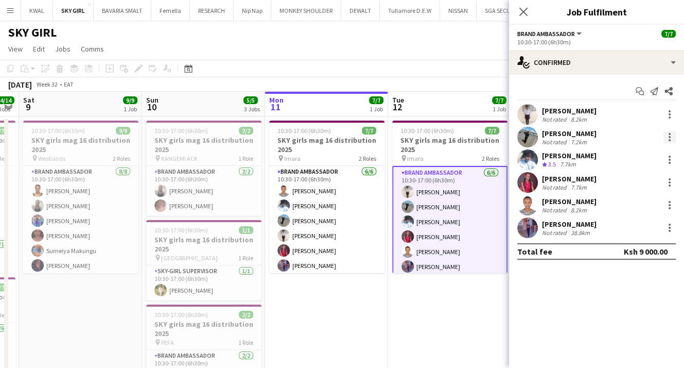
click at [673, 135] on div at bounding box center [670, 137] width 12 height 12
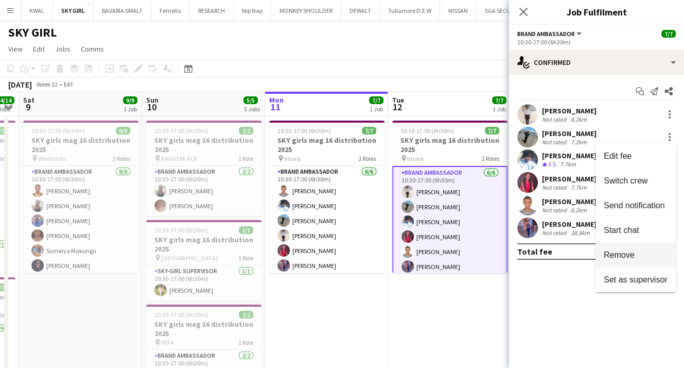
click at [627, 253] on span "Remove" at bounding box center [619, 254] width 31 height 9
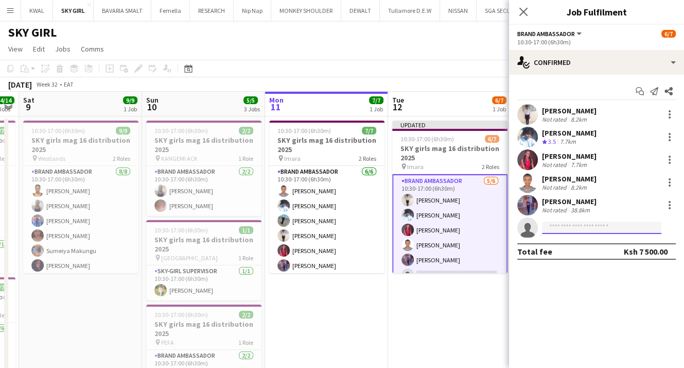
click at [575, 230] on input at bounding box center [601, 227] width 119 height 12
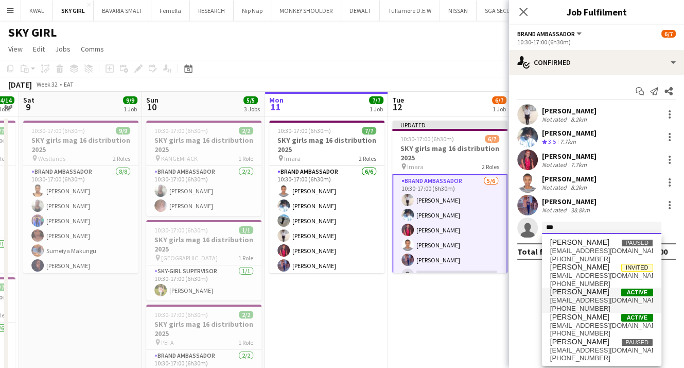
type input "***"
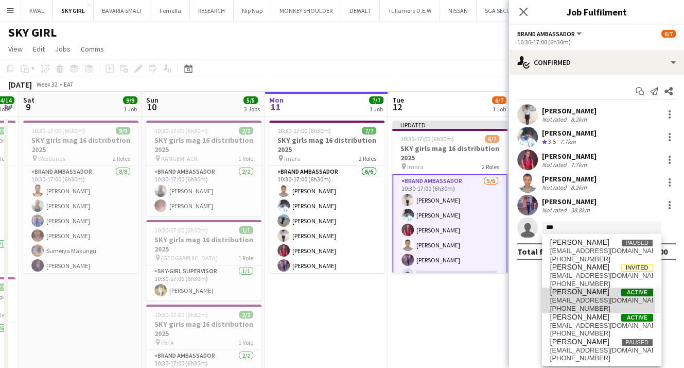
click at [584, 303] on span "[EMAIL_ADDRESS][DOMAIN_NAME]" at bounding box center [602, 300] width 103 height 8
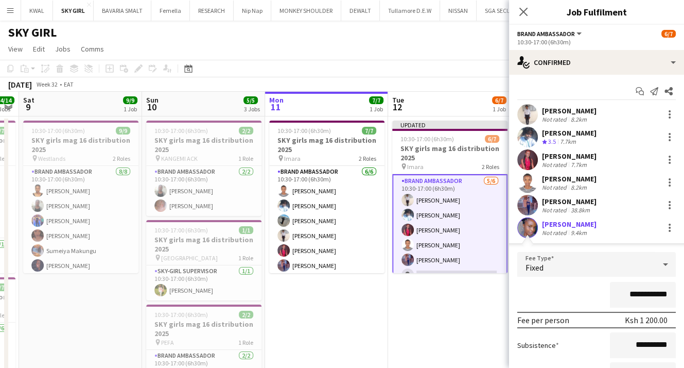
click at [528, 231] on app-user-avatar at bounding box center [528, 227] width 21 height 21
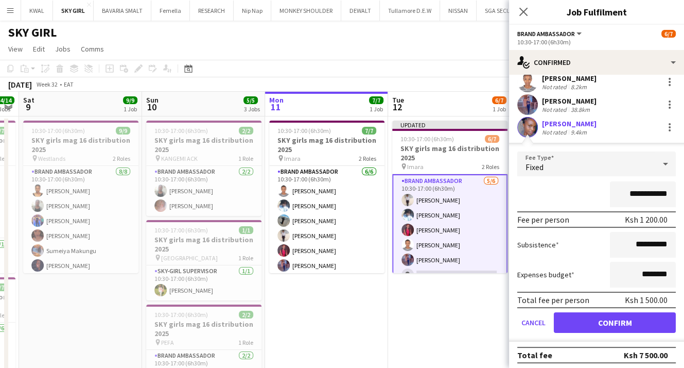
scroll to position [103, 0]
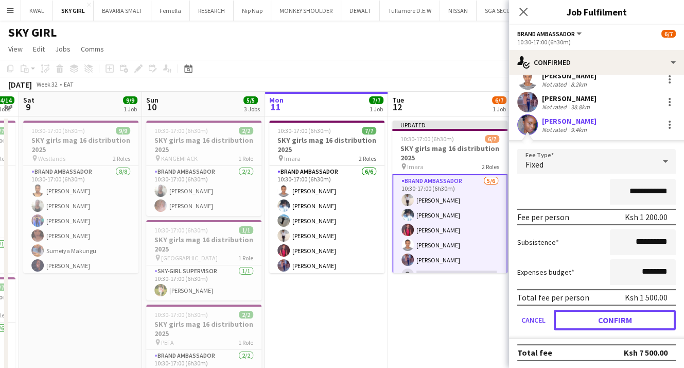
drag, startPoint x: 624, startPoint y: 321, endPoint x: 619, endPoint y: 271, distance: 50.2
click at [624, 320] on button "Confirm" at bounding box center [615, 320] width 122 height 21
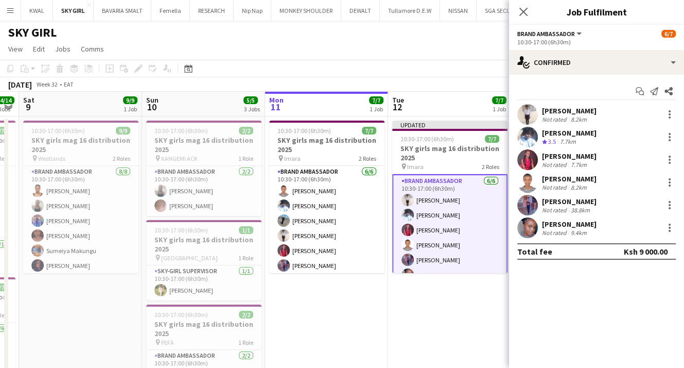
click at [430, 292] on app-date-cell "Updated 10:30-17:00 (6h30m) 7/7 SKY girls mag 16 distribution 2025 pin Imara 2 …" at bounding box center [449, 283] width 123 height 334
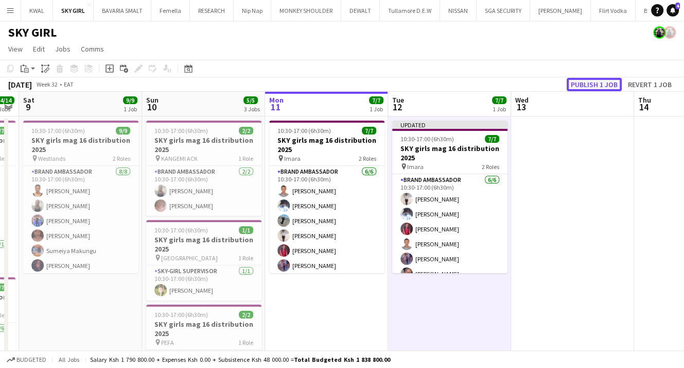
click at [583, 81] on button "Publish 1 job" at bounding box center [594, 84] width 55 height 13
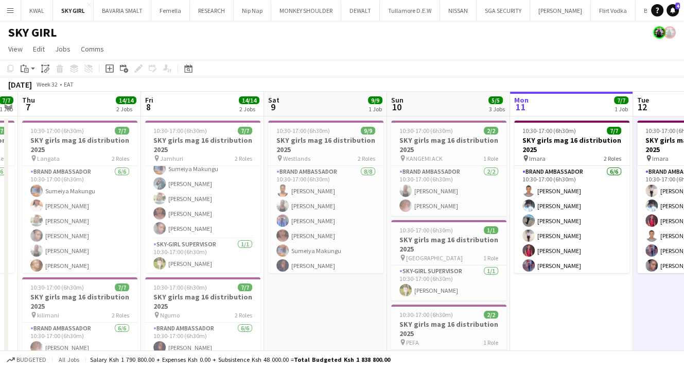
scroll to position [0, 298]
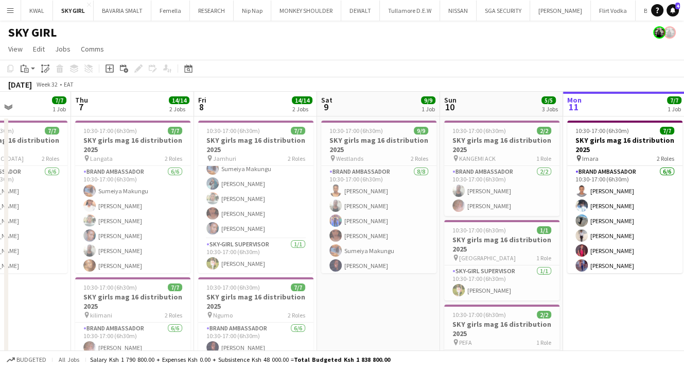
drag, startPoint x: 353, startPoint y: 295, endPoint x: 677, endPoint y: 351, distance: 328.8
click at [684, 343] on html "Menu Boards Boards Boards All jobs Status Workforce Workforce My Workforce Recr…" at bounding box center [342, 234] width 684 height 468
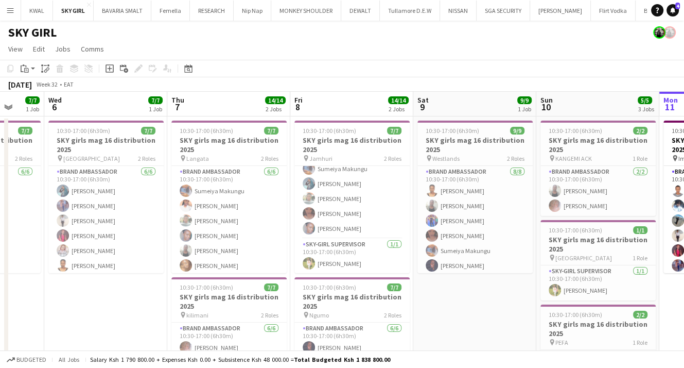
drag, startPoint x: 575, startPoint y: 311, endPoint x: 672, endPoint y: 322, distance: 97.0
click at [672, 322] on app-calendar-viewport "Sun 3 Mon 4 Tue 5 7/7 1 Job Wed 6 7/7 1 Job Thu 7 14/14 2 Jobs Fri 8 14/14 2 Jo…" at bounding box center [342, 271] width 684 height 358
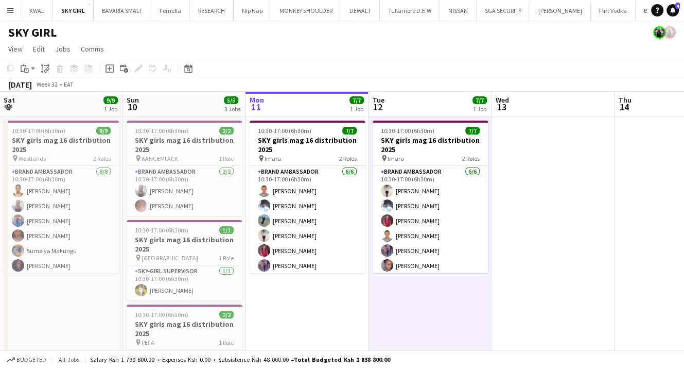
scroll to position [0, 370]
drag, startPoint x: 416, startPoint y: 311, endPoint x: 0, endPoint y: 253, distance: 419.6
click at [0, 253] on app-calendar-viewport "Wed 6 7/7 1 Job Thu 7 14/14 2 Jobs Fri 8 14/14 2 Jobs Sat 9 9/9 1 Job Sun 10 5/…" at bounding box center [342, 271] width 684 height 358
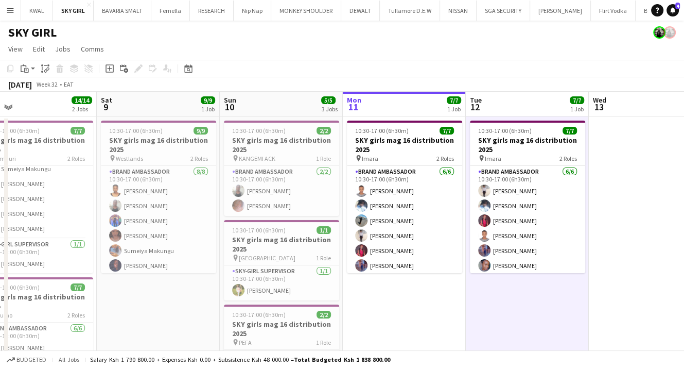
scroll to position [0, 257]
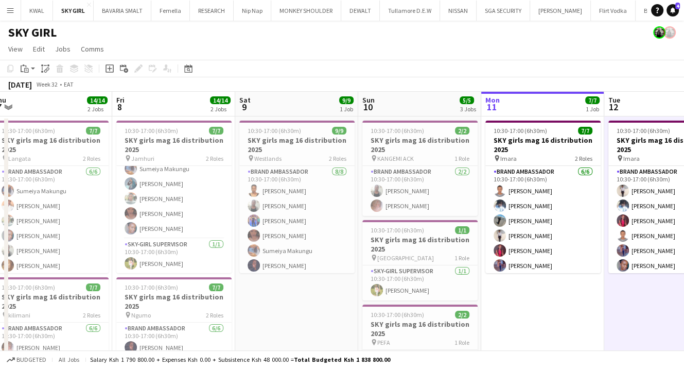
drag, startPoint x: 266, startPoint y: 310, endPoint x: 503, endPoint y: 317, distance: 236.5
click at [503, 317] on app-calendar-viewport "Tue 5 7/7 1 Job Wed 6 7/7 1 Job Thu 7 14/14 2 Jobs Fri 8 14/14 2 Jobs Sat 9 9/9…" at bounding box center [342, 271] width 684 height 358
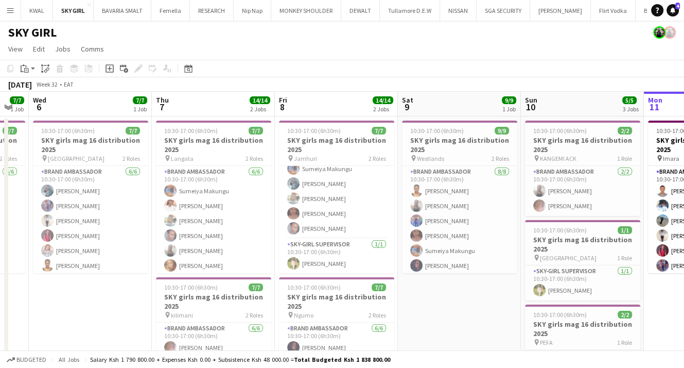
scroll to position [0, 228]
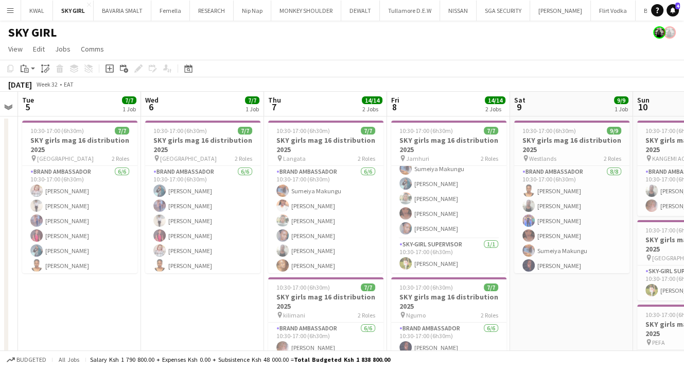
drag, startPoint x: 274, startPoint y: 318, endPoint x: 551, endPoint y: 350, distance: 278.4
click at [551, 350] on app-board "SKY GIRL View Day view expanded Day view collapsed Month view Date picker Jump …" at bounding box center [342, 244] width 684 height 447
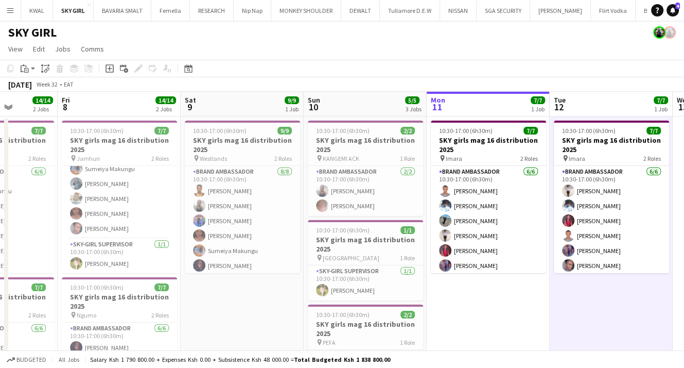
drag, startPoint x: 559, startPoint y: 312, endPoint x: 206, endPoint y: 320, distance: 352.9
click at [229, 343] on app-calendar-viewport "Mon 4 Tue 5 7/7 1 Job Wed 6 7/7 1 Job Thu 7 14/14 2 Jobs Fri 8 14/14 2 Jobs Sat…" at bounding box center [342, 271] width 684 height 358
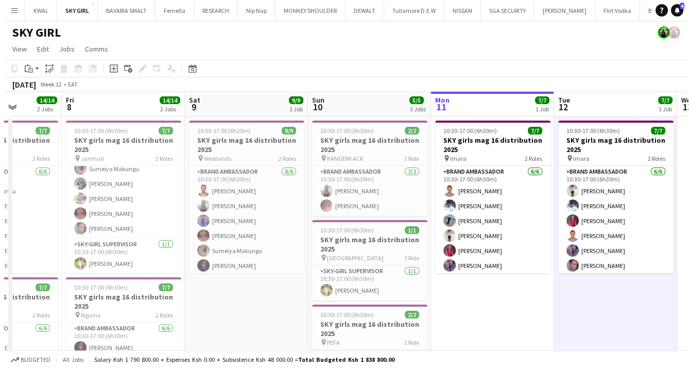
scroll to position [0, 435]
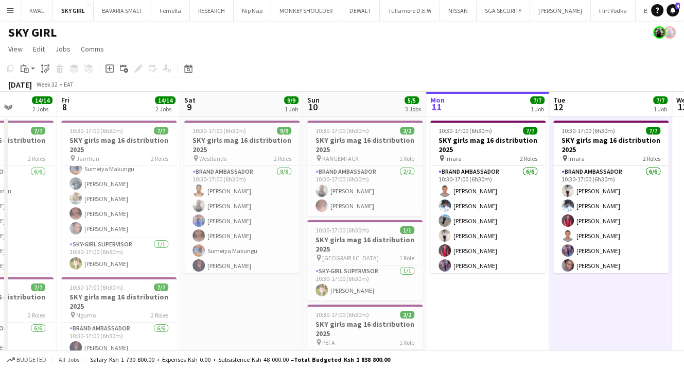
click at [8, 12] on app-icon "Menu" at bounding box center [10, 10] width 8 height 8
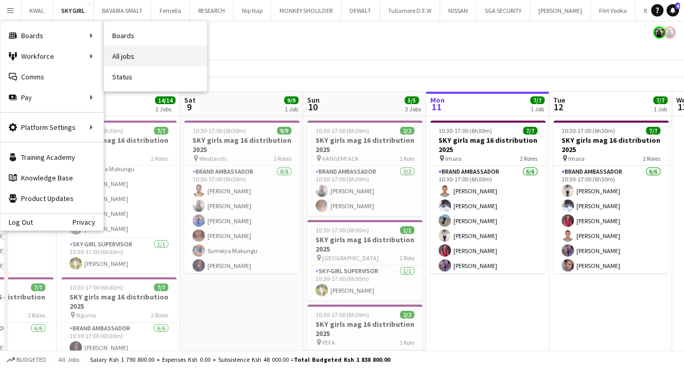
click at [119, 56] on link "All jobs" at bounding box center [155, 56] width 103 height 21
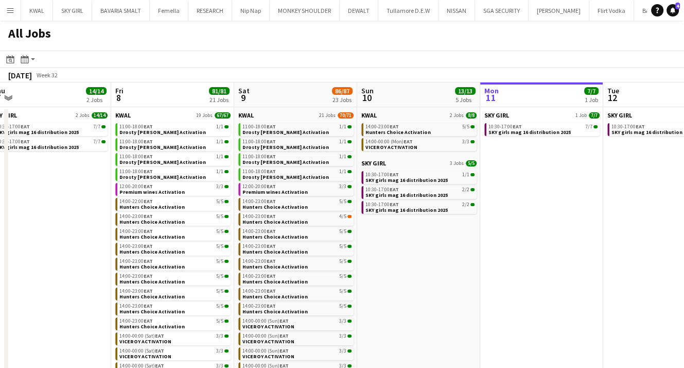
scroll to position [0, 324]
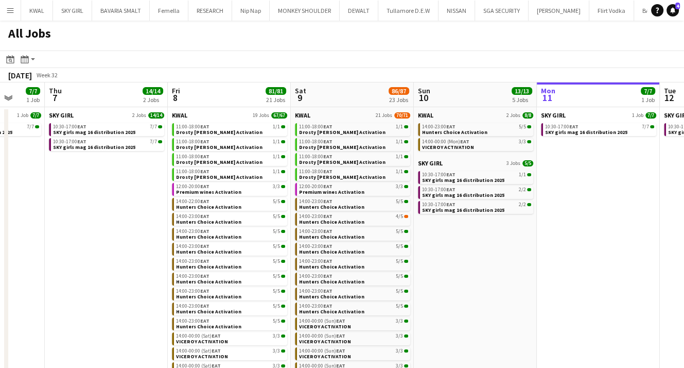
drag, startPoint x: 104, startPoint y: 275, endPoint x: 578, endPoint y: 301, distance: 475.1
click at [578, 301] on app-calendar-viewport "Mon 4 Tue 5 7/7 1 Job Wed 6 7/7 1 Job Thu 7 14/14 2 Jobs Fri 8 81/81 21 Jobs Sa…" at bounding box center [342, 298] width 684 height 433
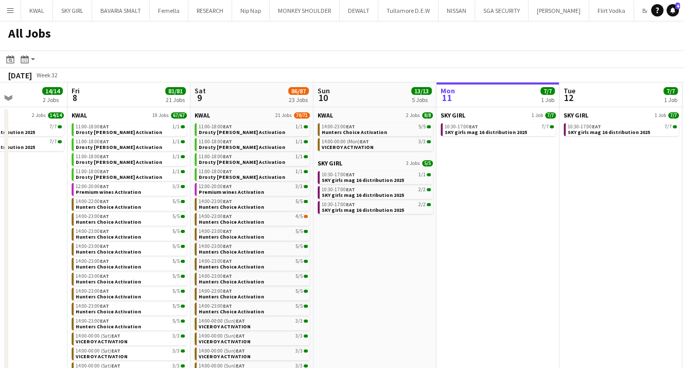
scroll to position [0, 449]
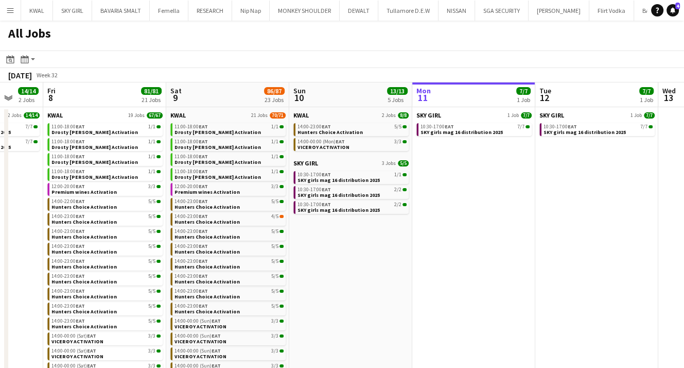
drag, startPoint x: 499, startPoint y: 329, endPoint x: 370, endPoint y: 300, distance: 131.3
click at [370, 300] on app-calendar-viewport "Mon 4 Tue 5 7/7 1 Job Wed 6 7/7 1 Job Thu 7 14/14 2 Jobs Fri 8 81/81 21 Jobs Sa…" at bounding box center [342, 298] width 684 height 433
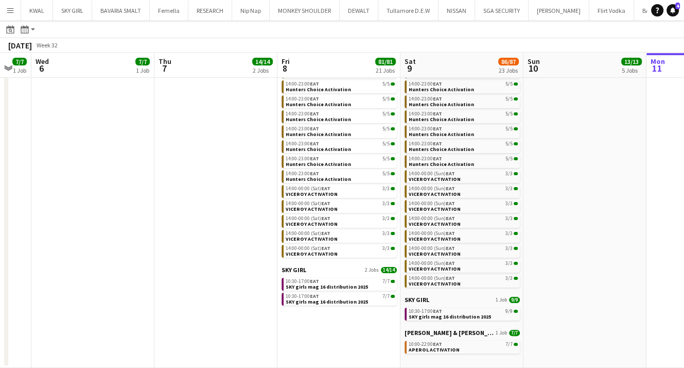
scroll to position [0, 315]
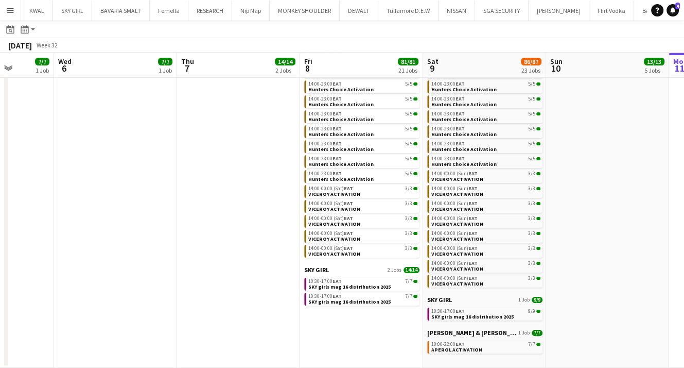
drag, startPoint x: 352, startPoint y: 254, endPoint x: 609, endPoint y: 258, distance: 257.0
click at [609, 258] on app-calendar-viewport "Sun 3 12/12 12 Jobs Mon 4 Tue 5 7/7 1 Job Wed 6 7/7 1 Job Thu 7 14/14 2 Jobs Fr…" at bounding box center [342, 136] width 684 height 464
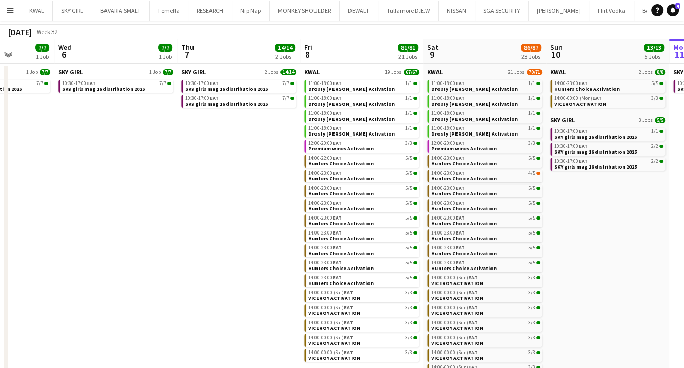
scroll to position [0, 0]
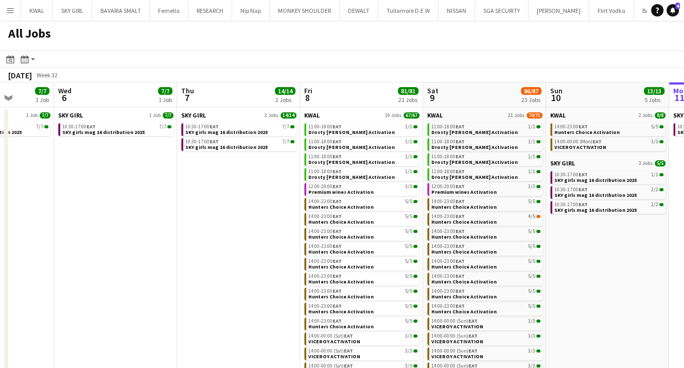
click at [613, 307] on app-date-cell "KWAL 2 Jobs [DATE] 14:00-23:00 EAT 5/5 Hunters Choice Activation 14:00-00:00 (M…" at bounding box center [607, 311] width 123 height 408
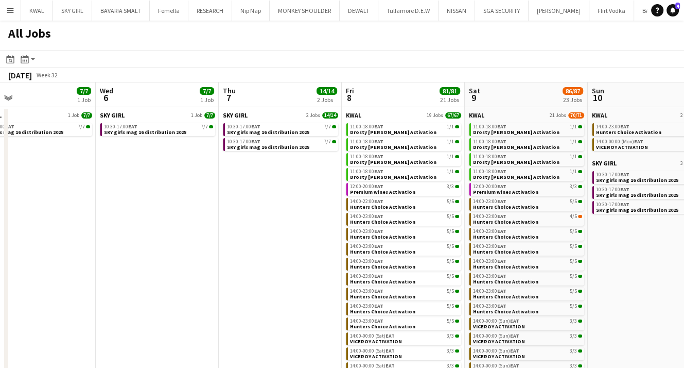
scroll to position [0, 319]
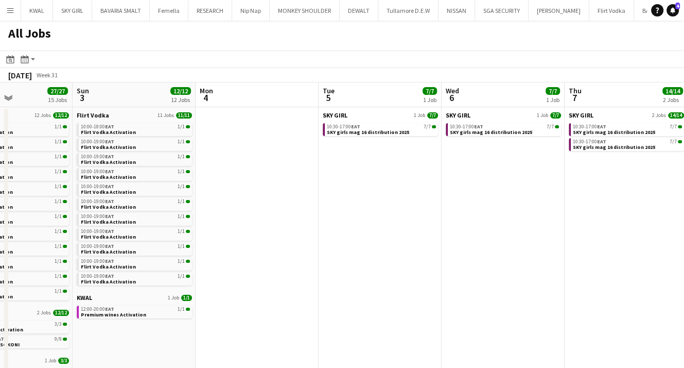
drag, startPoint x: 218, startPoint y: 269, endPoint x: 606, endPoint y: 294, distance: 388.6
click at [606, 294] on app-calendar-viewport "Thu 31 Fri 1 18/18 14 Jobs Sat 2 27/27 15 Jobs Sun 3 12/12 12 Jobs Mon 4 Tue 5 …" at bounding box center [342, 298] width 684 height 433
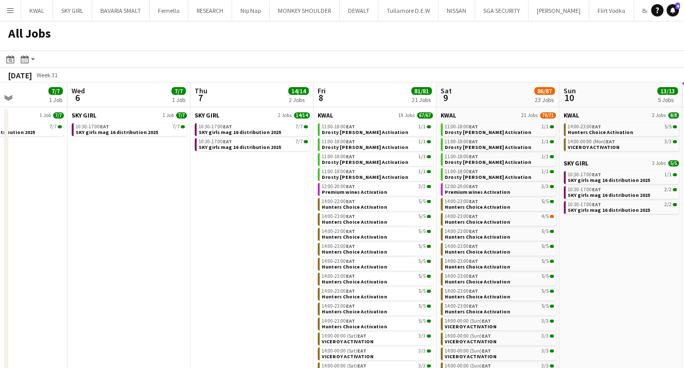
scroll to position [0, 437]
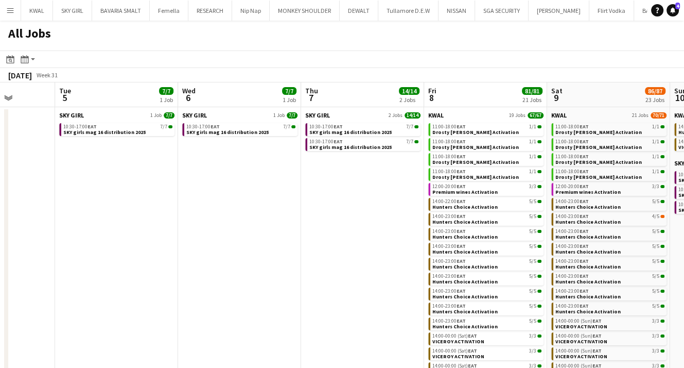
drag, startPoint x: 327, startPoint y: 255, endPoint x: 2, endPoint y: 189, distance: 332.3
click at [0, 190] on app-calendar-viewport "Fri 1 18/18 14 Jobs Sat 2 27/27 15 Jobs Sun 3 12/12 12 Jobs Mon 4 Tue 5 7/7 1 J…" at bounding box center [342, 298] width 684 height 433
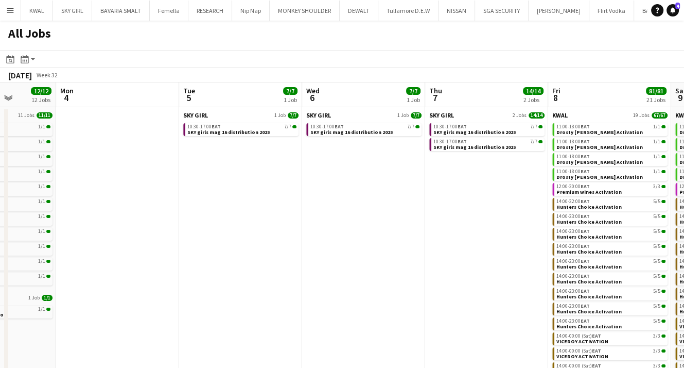
drag, startPoint x: 368, startPoint y: 249, endPoint x: 2, endPoint y: 161, distance: 376.6
click at [0, 162] on app-calendar-viewport "Fri 1 18/18 14 Jobs Sat 2 27/27 15 Jobs Sun 3 12/12 12 Jobs Mon 4 Tue 5 7/7 1 J…" at bounding box center [342, 298] width 684 height 433
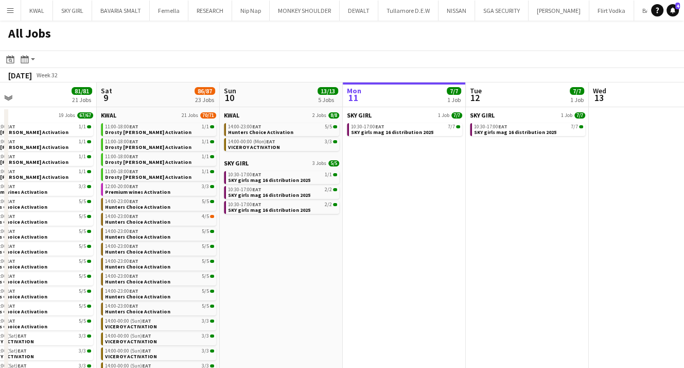
drag, startPoint x: 596, startPoint y: 272, endPoint x: 184, endPoint y: 201, distance: 418.0
click at [175, 201] on app-calendar-viewport "Tue 5 7/7 1 Job Wed 6 7/7 1 Job Thu 7 14/14 2 Jobs Fri 8 81/81 21 Jobs Sat 9 86…" at bounding box center [342, 298] width 684 height 433
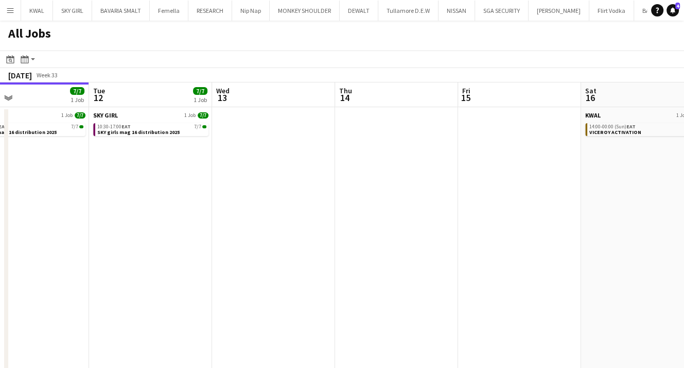
drag, startPoint x: 588, startPoint y: 272, endPoint x: 345, endPoint y: 243, distance: 245.4
click at [340, 244] on app-calendar-viewport "Fri 8 81/81 21 Jobs Sat 9 86/87 23 Jobs Sun 10 13/13 5 Jobs Mon 11 7/7 1 Job Tu…" at bounding box center [342, 298] width 684 height 433
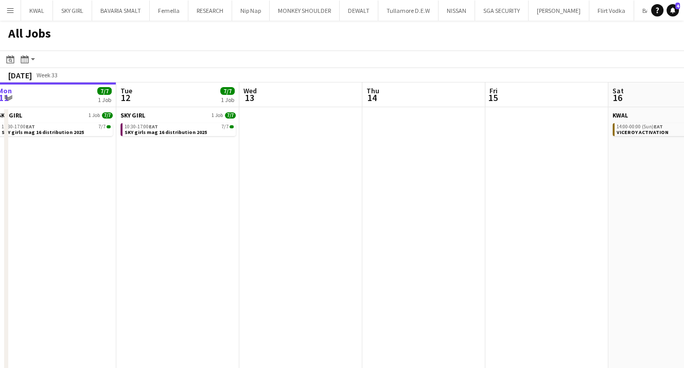
scroll to position [0, 252]
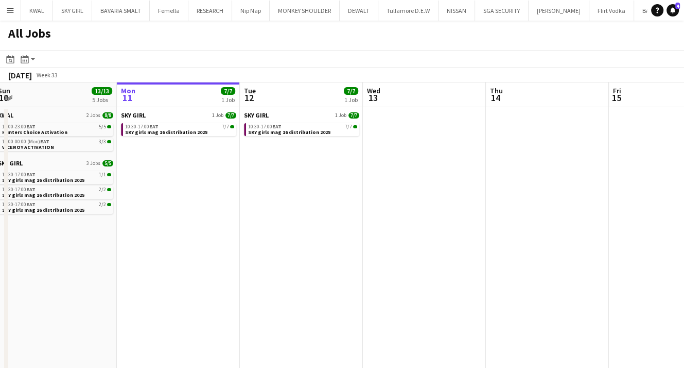
drag, startPoint x: 228, startPoint y: 233, endPoint x: 623, endPoint y: 273, distance: 397.1
click at [623, 273] on app-calendar-viewport "Fri 8 81/81 21 Jobs Sat 9 86/87 23 Jobs Sun 10 13/13 5 Jobs Mon 11 7/7 1 Job Tu…" at bounding box center [342, 298] width 684 height 433
